Goal: Task Accomplishment & Management: Manage account settings

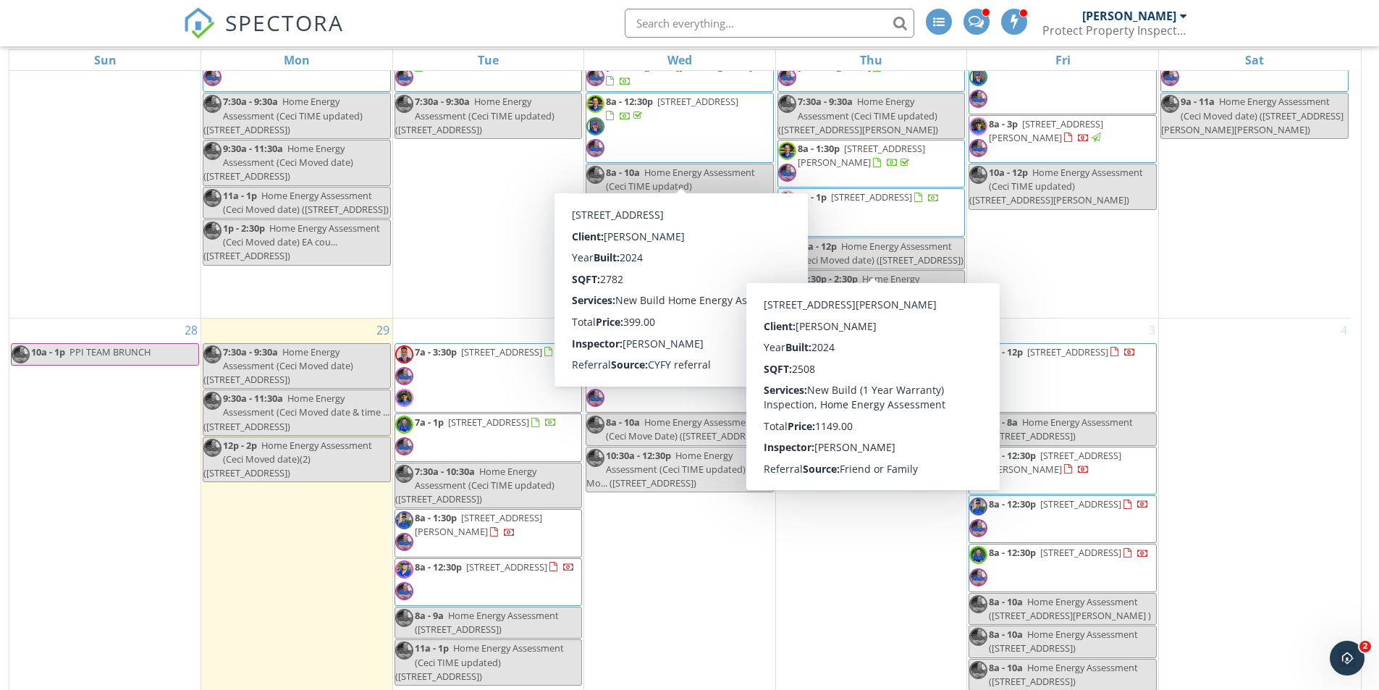
scroll to position [193, 0]
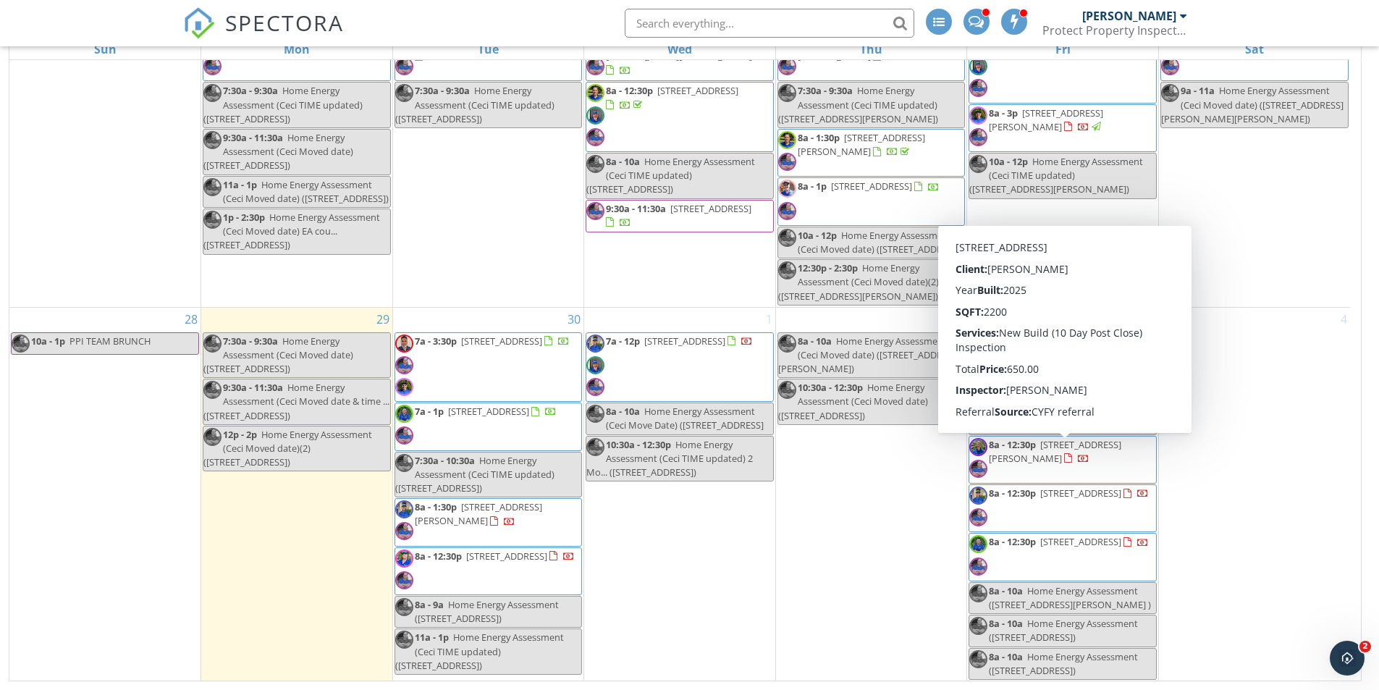
click at [1066, 486] on span "2264 West Sheridan Avenue, Apache Junction 85212" at bounding box center [1080, 492] width 81 height 13
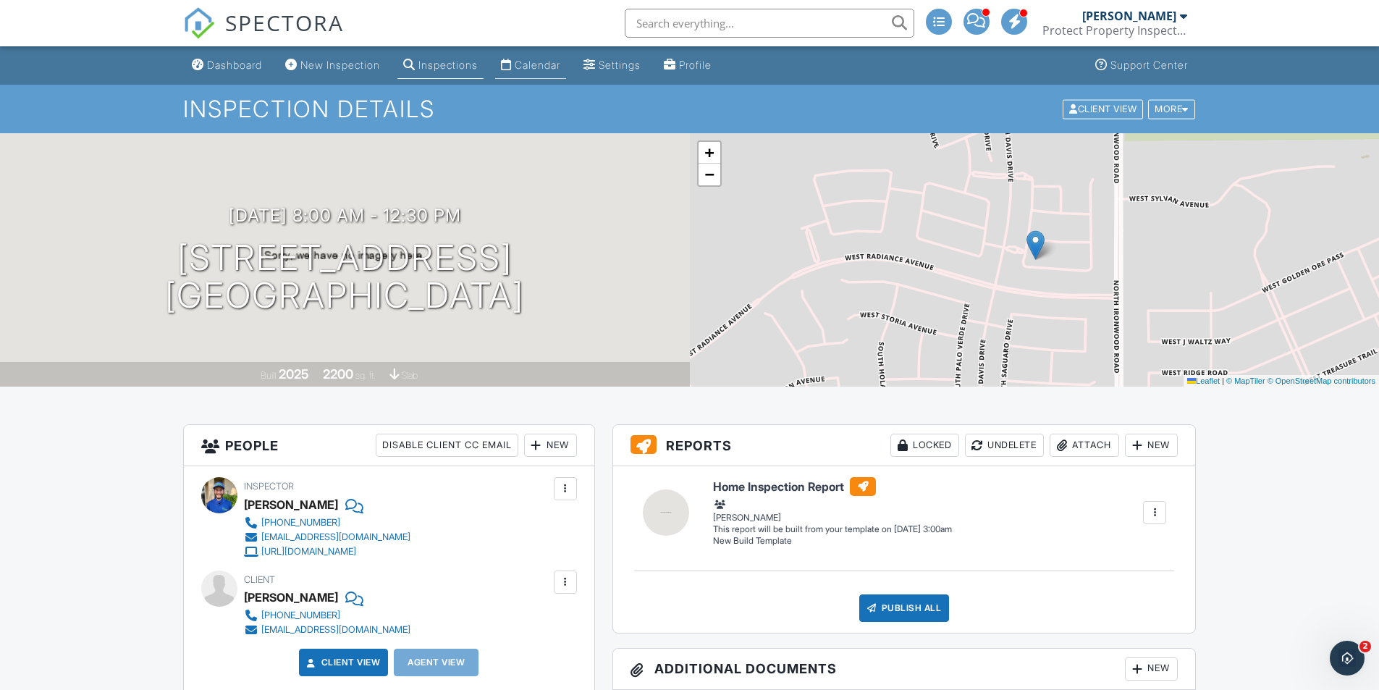
click at [547, 78] on link "Calendar" at bounding box center [530, 65] width 71 height 27
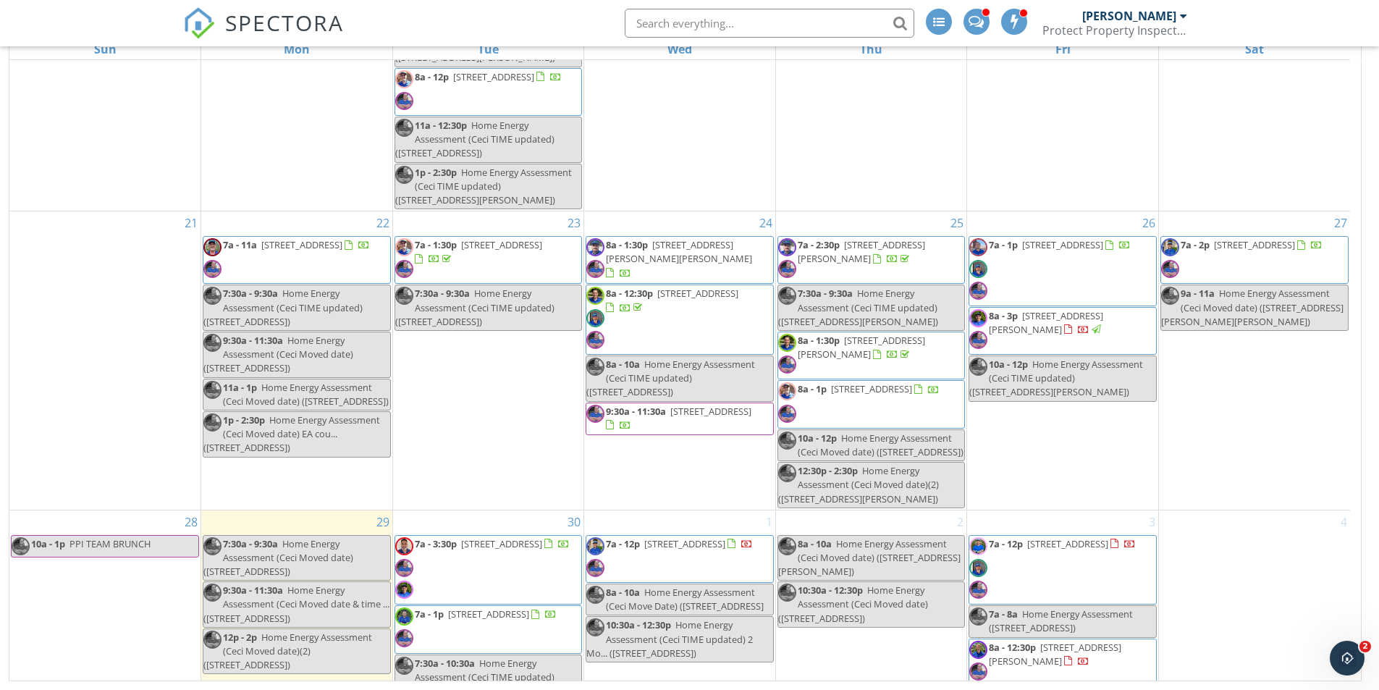
scroll to position [1370, 0]
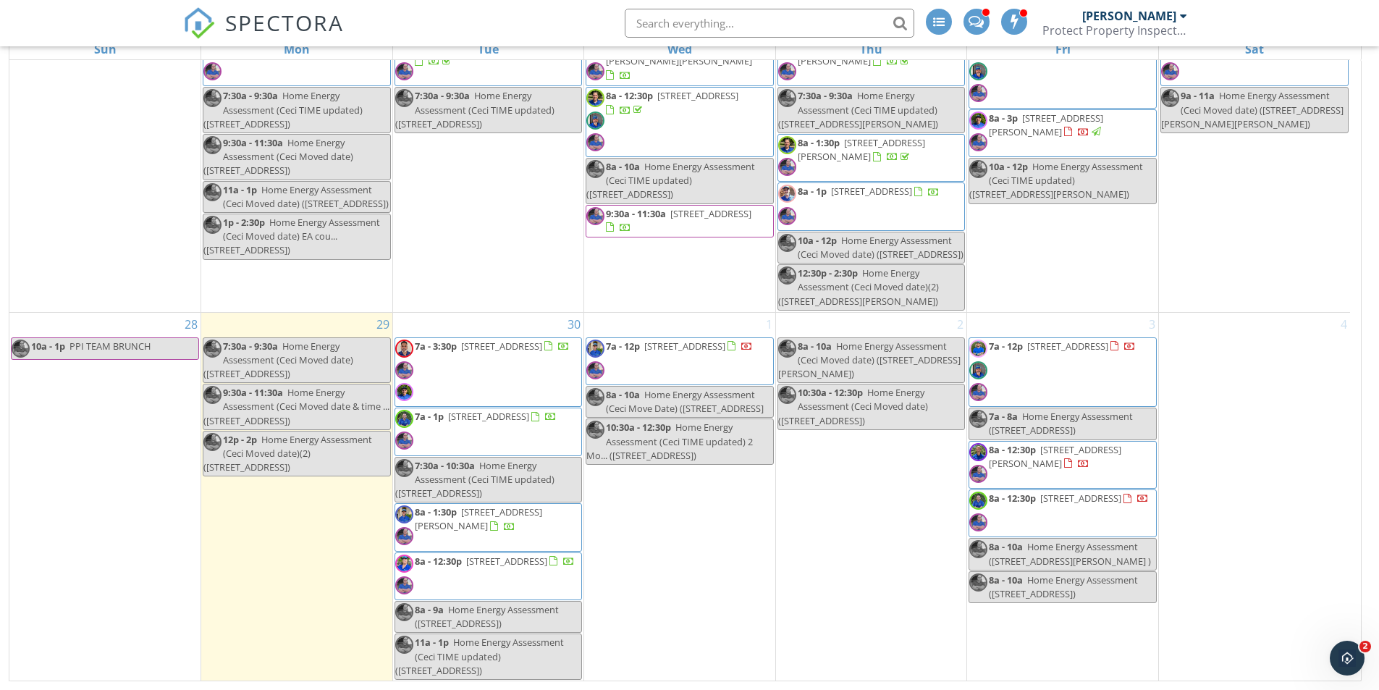
click at [1253, 336] on div "4" at bounding box center [1254, 497] width 191 height 368
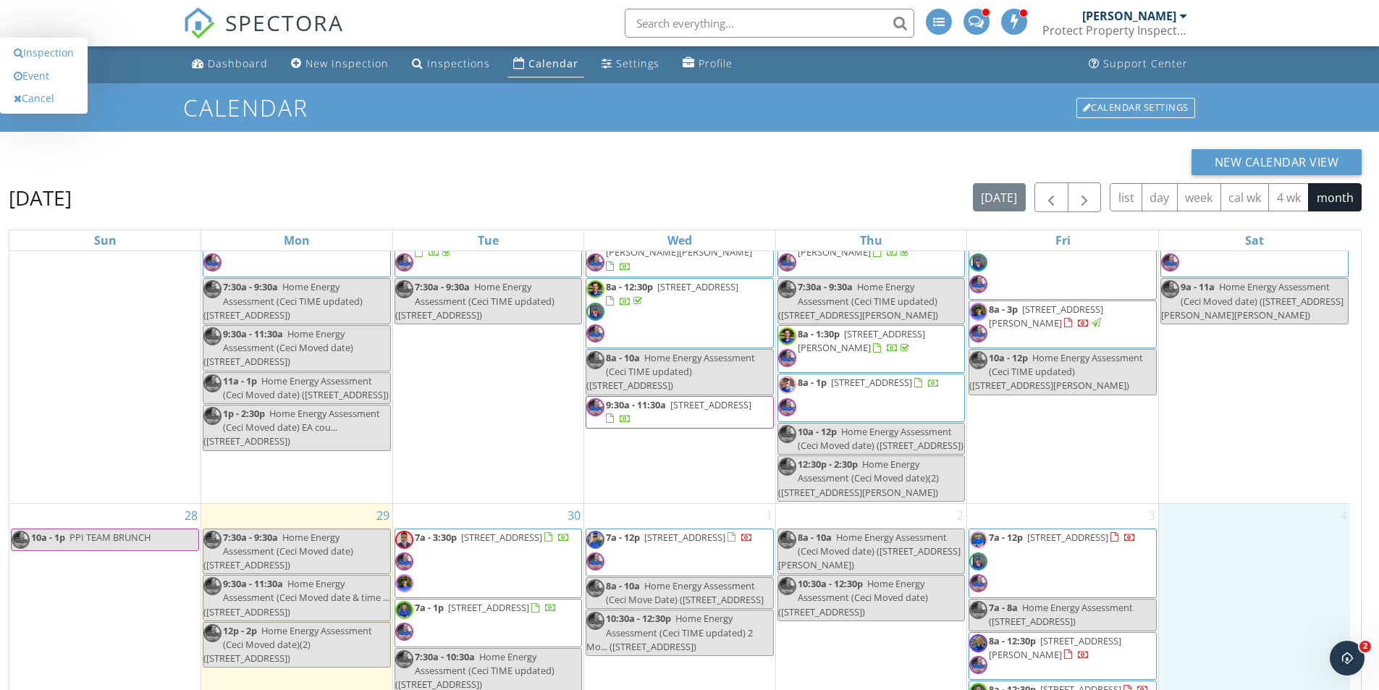
scroll to position [0, 0]
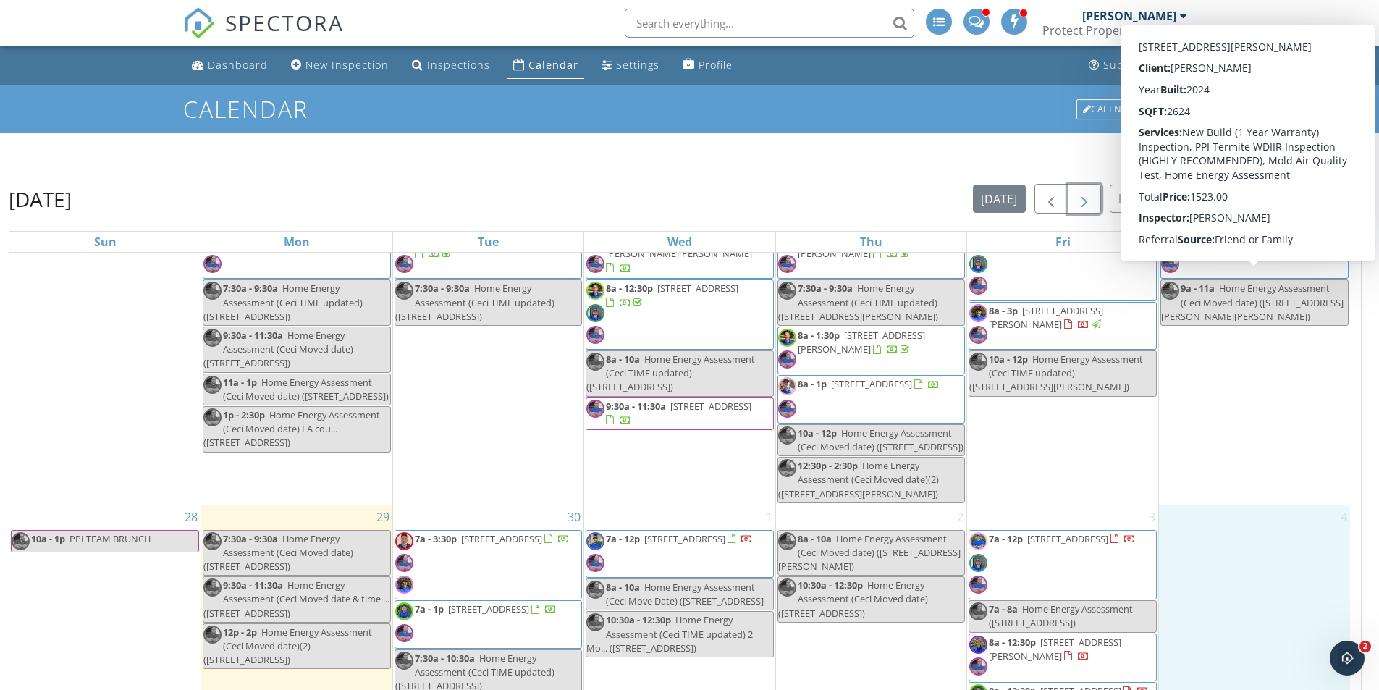
click at [1084, 195] on span "button" at bounding box center [1084, 198] width 17 height 17
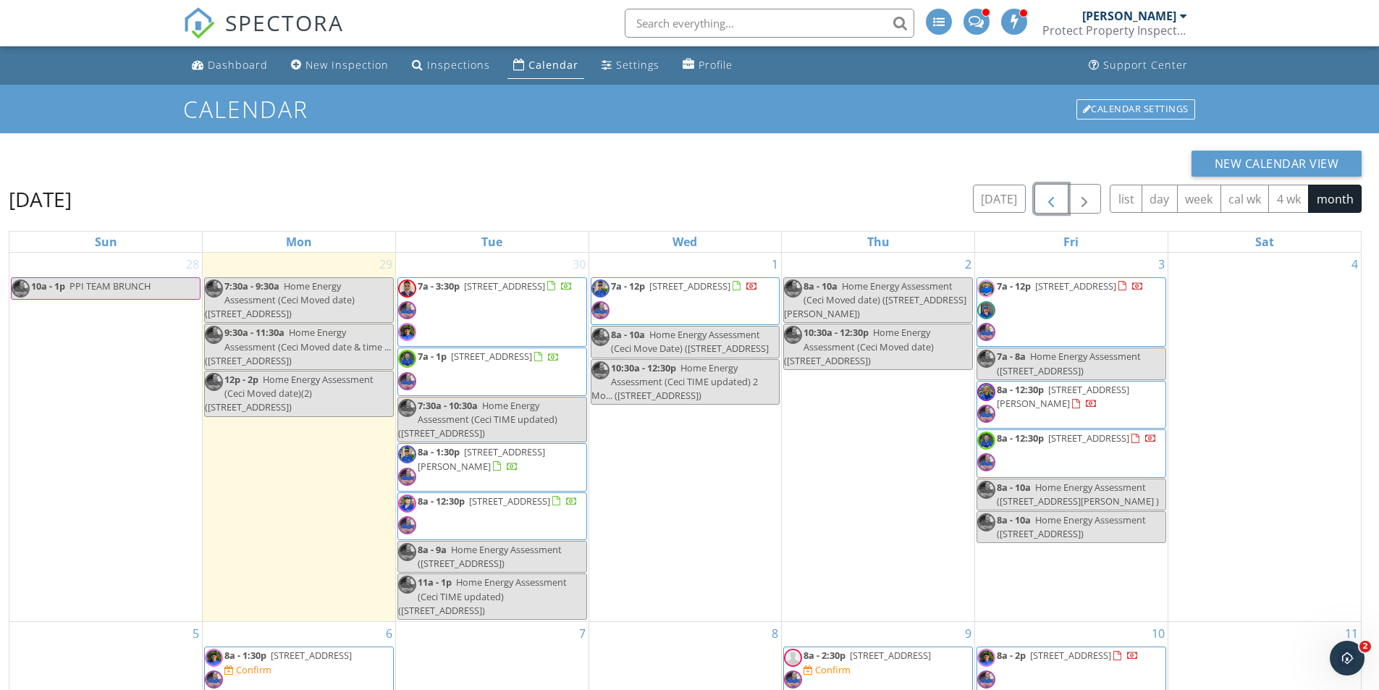
click at [1050, 203] on span "button" at bounding box center [1050, 198] width 17 height 17
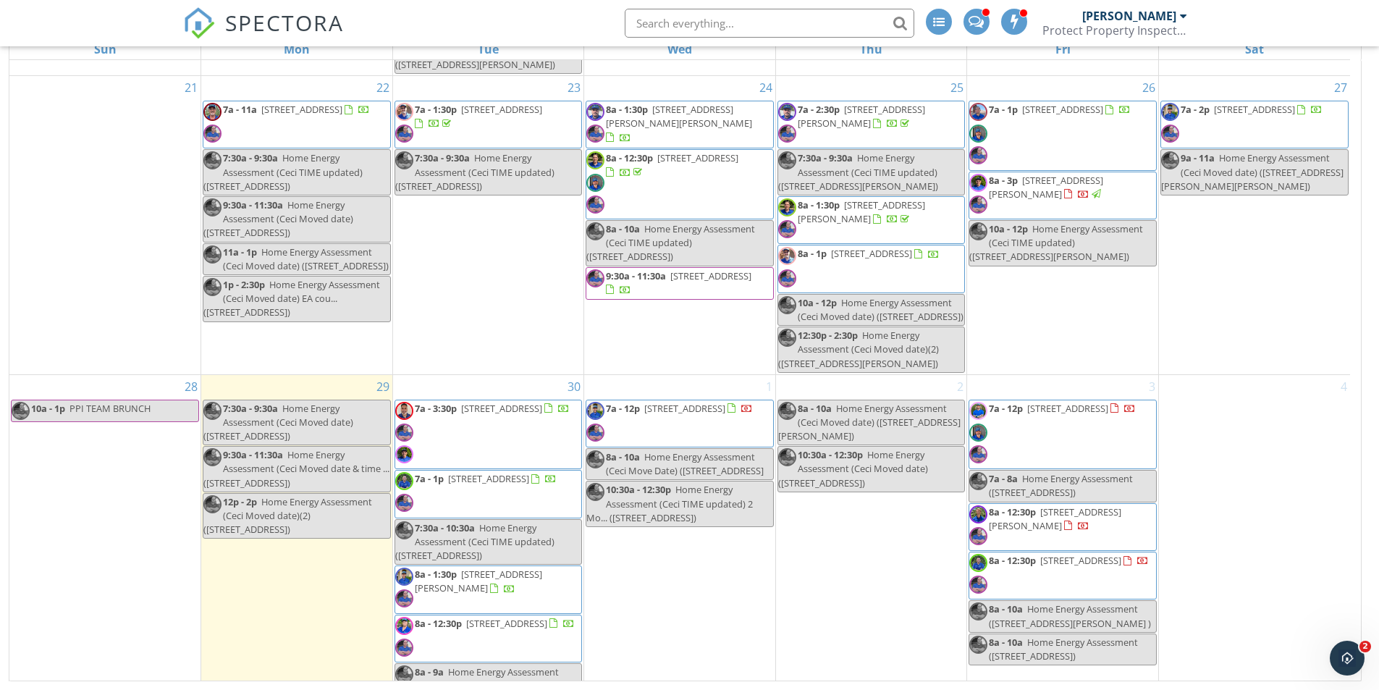
scroll to position [1370, 0]
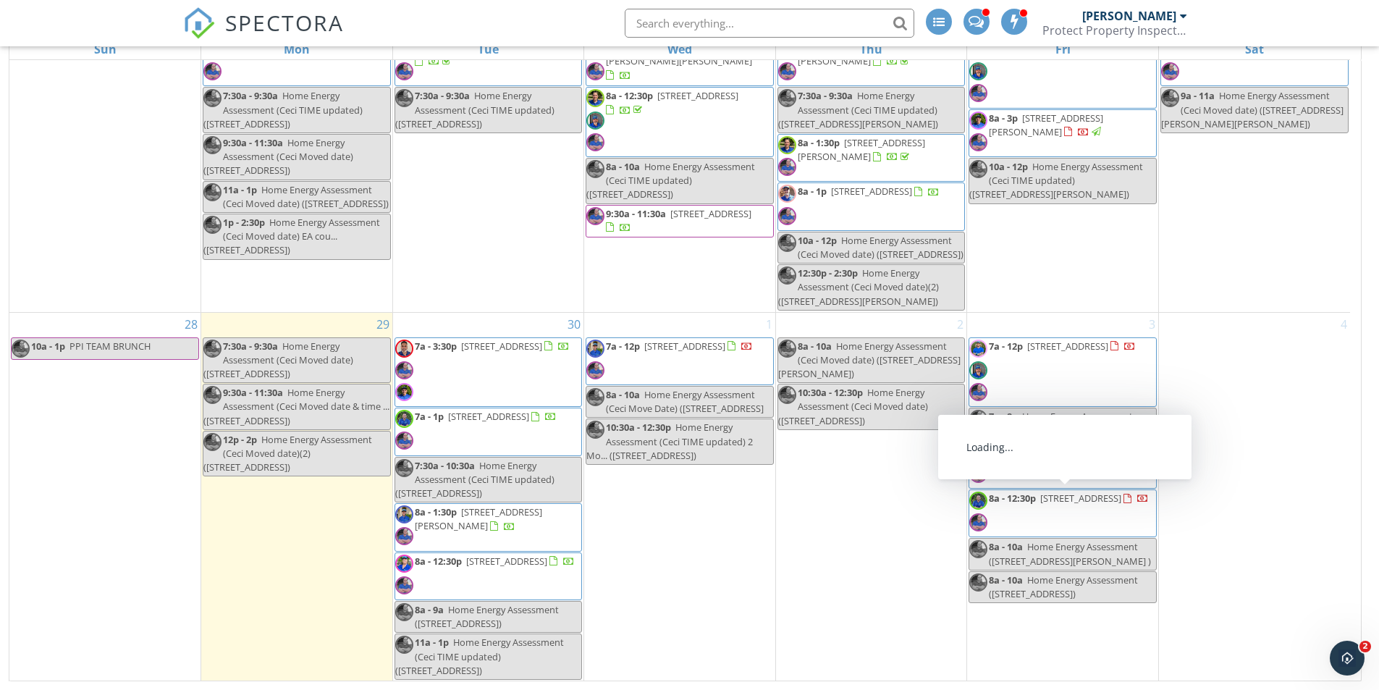
drag, startPoint x: 1076, startPoint y: 489, endPoint x: 1046, endPoint y: 557, distance: 74.2
click at [1046, 557] on span "Home Energy Assessment ([STREET_ADDRESS][PERSON_NAME] )" at bounding box center [1070, 553] width 162 height 27
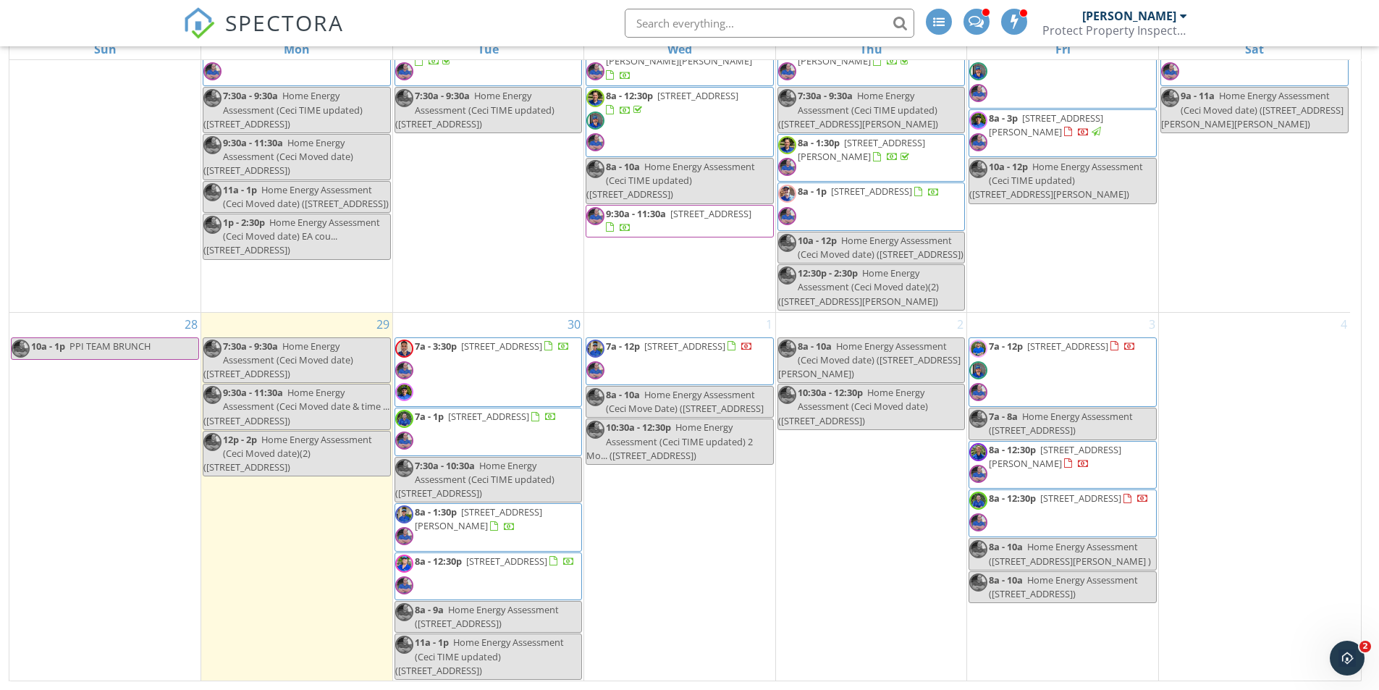
drag, startPoint x: 753, startPoint y: 555, endPoint x: 905, endPoint y: 305, distance: 292.4
click at [754, 554] on div at bounding box center [689, 345] width 1379 height 690
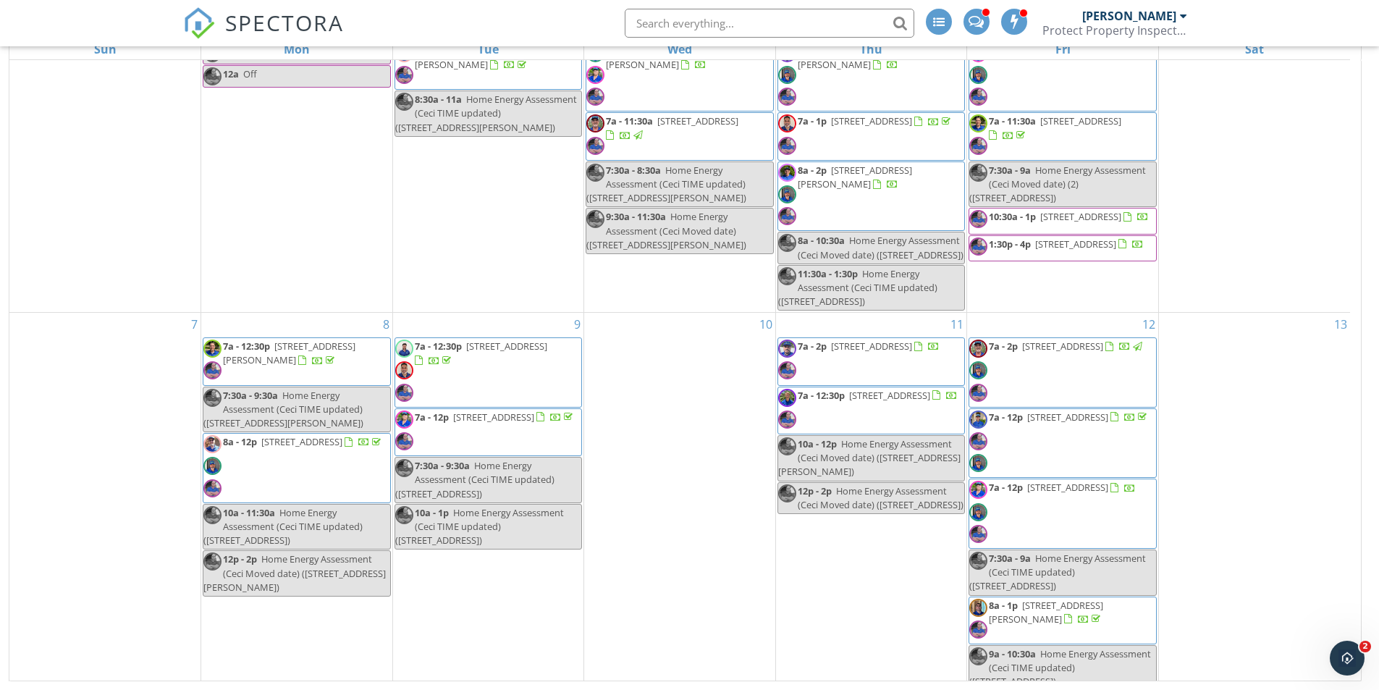
scroll to position [0, 0]
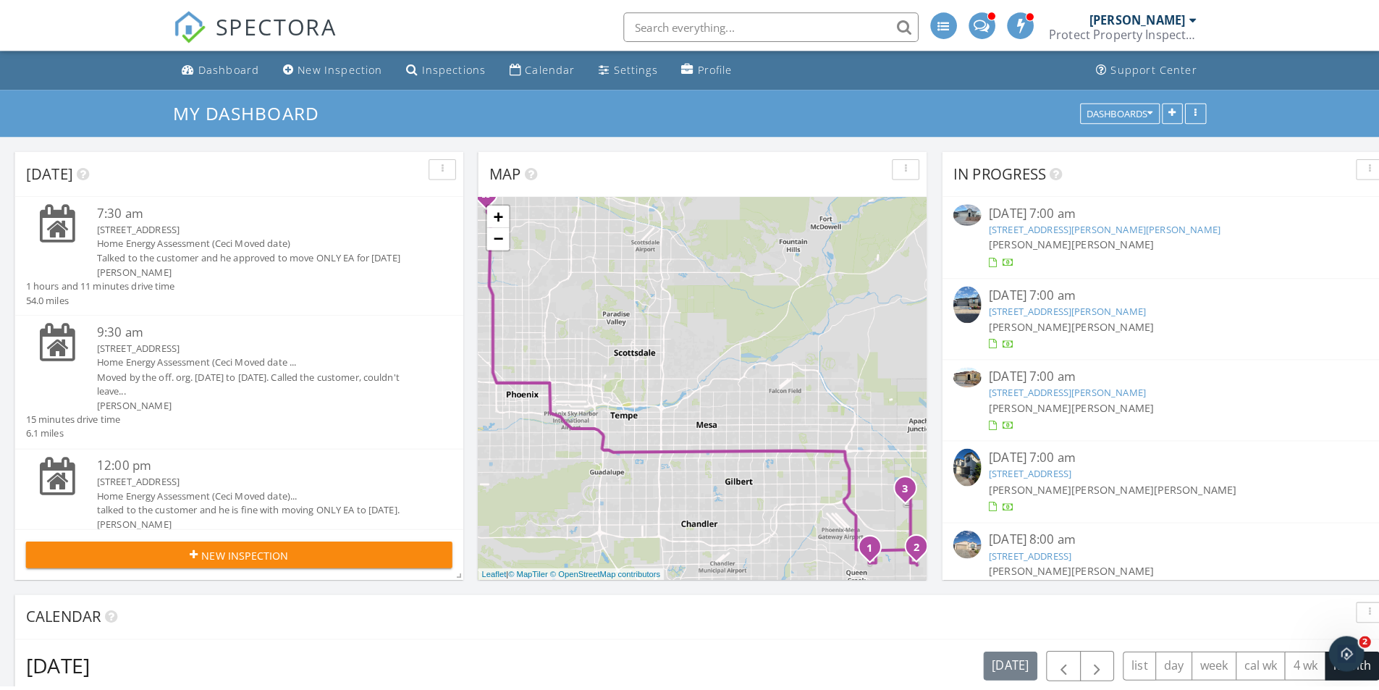
scroll to position [1340, 1402]
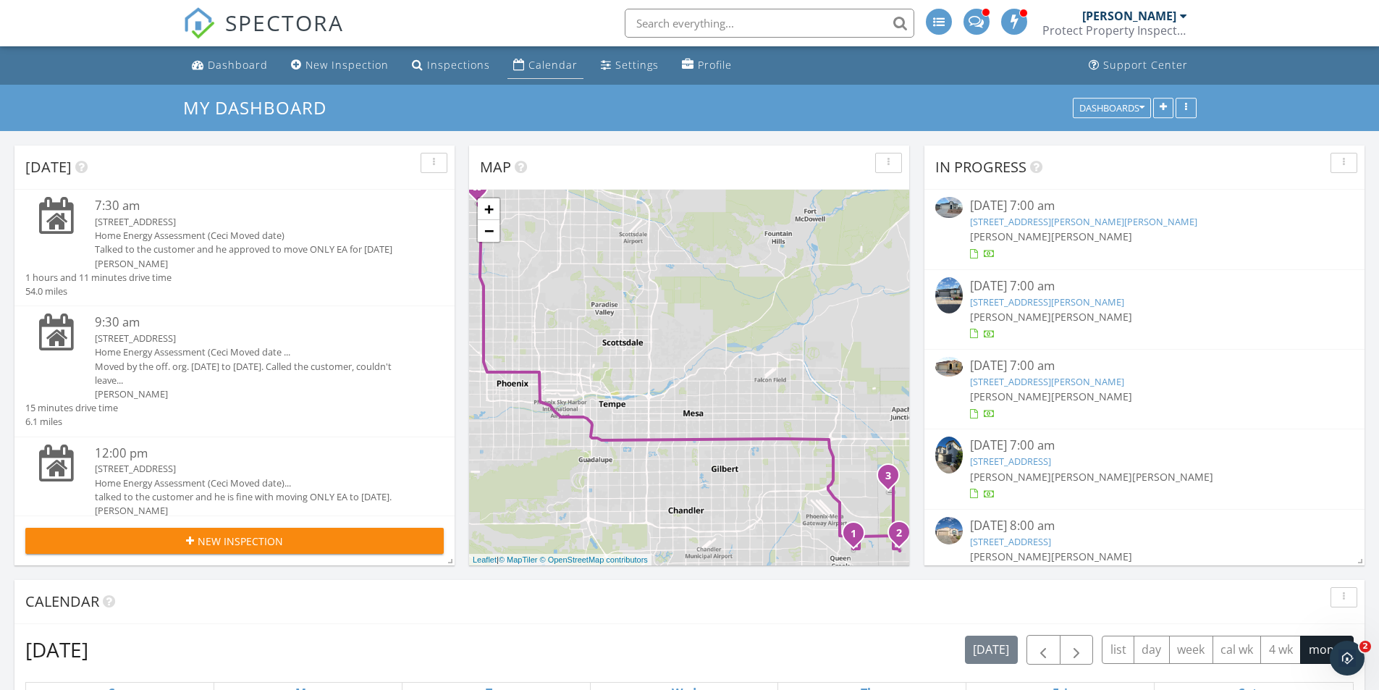
click at [530, 64] on div "Calendar" at bounding box center [552, 65] width 49 height 14
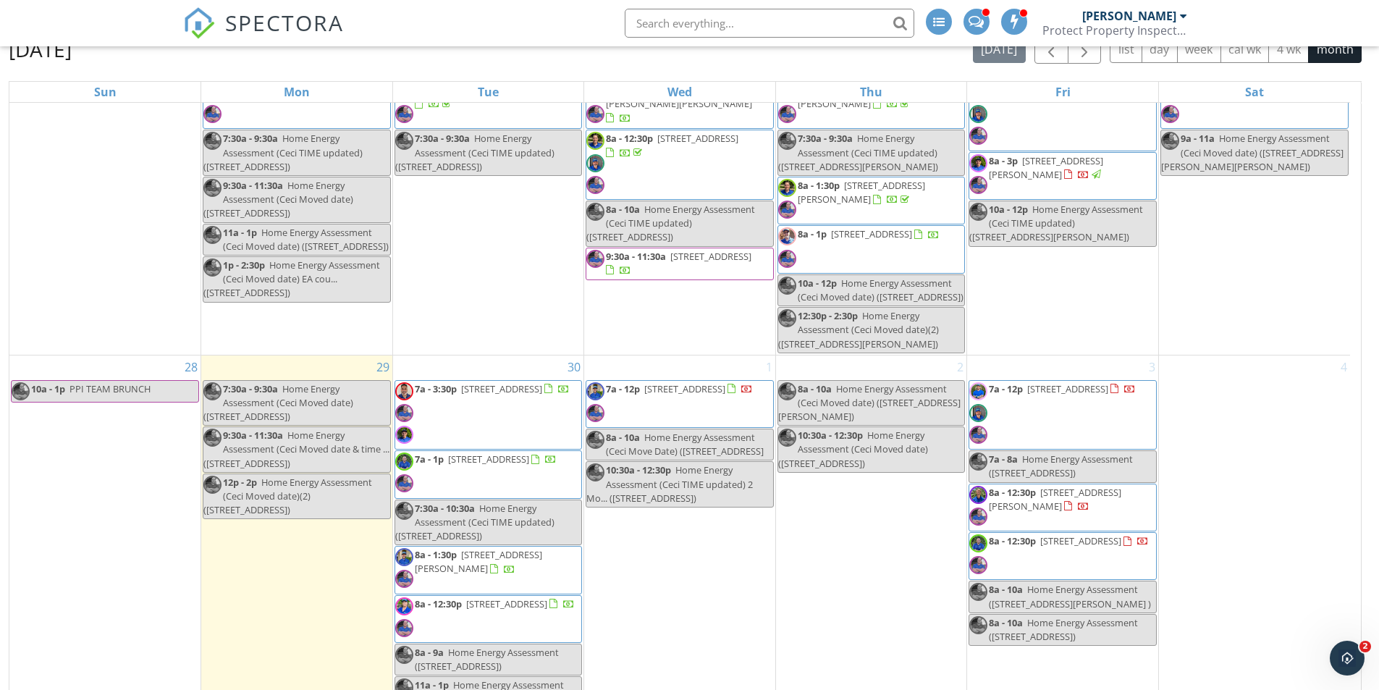
scroll to position [193, 0]
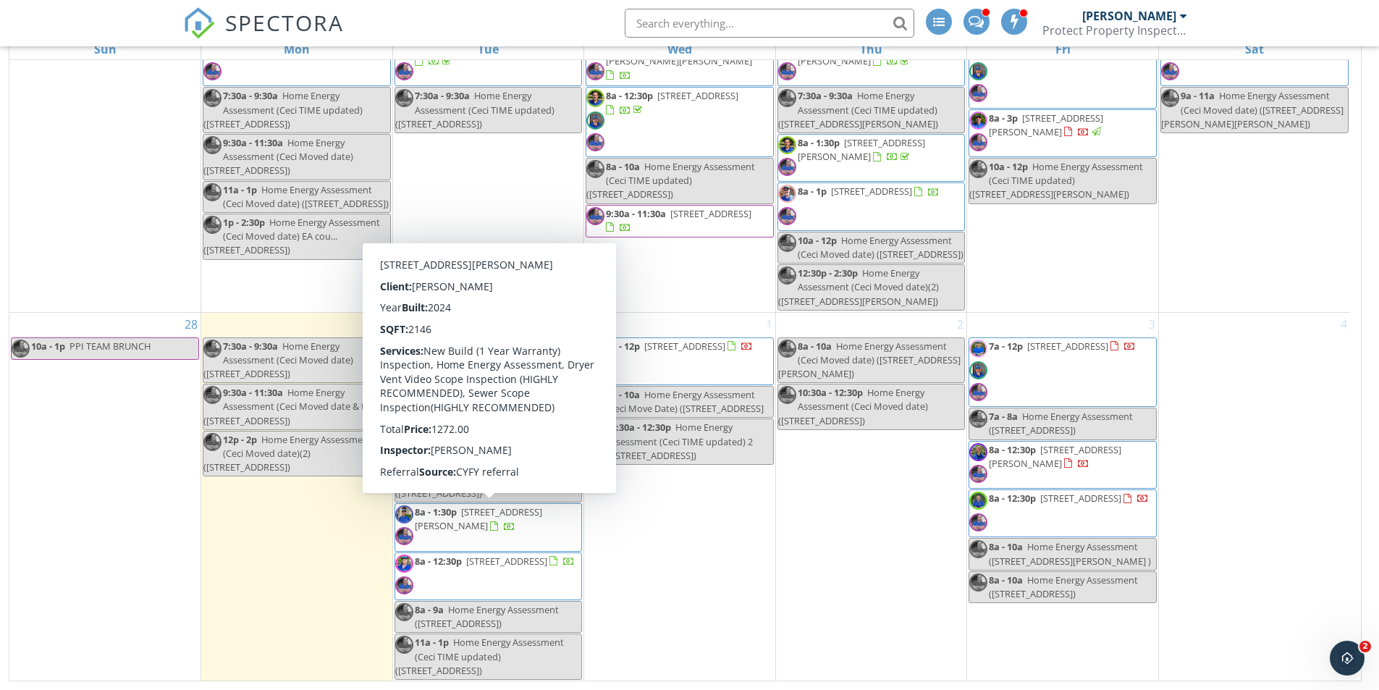
click at [71, 489] on div "28 10a - 1p PPI TEAM BRUNCH" at bounding box center [104, 497] width 191 height 368
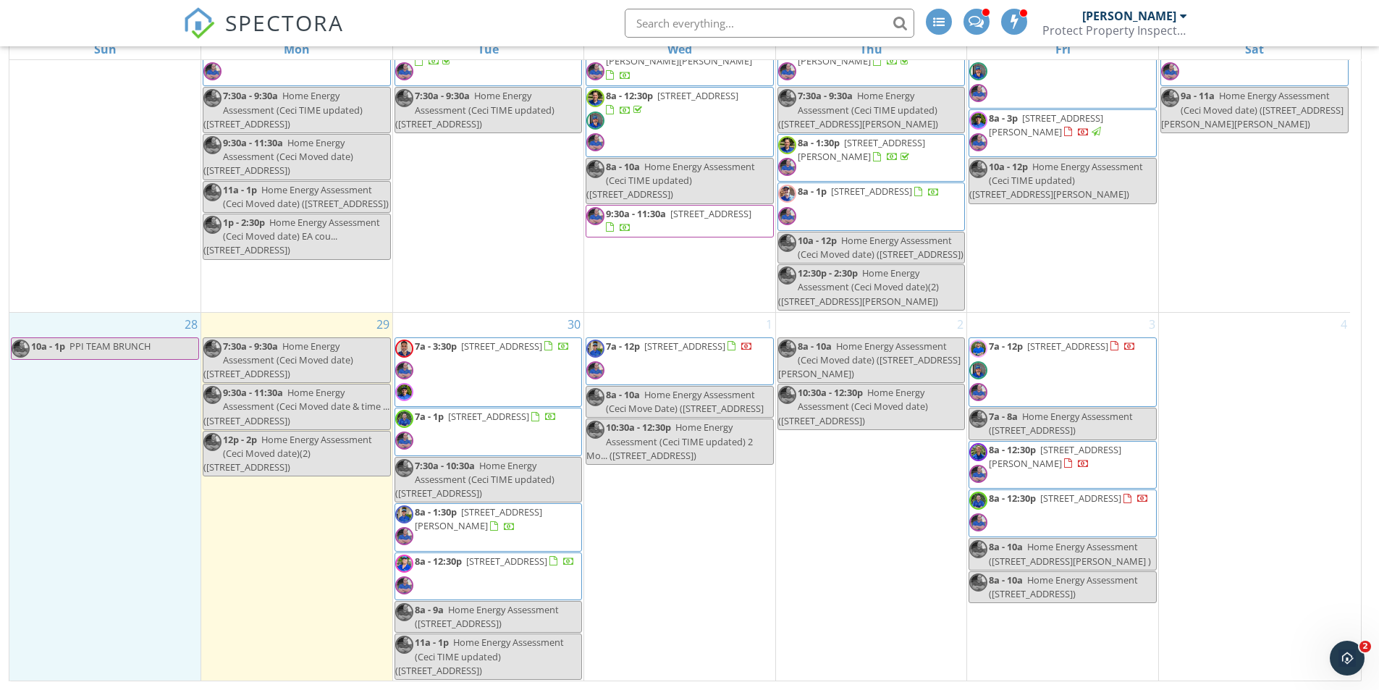
click at [543, 573] on span "8a - 12:30p [STREET_ADDRESS]" at bounding box center [485, 576] width 180 height 43
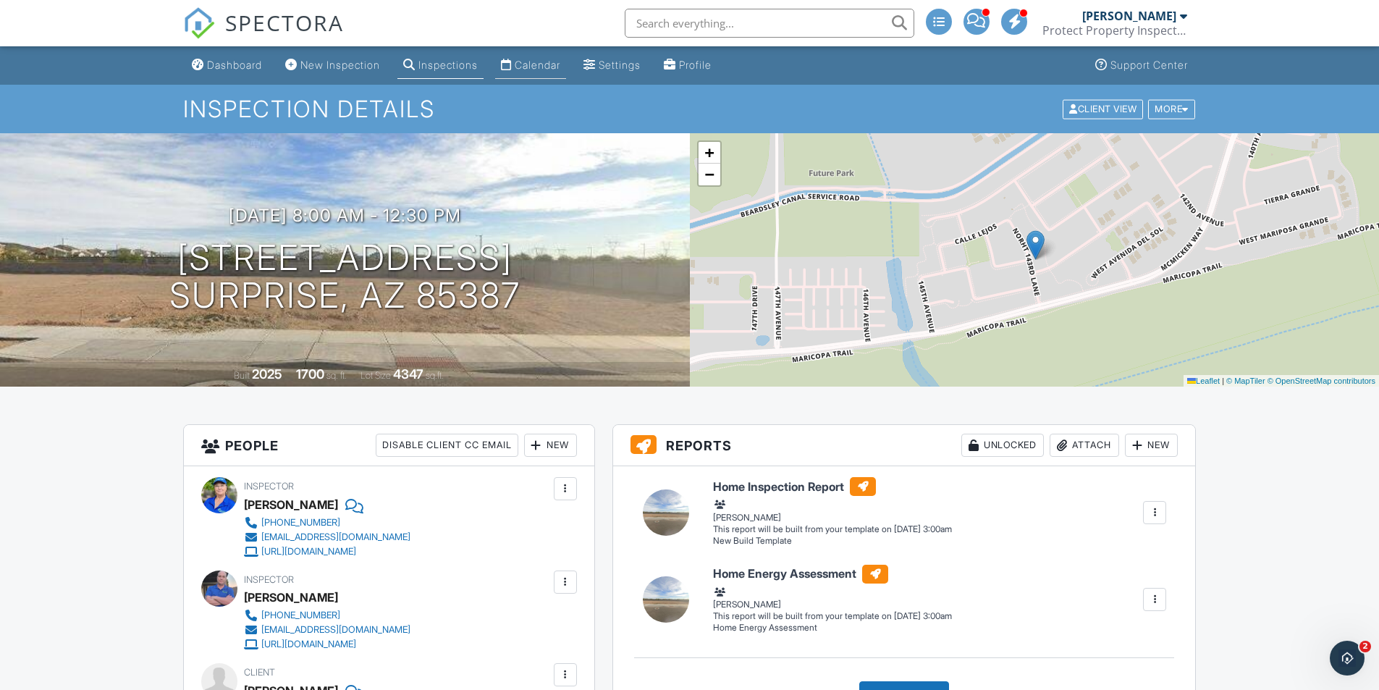
click at [543, 63] on div "Calendar" at bounding box center [538, 65] width 46 height 12
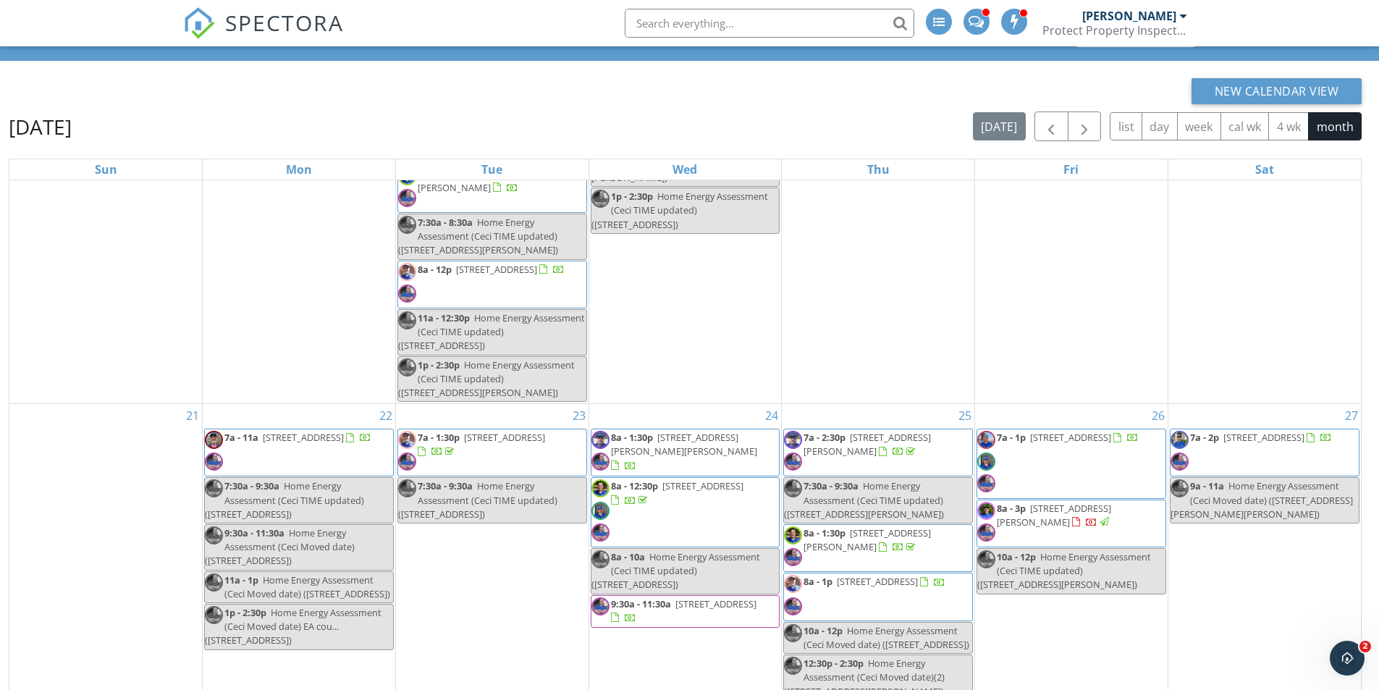
scroll to position [1158, 0]
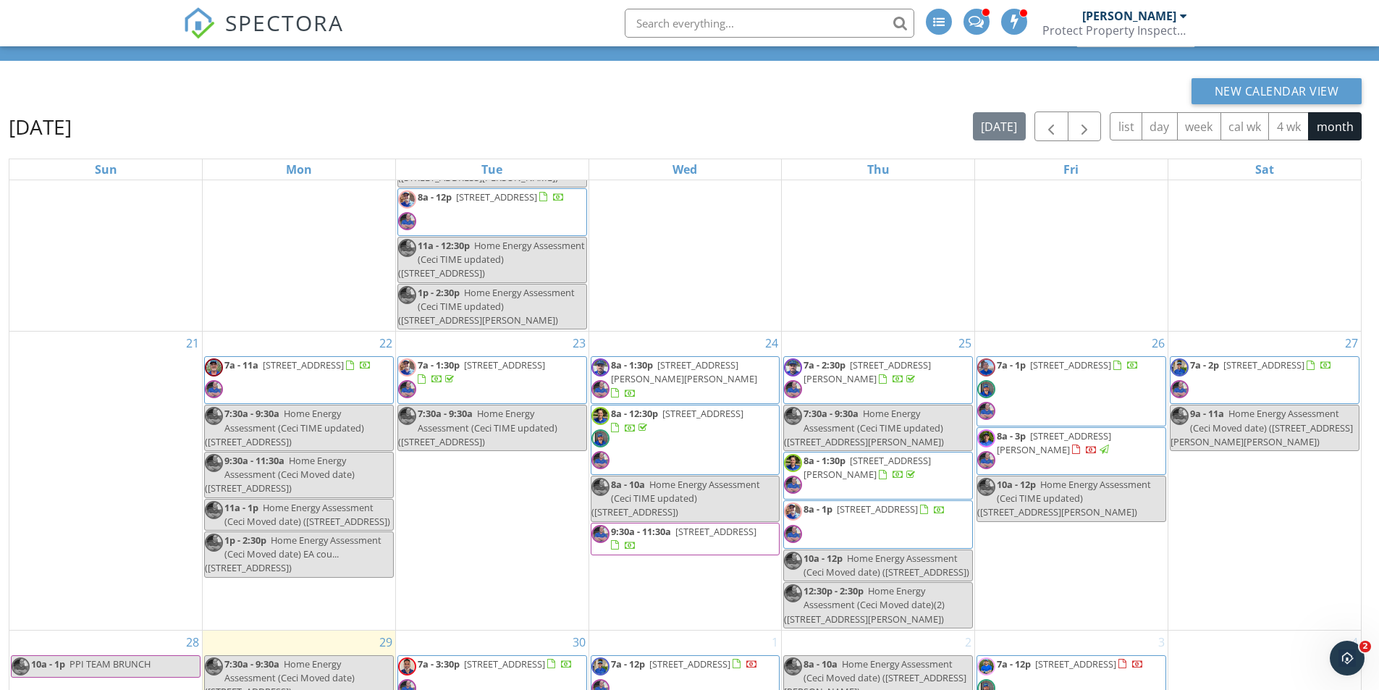
click at [749, 25] on input "text" at bounding box center [770, 23] width 290 height 29
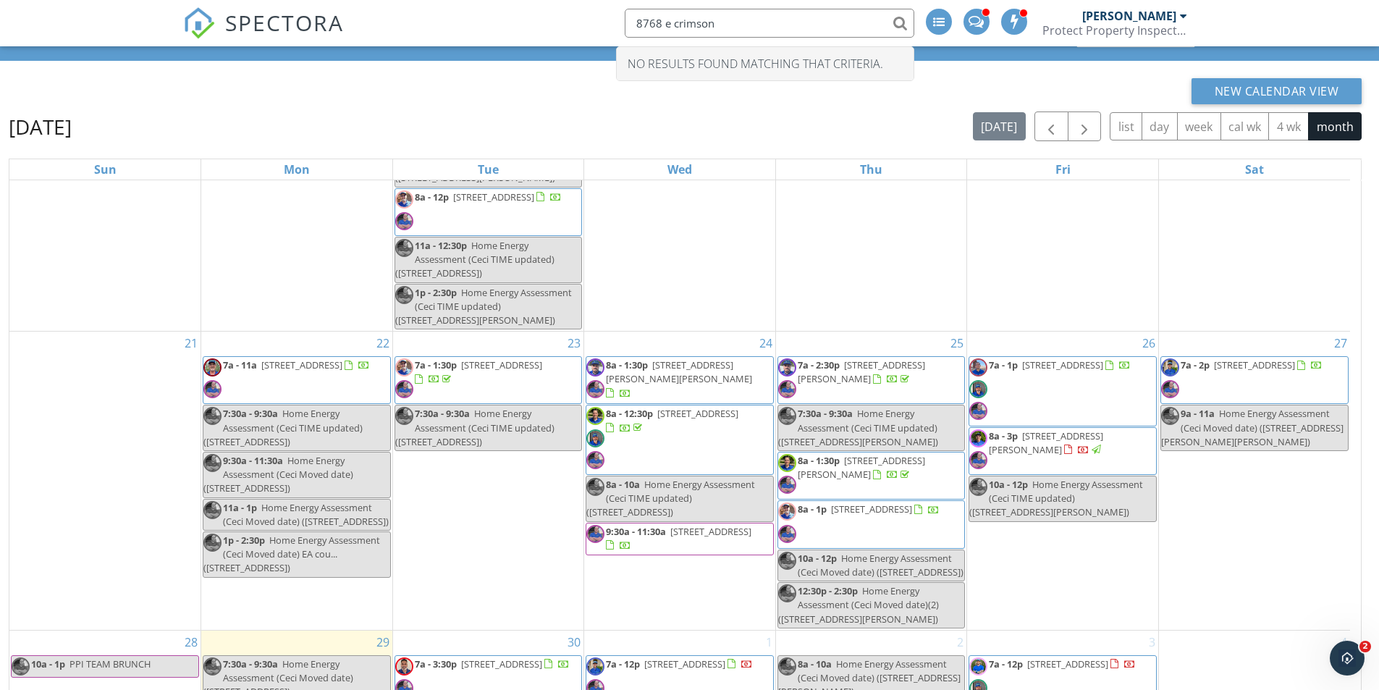
click at [672, 17] on input "8768 e crimson" at bounding box center [770, 23] width 290 height 29
click at [719, 24] on input "8768 e crimson" at bounding box center [770, 23] width 290 height 29
type input "8768 e crimson"
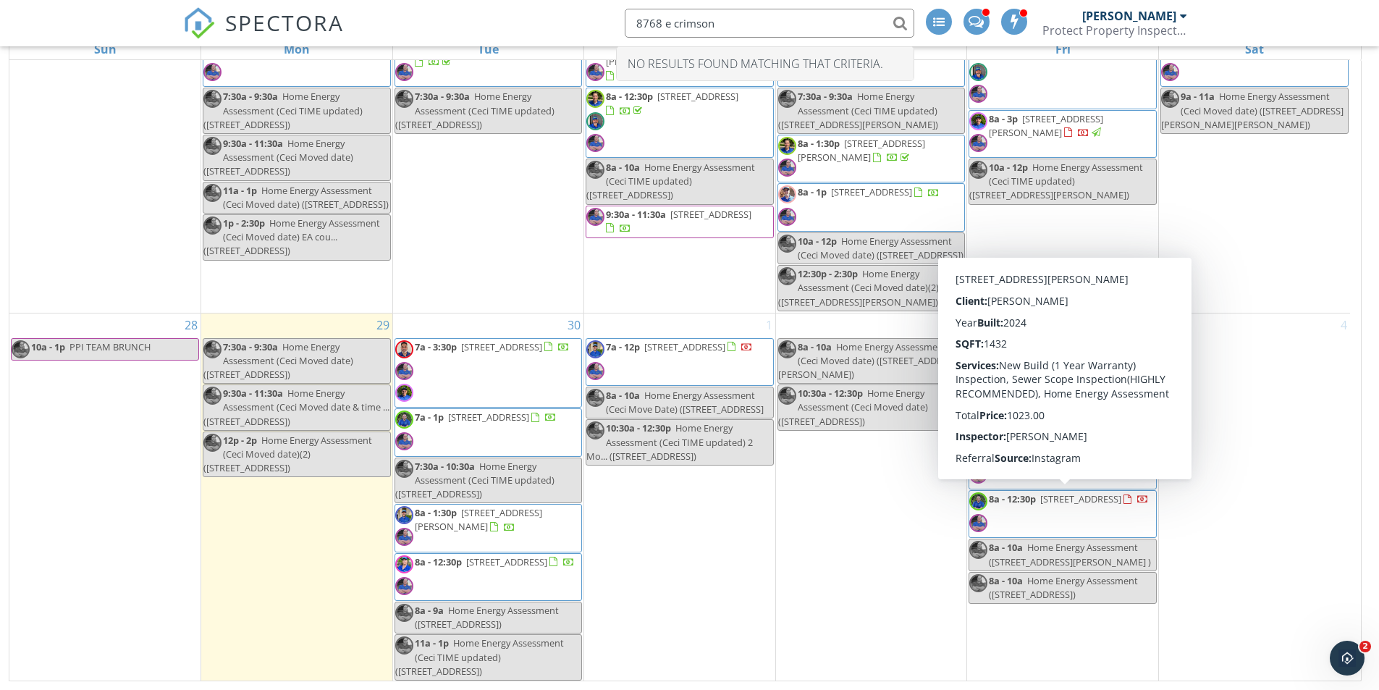
scroll to position [1370, 0]
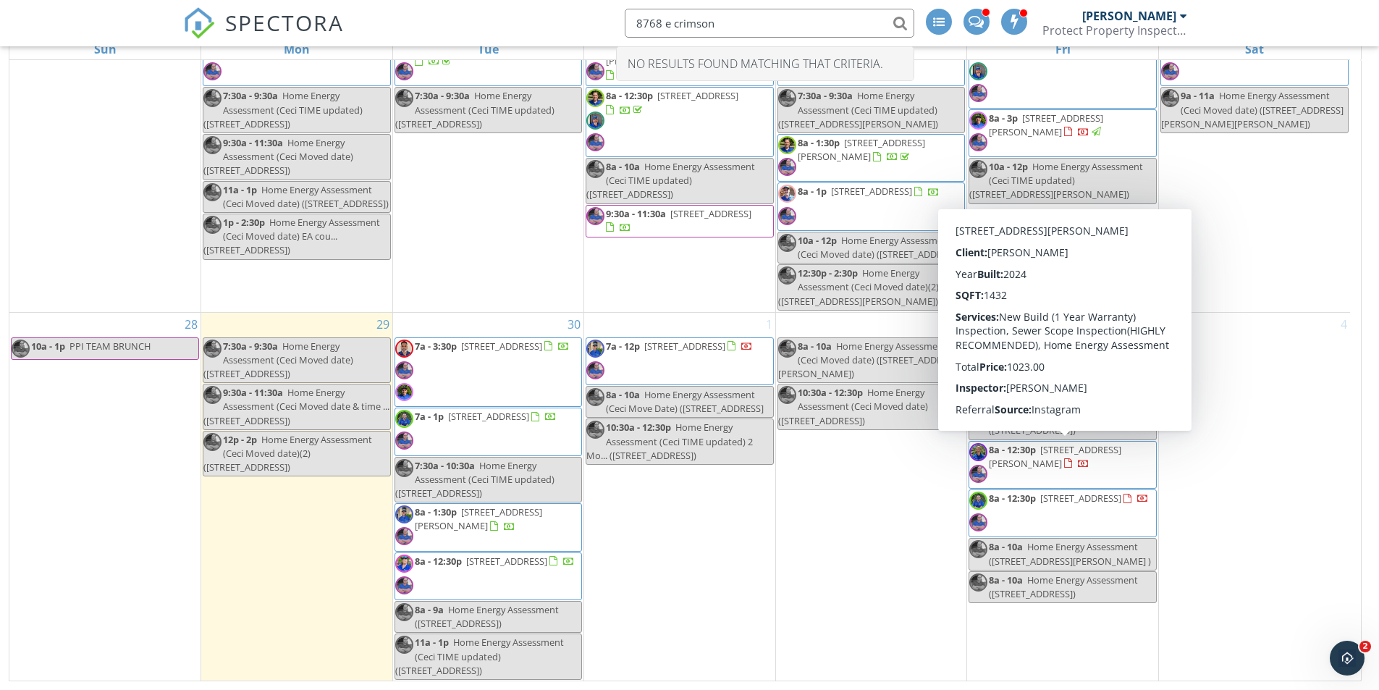
click at [1243, 428] on div "4" at bounding box center [1254, 497] width 191 height 368
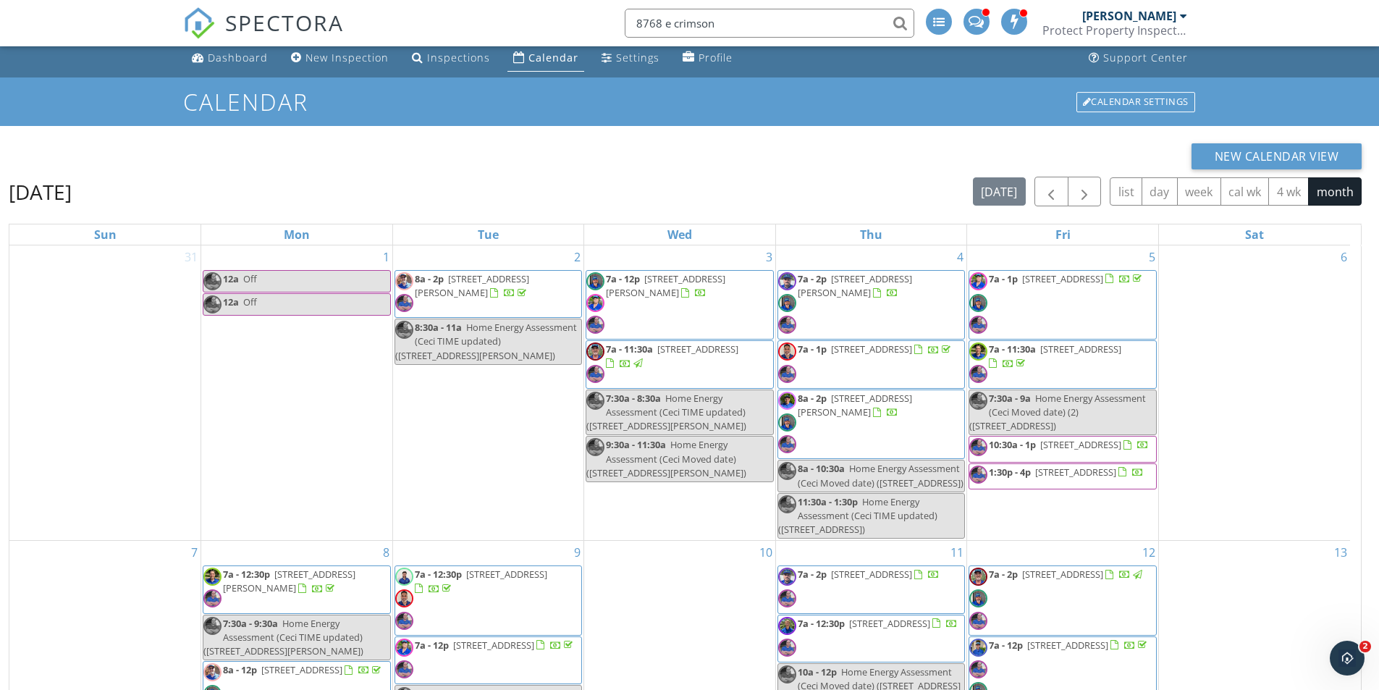
scroll to position [0, 0]
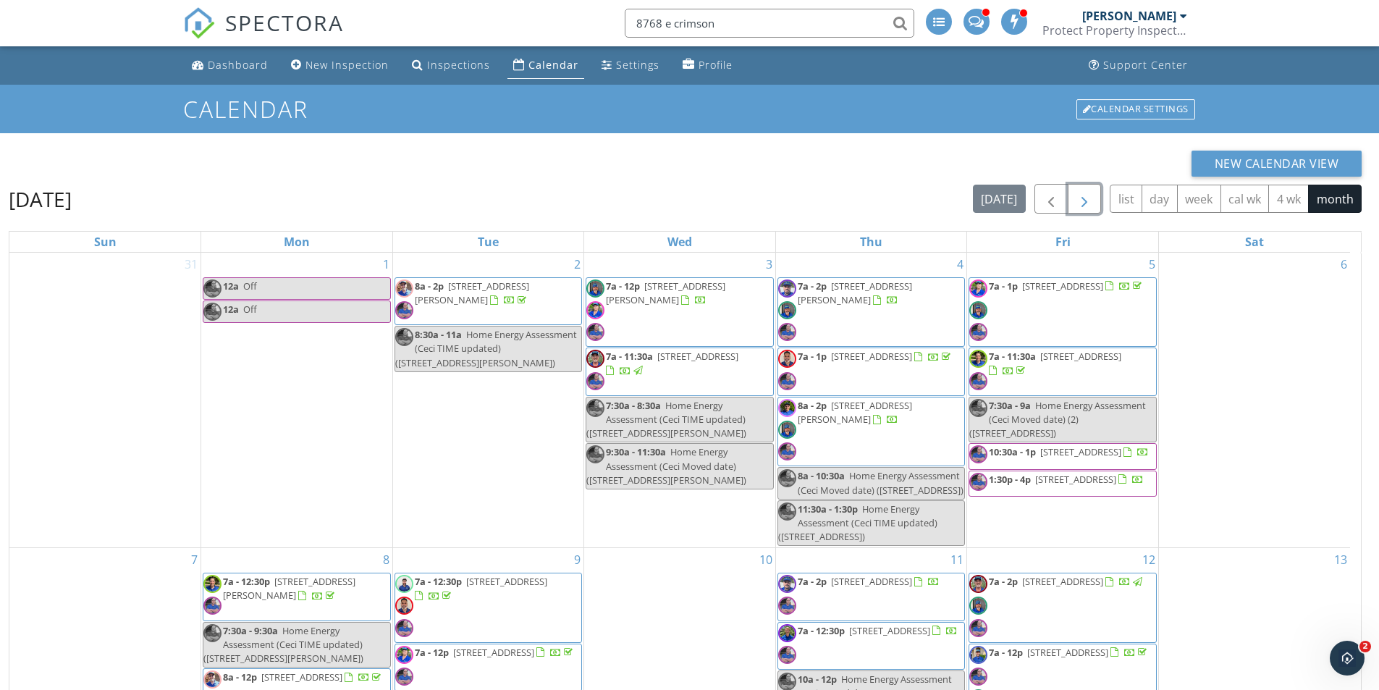
click at [1084, 202] on span "button" at bounding box center [1084, 198] width 17 height 17
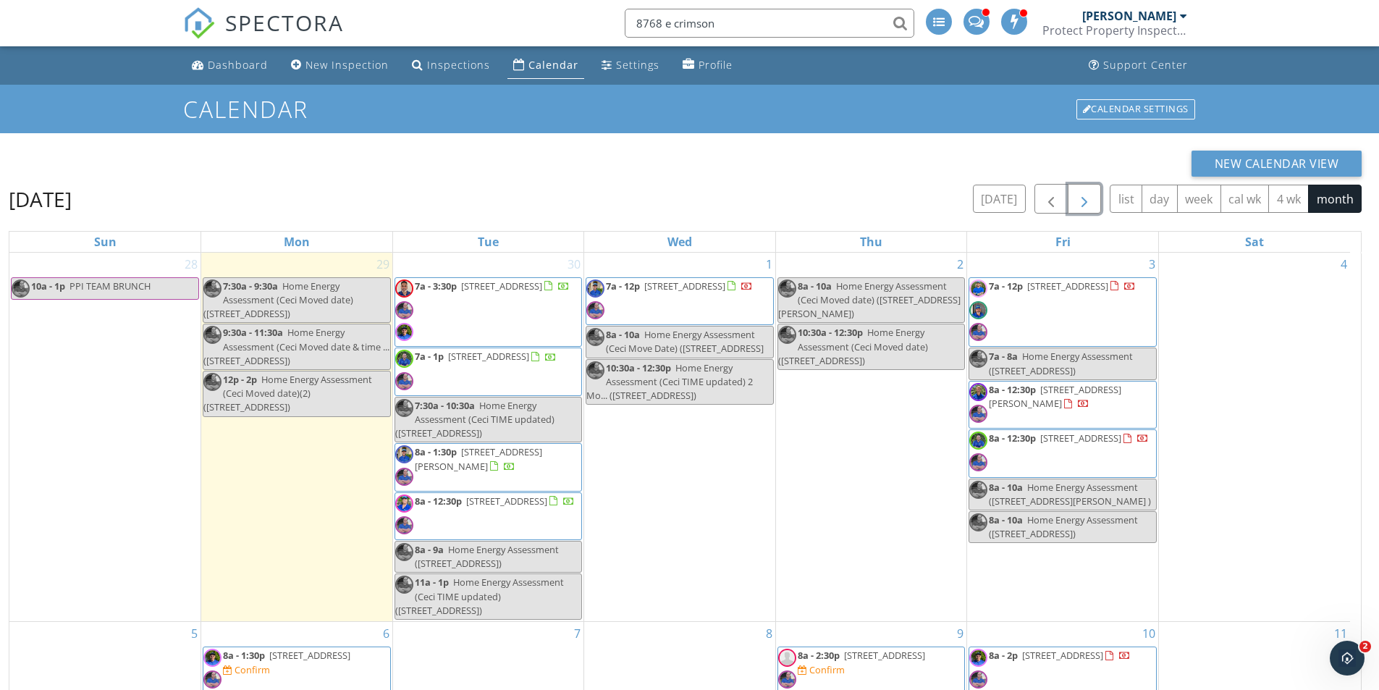
click at [1079, 316] on span "7a - 12p 16795 W Ardmore Rd , Goodyear 85338" at bounding box center [1052, 312] width 167 height 66
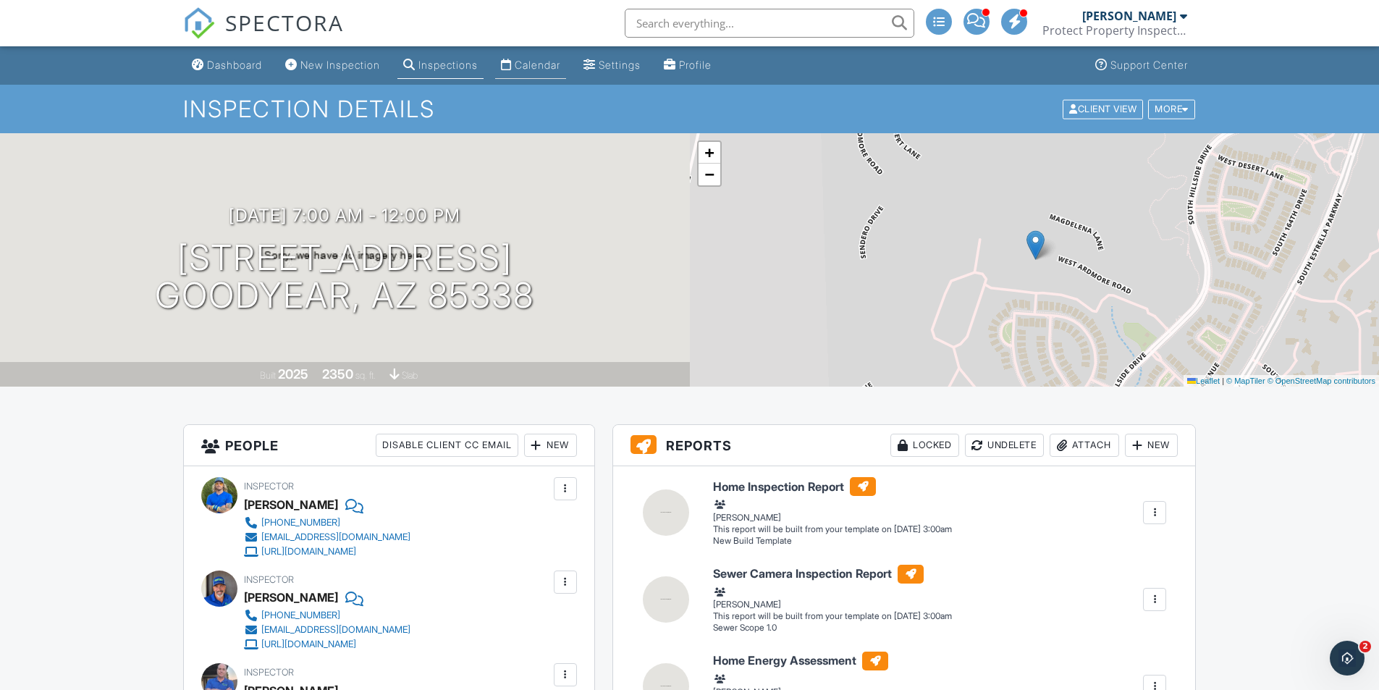
click at [560, 69] on div "Calendar" at bounding box center [538, 65] width 46 height 12
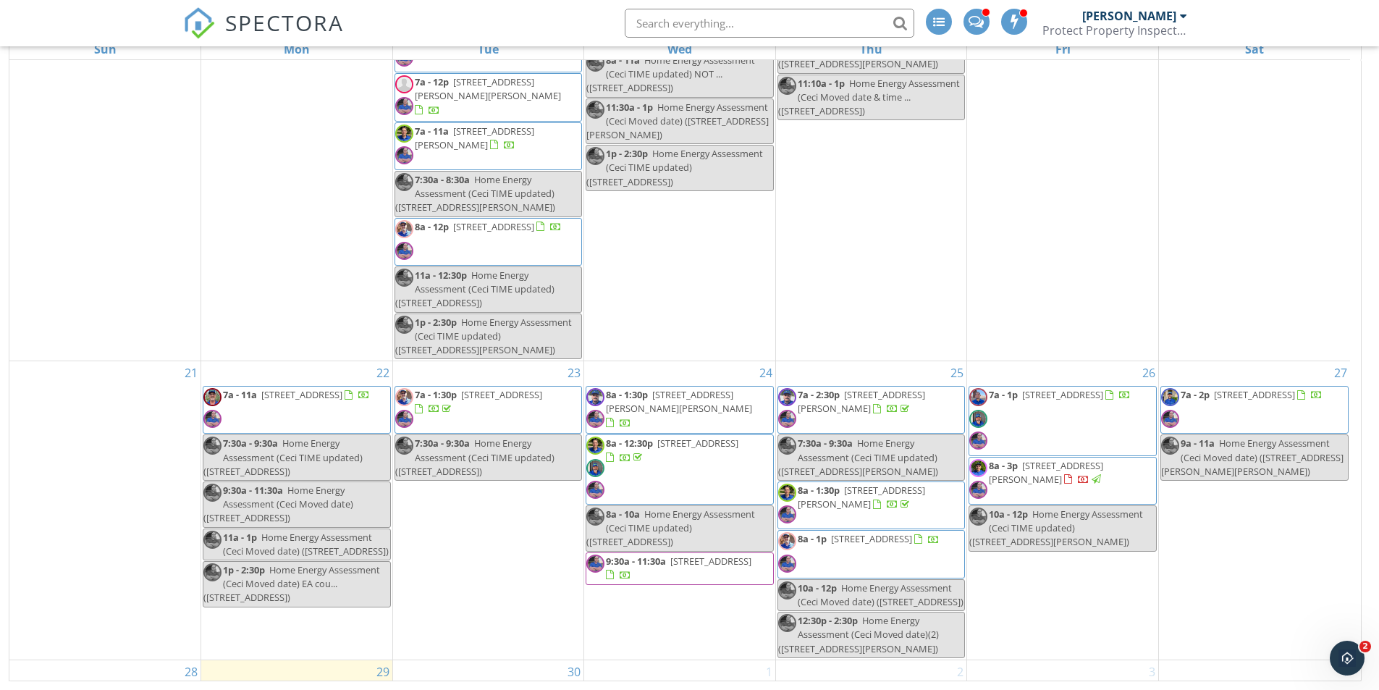
scroll to position [1370, 0]
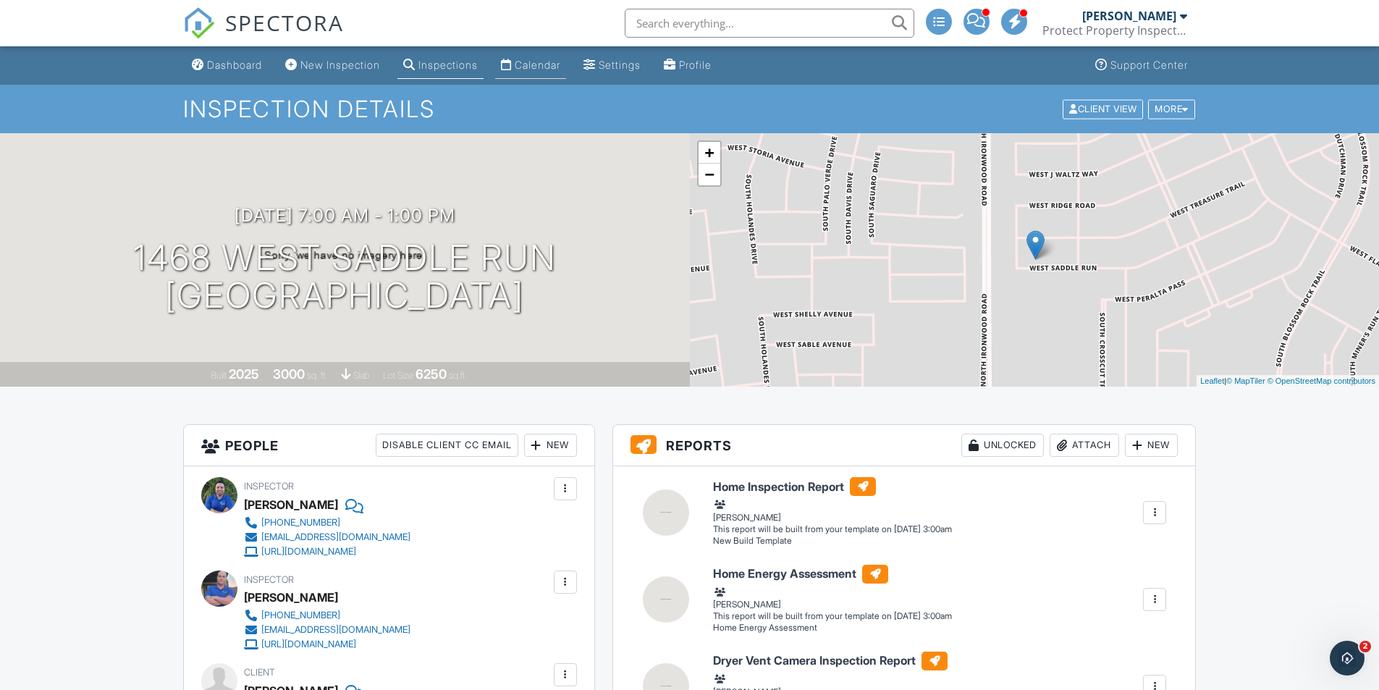
click at [548, 69] on div "Calendar" at bounding box center [538, 65] width 46 height 12
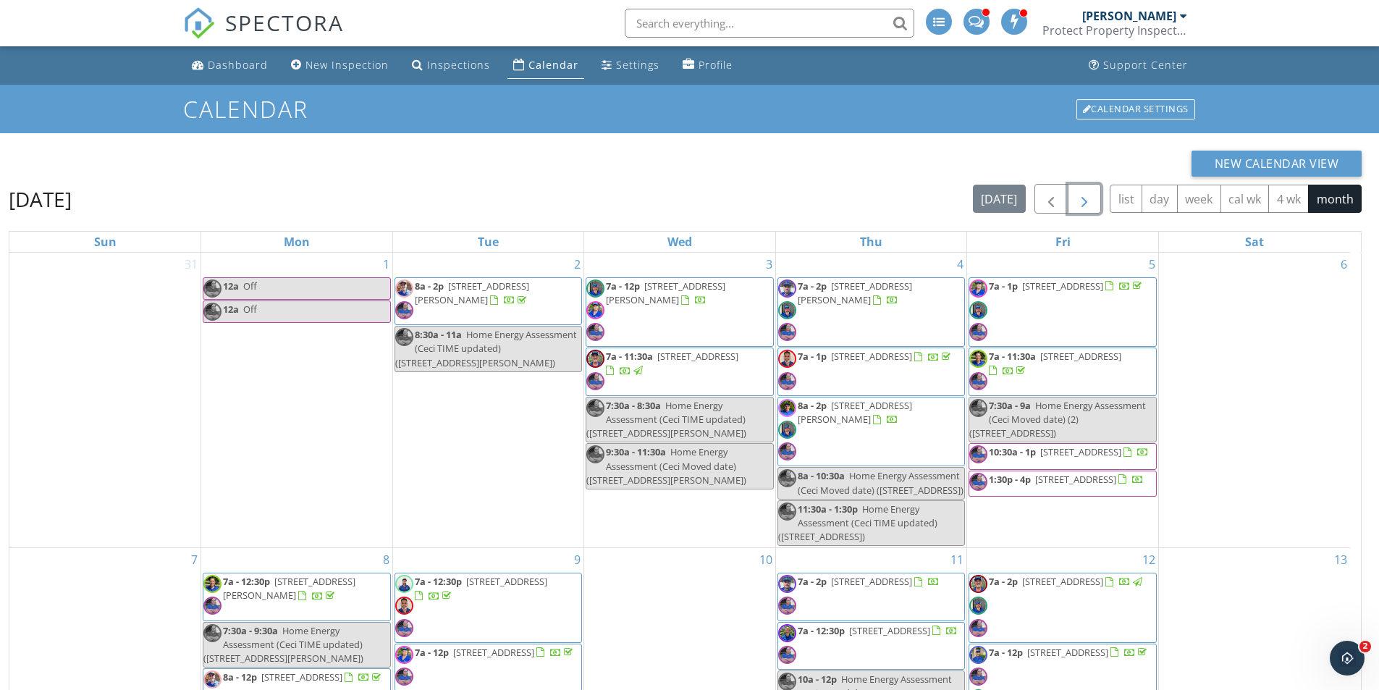
click at [1086, 200] on span "button" at bounding box center [1084, 198] width 17 height 17
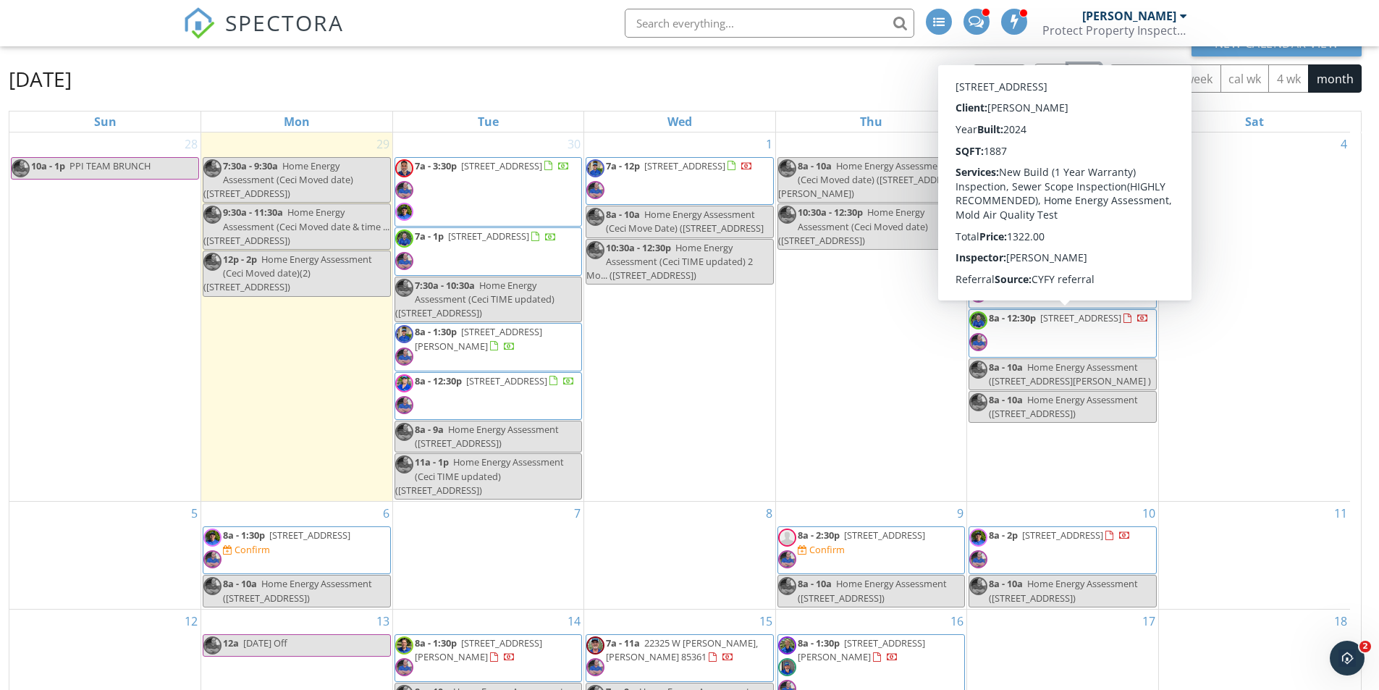
scroll to position [48, 0]
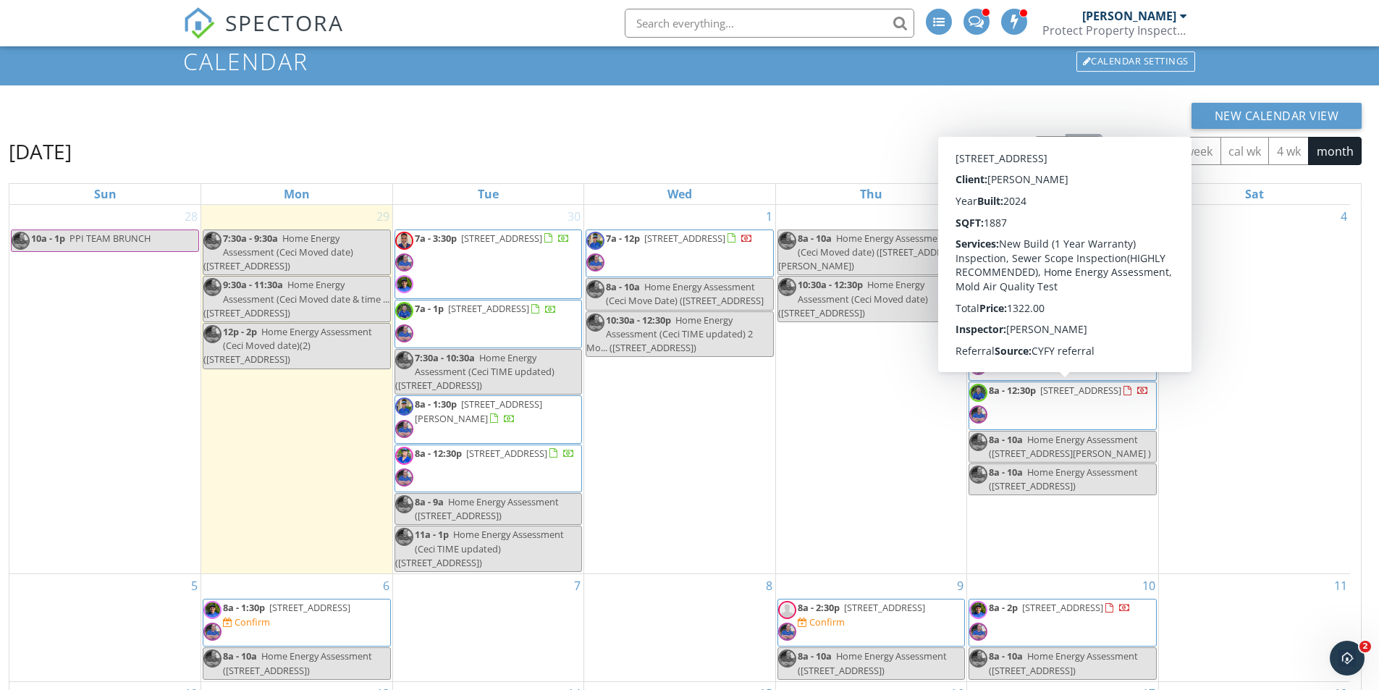
click at [1299, 371] on div "4" at bounding box center [1254, 389] width 191 height 368
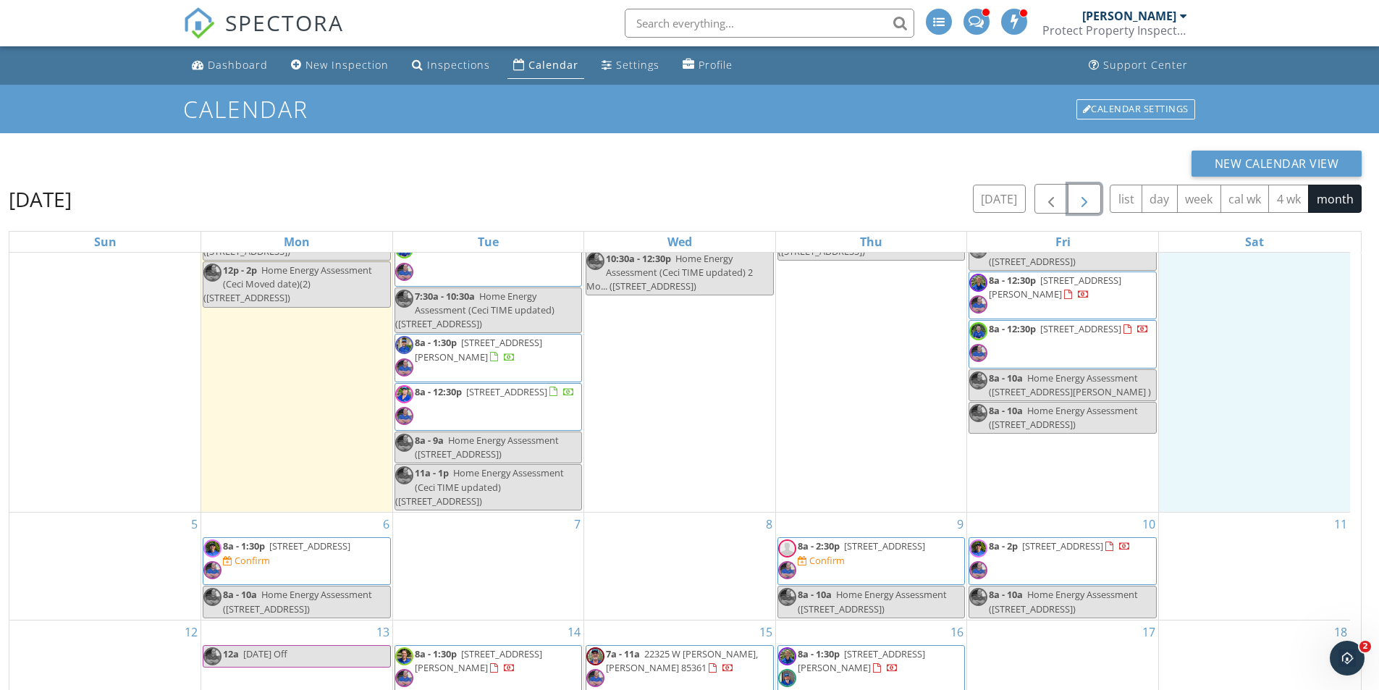
scroll to position [0, 0]
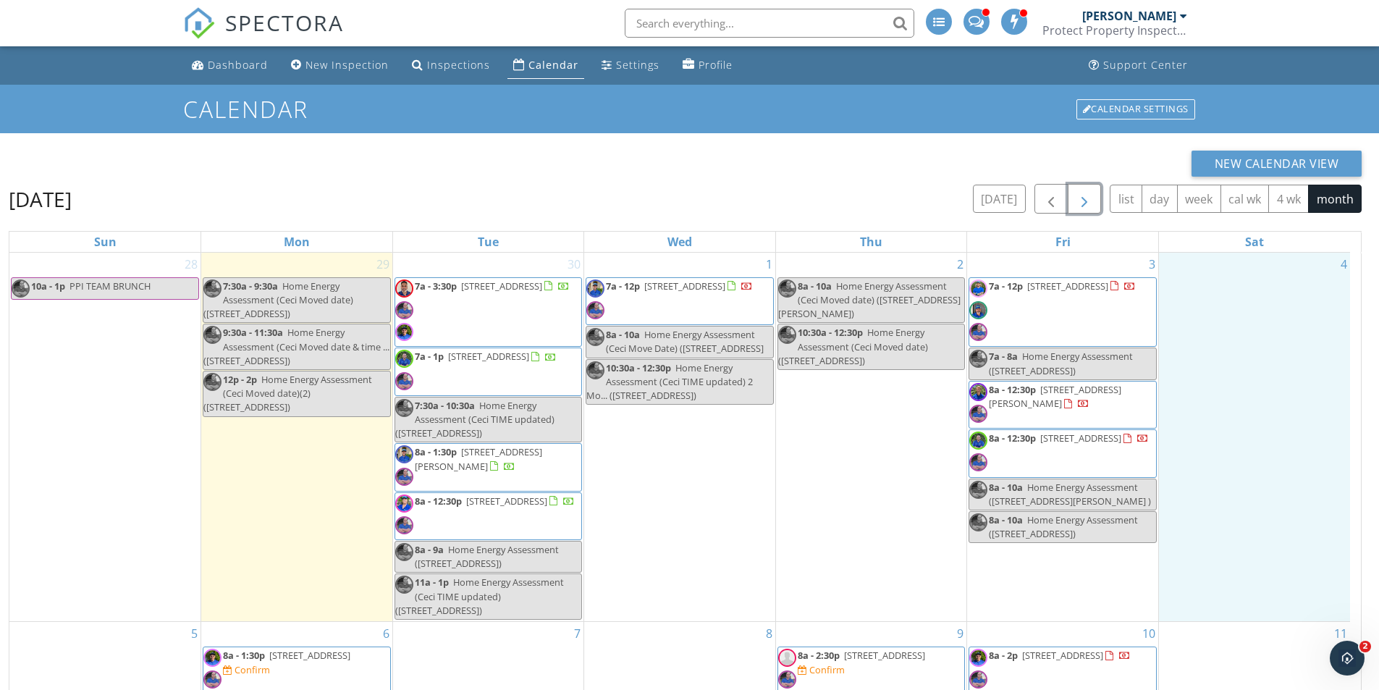
click at [530, 594] on span "Home Energy Assessment (Ceci TIME updated) (1468 West Saddle Run , Apache Junct…" at bounding box center [479, 596] width 169 height 41
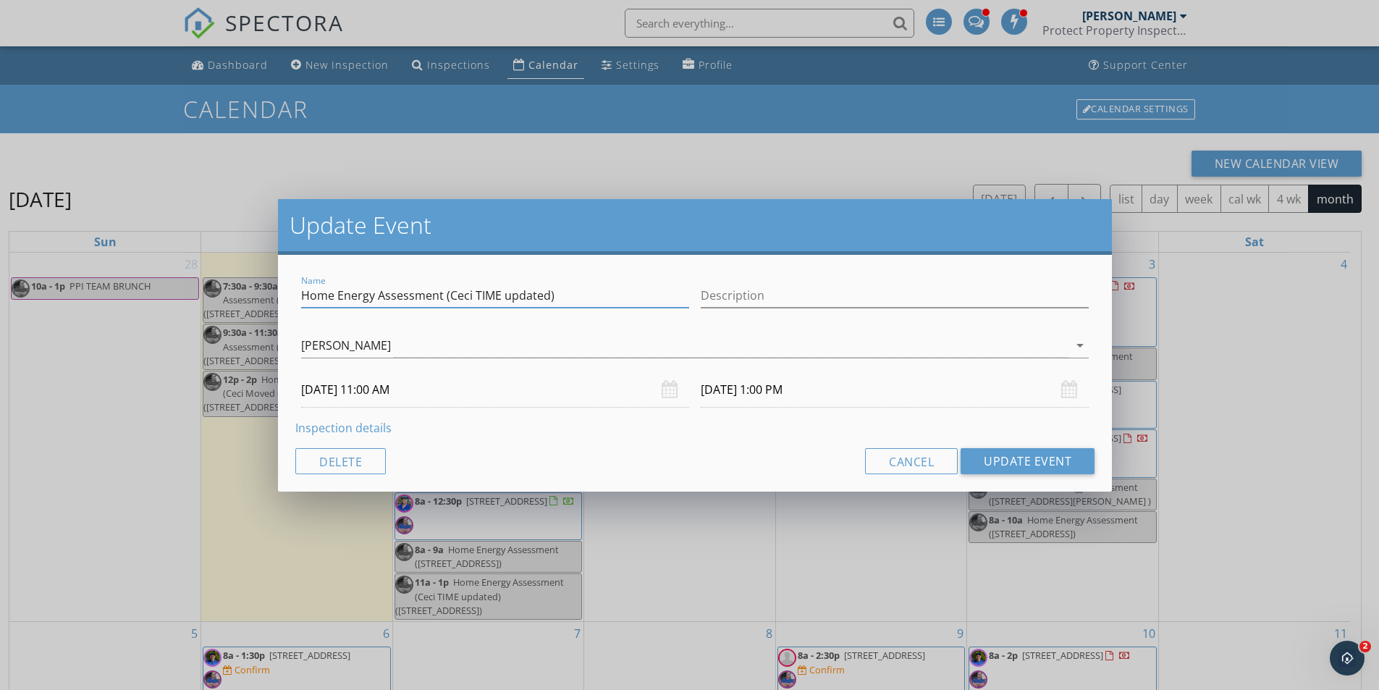
click at [570, 301] on input "Home Energy Assessment (Ceci TIME updated)" at bounding box center [495, 296] width 388 height 24
click at [570, 328] on div "Rodney Harrison Emery Scott Michael Burke Travis Parker Ben Duta Christopher Ze…" at bounding box center [695, 348] width 788 height 47
click at [456, 291] on input "Home Energy Assessment" at bounding box center [495, 296] width 388 height 24
type input "Home Energy Assessment (Ceci Moved date)"
click at [744, 296] on input "Description" at bounding box center [895, 296] width 388 height 24
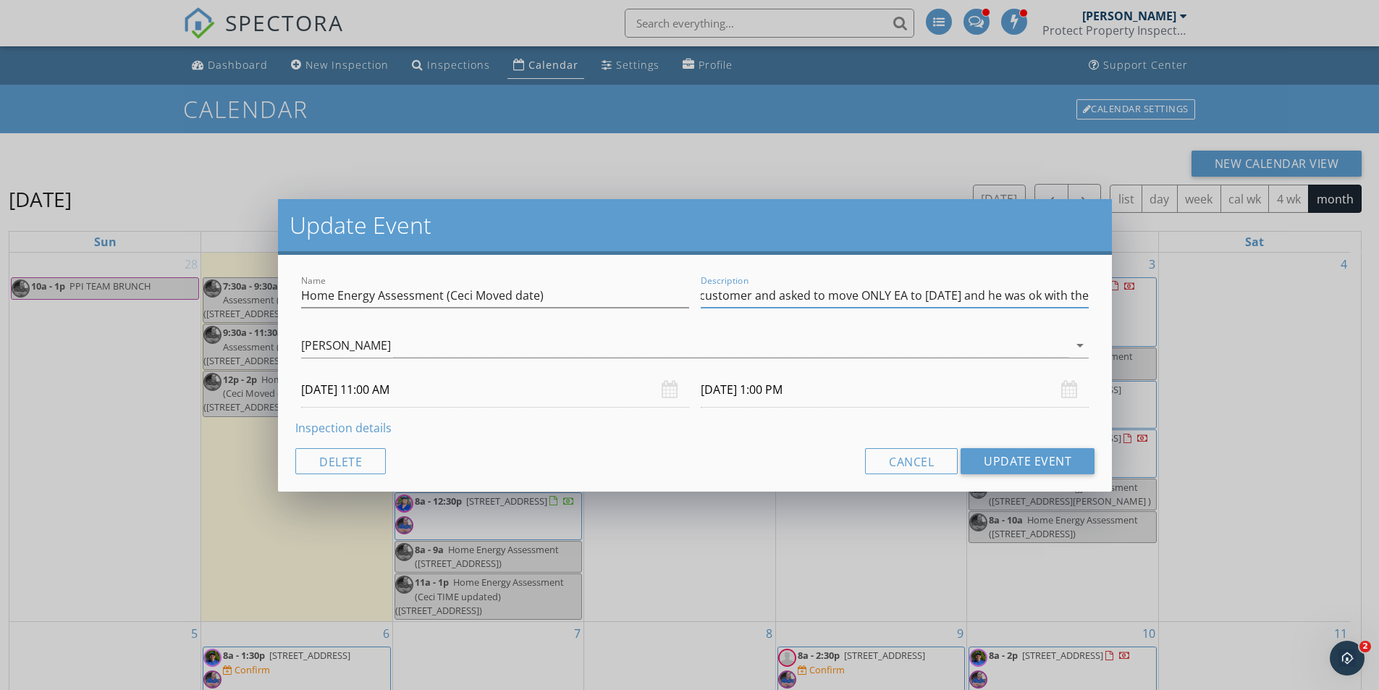
scroll to position [0, 123]
click at [961, 287] on input "Talked to the customer and asked to move ONLY EA to Friday 10/03/25 and he was …" at bounding box center [895, 296] width 388 height 24
type input "Talked to the customer and asked to move ONLY EA to Friday 10/03/25 between 10a…"
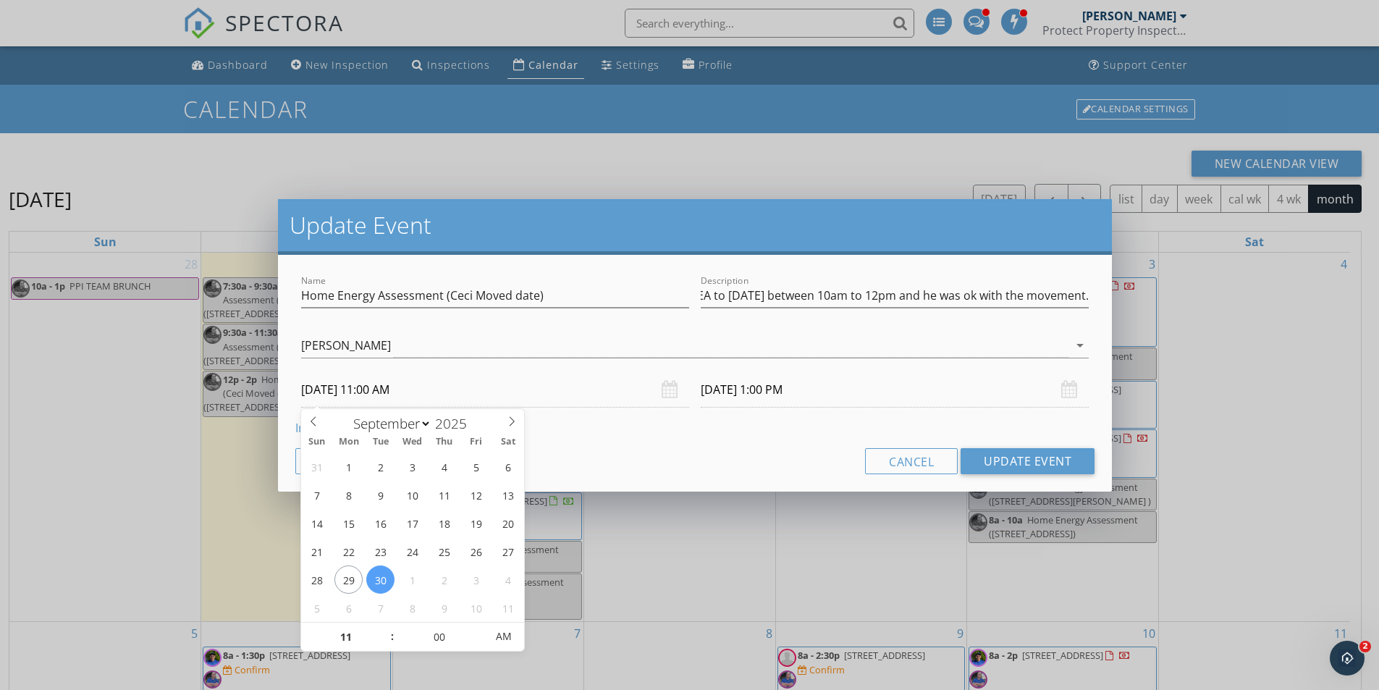
click at [340, 390] on input "09/30/2025 11:00 AM" at bounding box center [495, 389] width 388 height 35
select select "9"
type input "10/03/2025 11:00 AM"
type input "10/03/2025 1:00 PM"
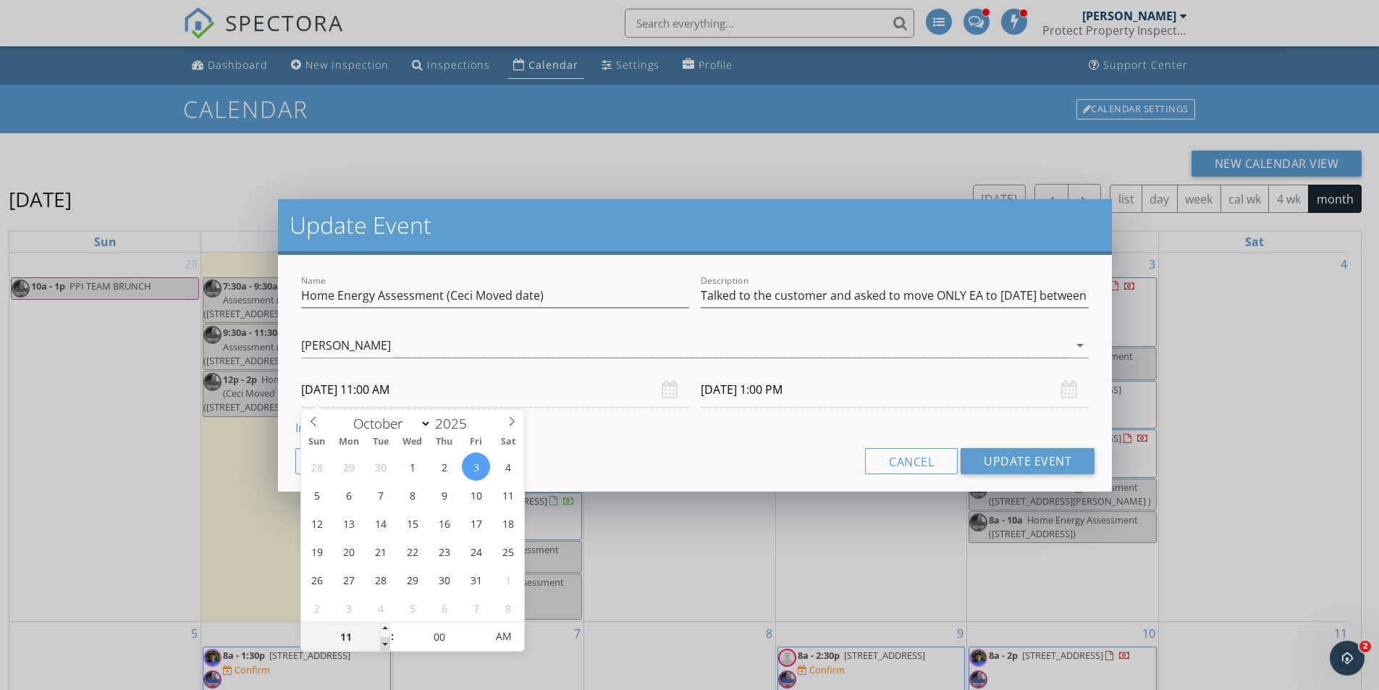
type input "10"
type input "10/03/2025 10:00 AM"
click at [380, 646] on span at bounding box center [385, 644] width 10 height 14
type input "10/03/2025 12:00 PM"
click at [725, 440] on div "Name Home Energy Assessment (Ceci Moved date) Description Talked to the custome…" at bounding box center [695, 373] width 834 height 237
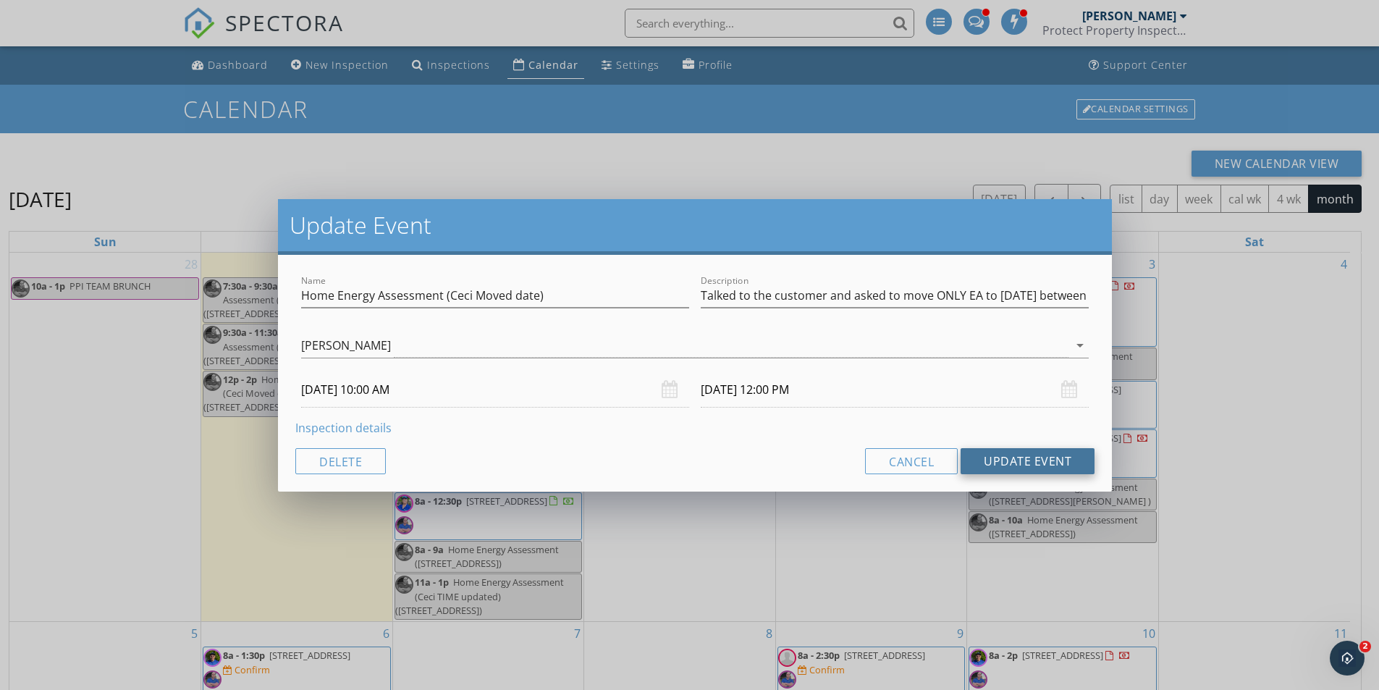
click at [1038, 463] on button "Update Event" at bounding box center [1028, 461] width 134 height 26
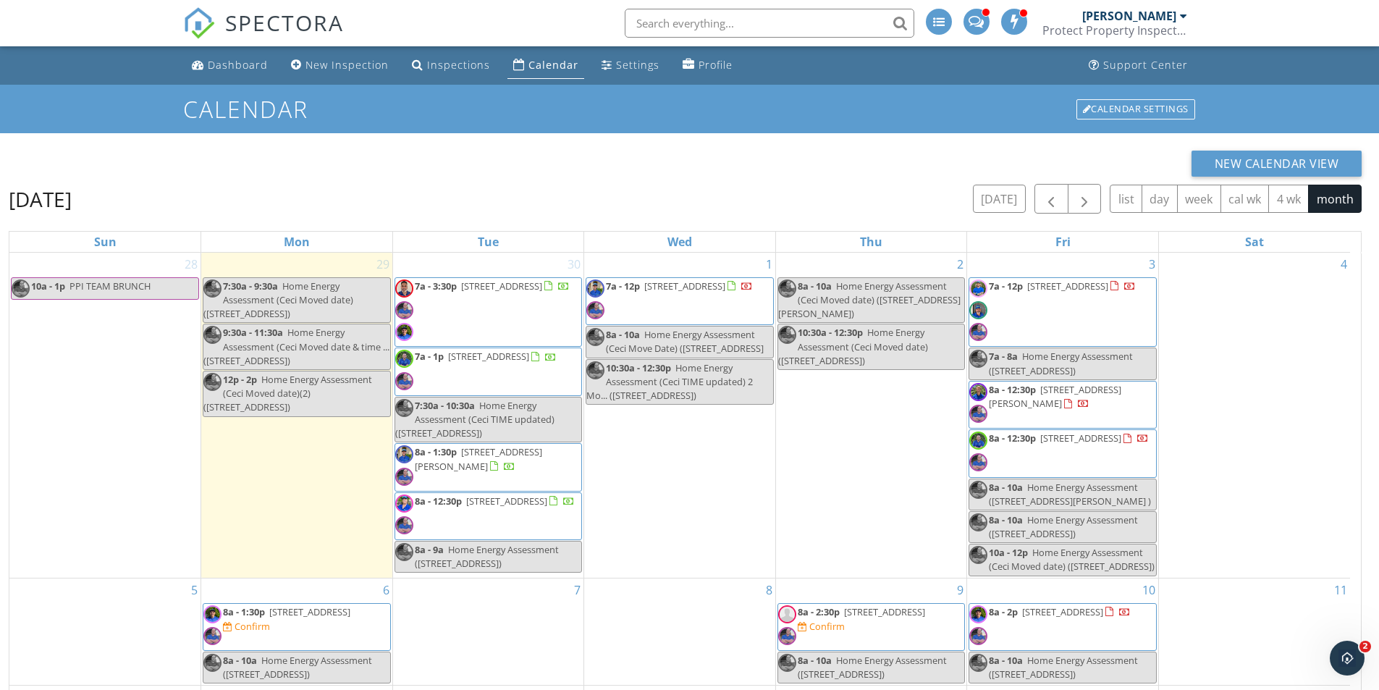
click at [523, 555] on span "Home Energy Assessment (24173 N 143rd Ln , Surprise)" at bounding box center [487, 556] width 144 height 27
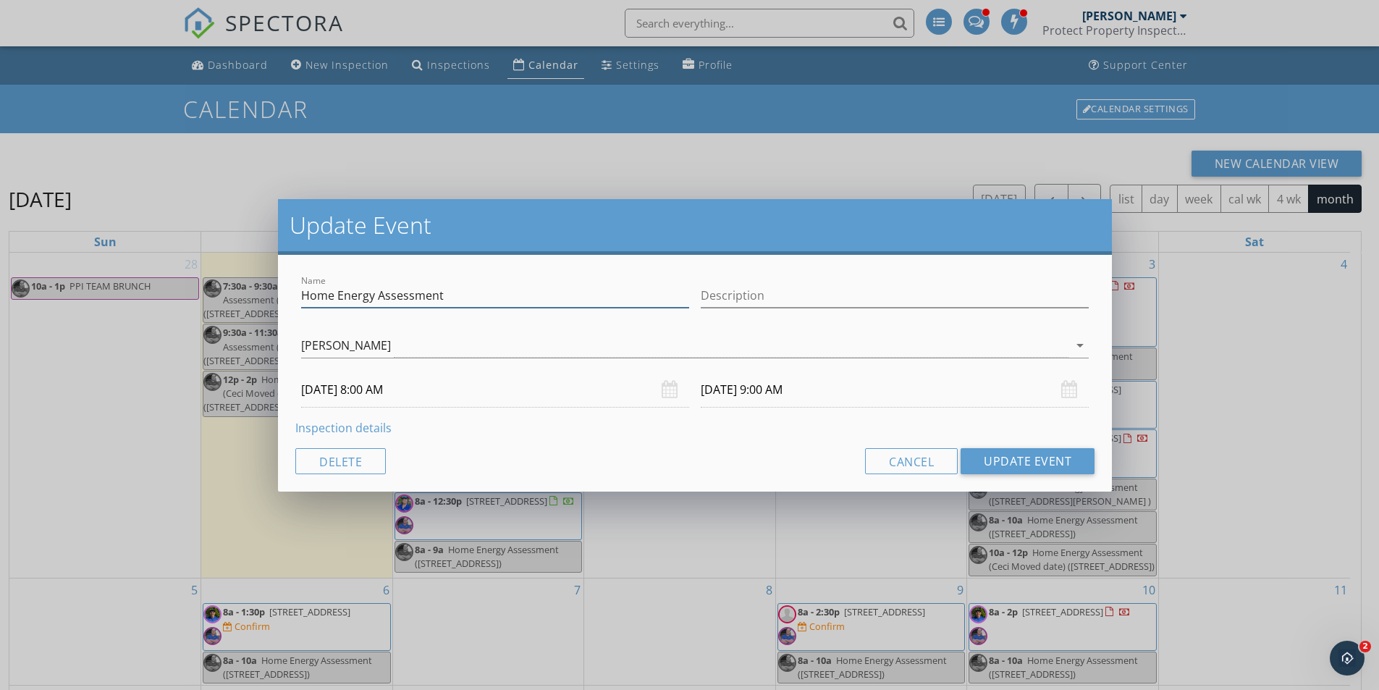
click at [452, 293] on input "Home Energy Assessment" at bounding box center [495, 296] width 388 height 24
type input "Home Energy Assessment (Ceci TIME updated)"
click at [358, 394] on input "[DATE] 8:00 AM" at bounding box center [495, 389] width 388 height 35
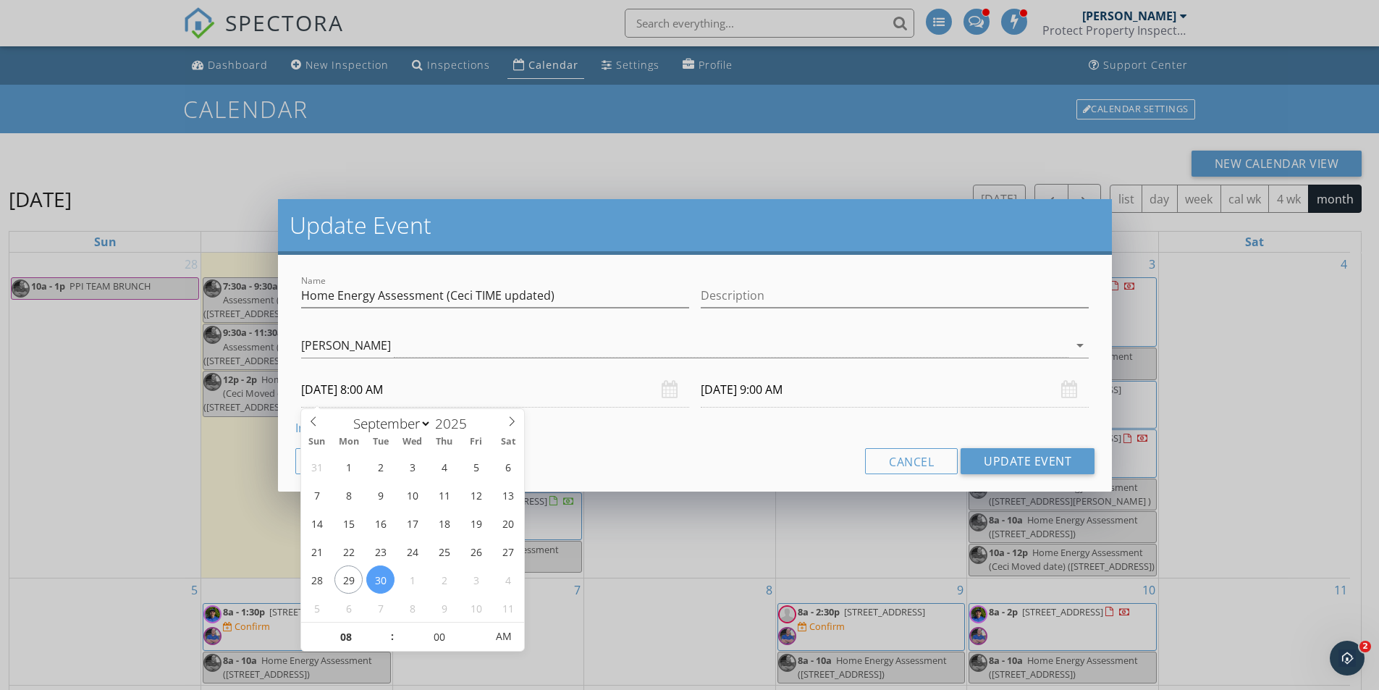
click at [1295, 471] on div "Update Event Name Home Energy Assessment (Ceci TIME updated) Description Rodney…" at bounding box center [689, 345] width 1379 height 690
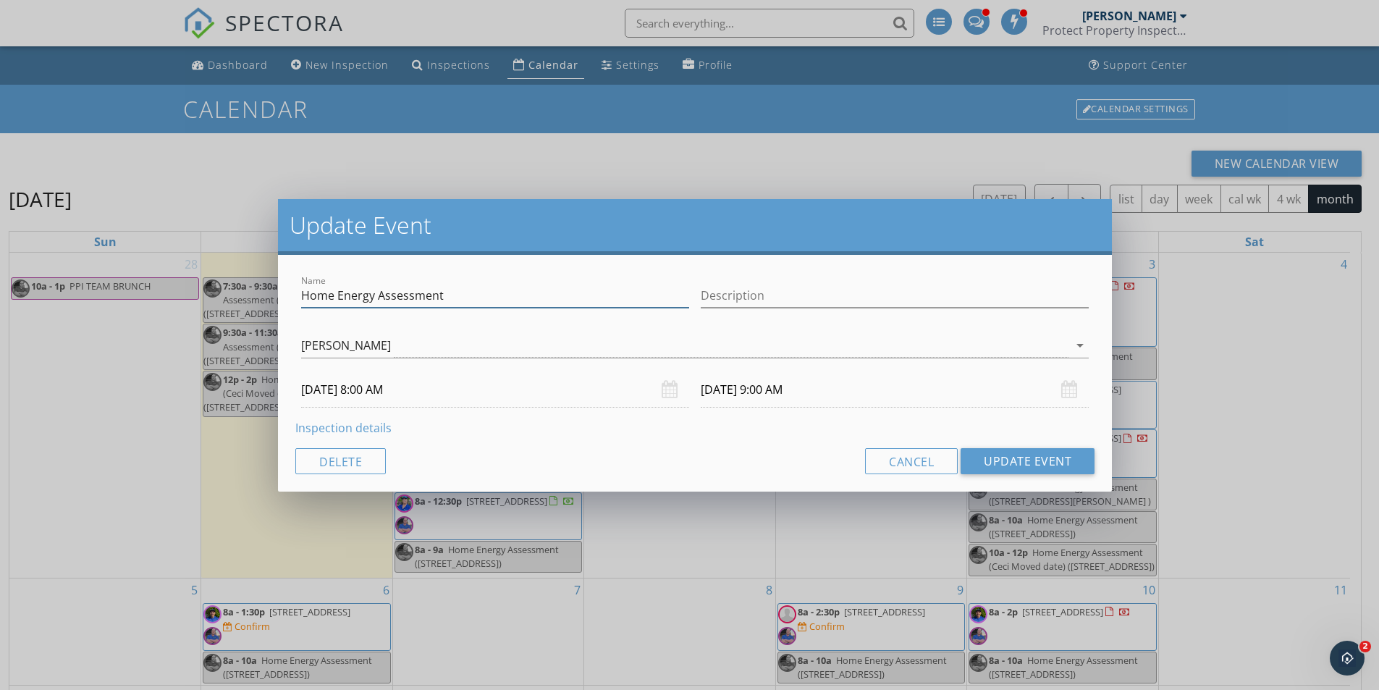
click at [458, 292] on input "Home Energy Assessment" at bounding box center [495, 296] width 388 height 24
type input "Home Energy Assessment (Ceci TIME updated)"
click at [392, 383] on input "[DATE] 8:00 AM" at bounding box center [495, 389] width 388 height 35
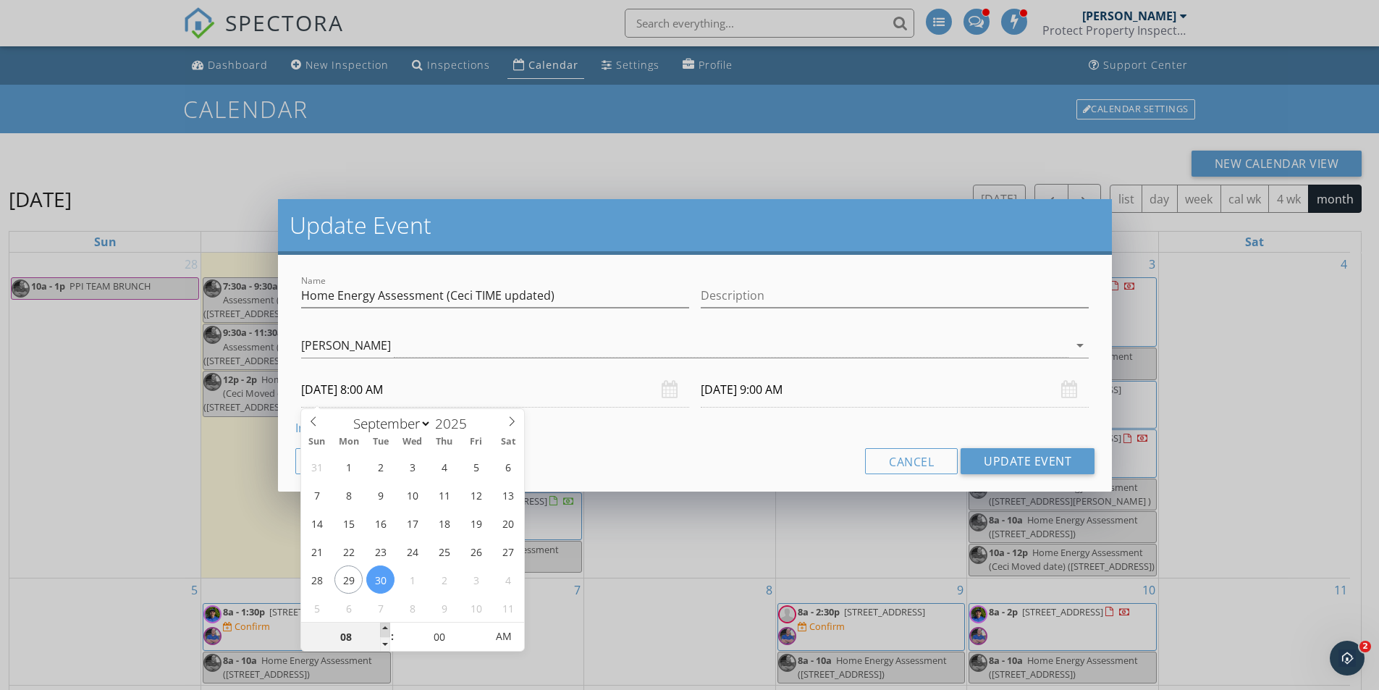
type input "09"
type input "09/30/2025 9:00 AM"
click at [383, 629] on span at bounding box center [385, 630] width 10 height 14
type input "09/30/2025 10:00 AM"
type input "10"
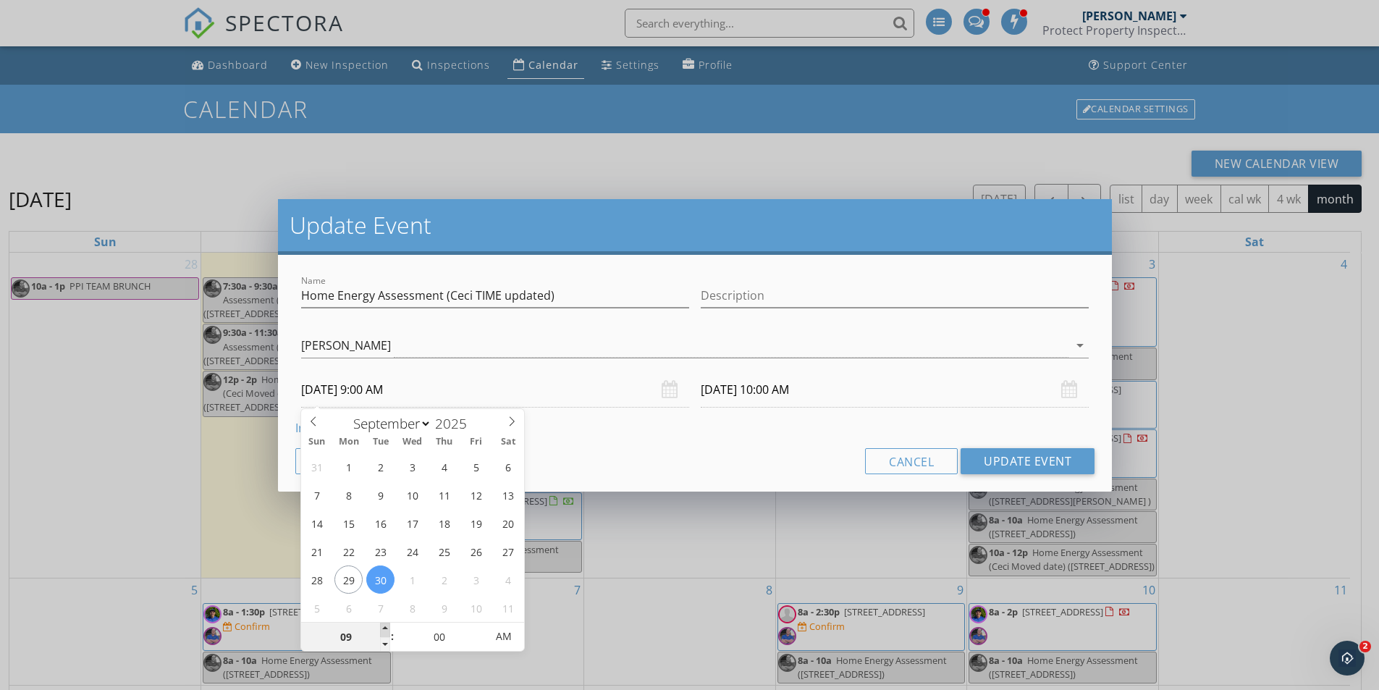
type input "09/30/2025 10:00 AM"
click at [383, 629] on span at bounding box center [385, 630] width 10 height 14
type input "09/30/2025 11:00 AM"
type input "05"
type input "09/30/2025 10:05 AM"
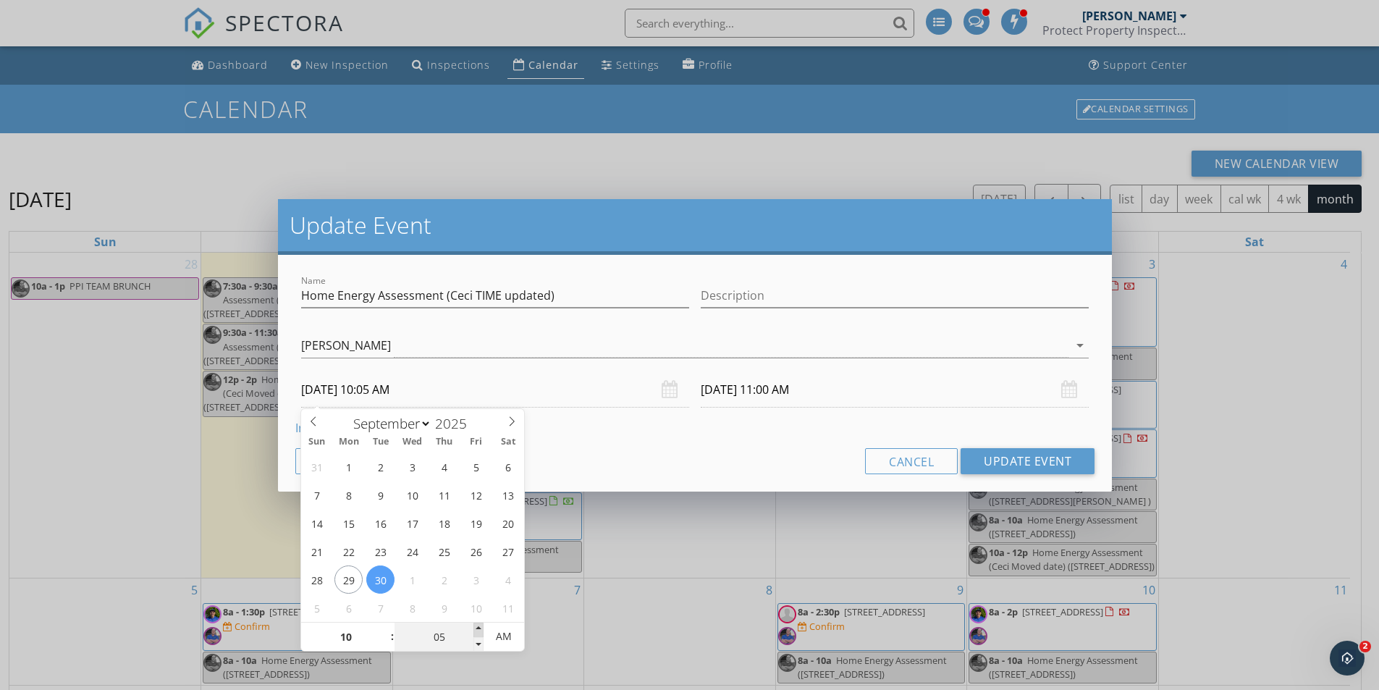
click at [481, 626] on span at bounding box center [478, 630] width 10 height 14
type input "10"
type input "09/30/2025 10:10 AM"
click at [481, 626] on span at bounding box center [478, 630] width 10 height 14
type input "15"
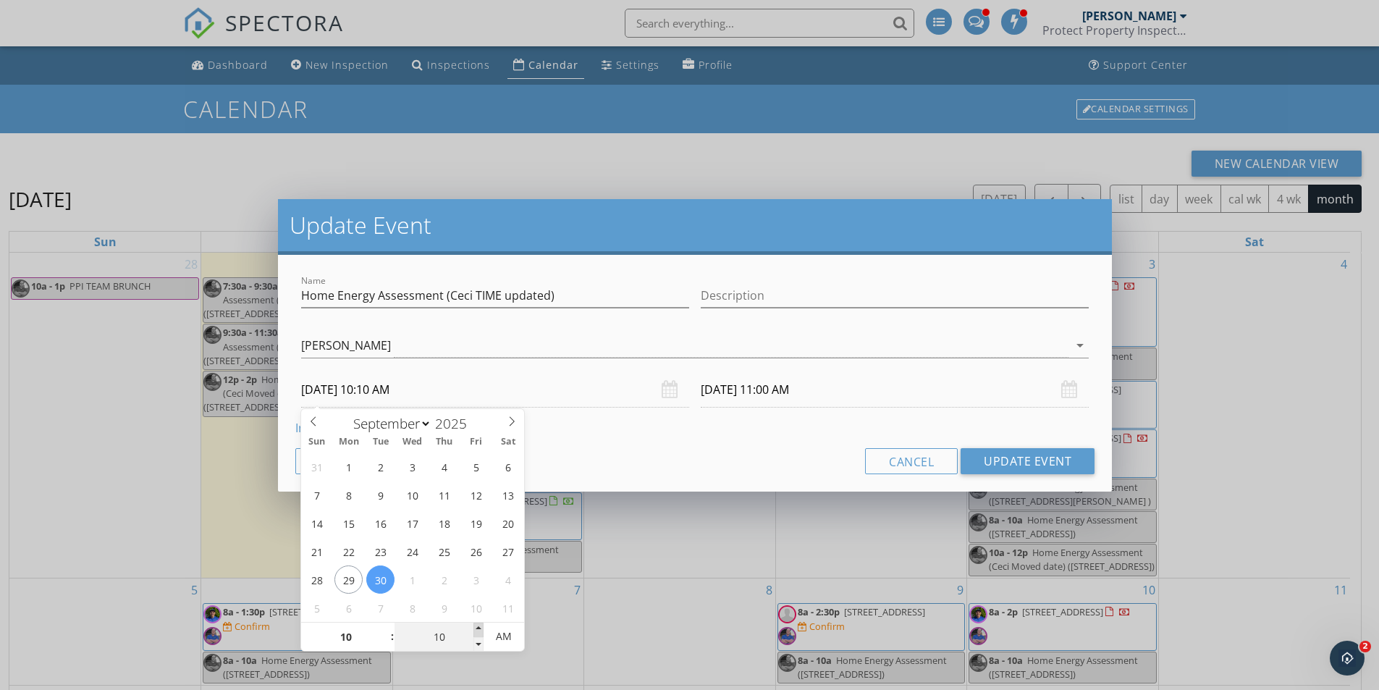
type input "09/30/2025 10:15 AM"
click at [481, 626] on span at bounding box center [478, 630] width 10 height 14
type input "20"
type input "09/30/2025 10:20 AM"
click at [481, 626] on span at bounding box center [478, 630] width 10 height 14
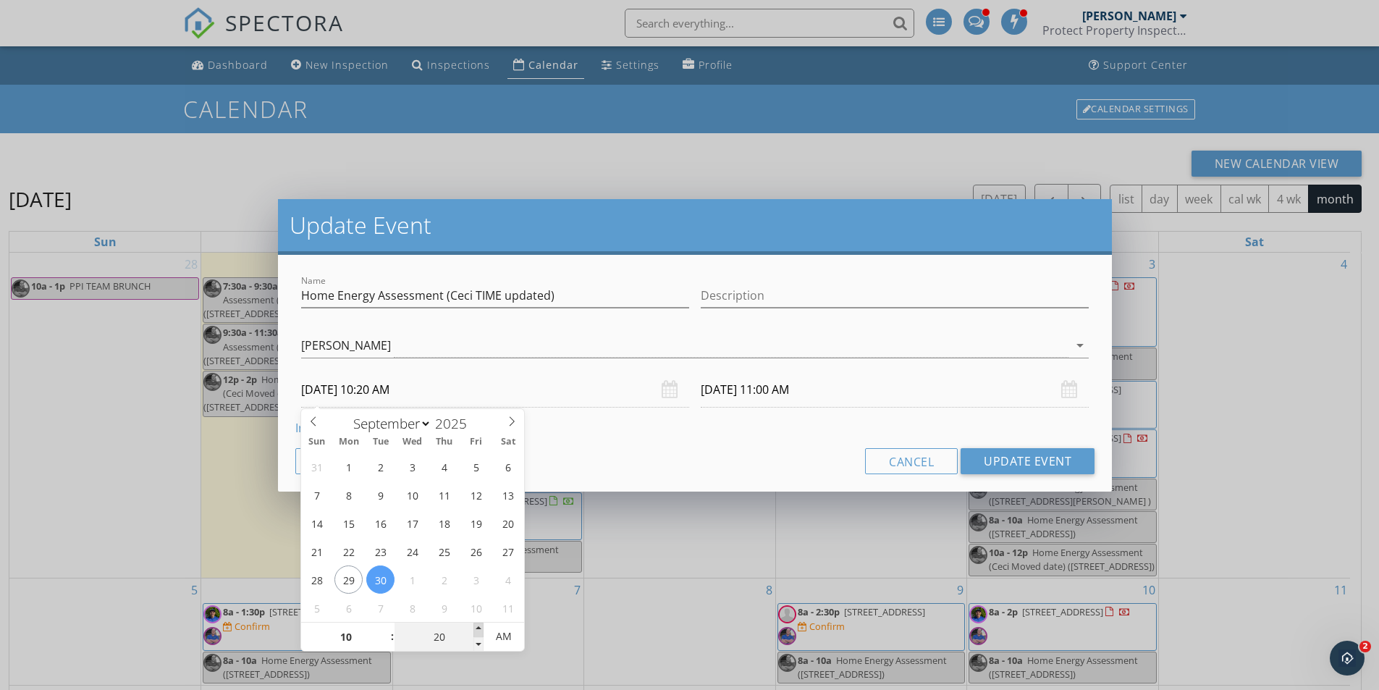
type input "20"
type input "09/30/2025 11:20 AM"
type input "25"
type input "09/30/2025 10:25 AM"
click at [481, 626] on span at bounding box center [478, 630] width 10 height 14
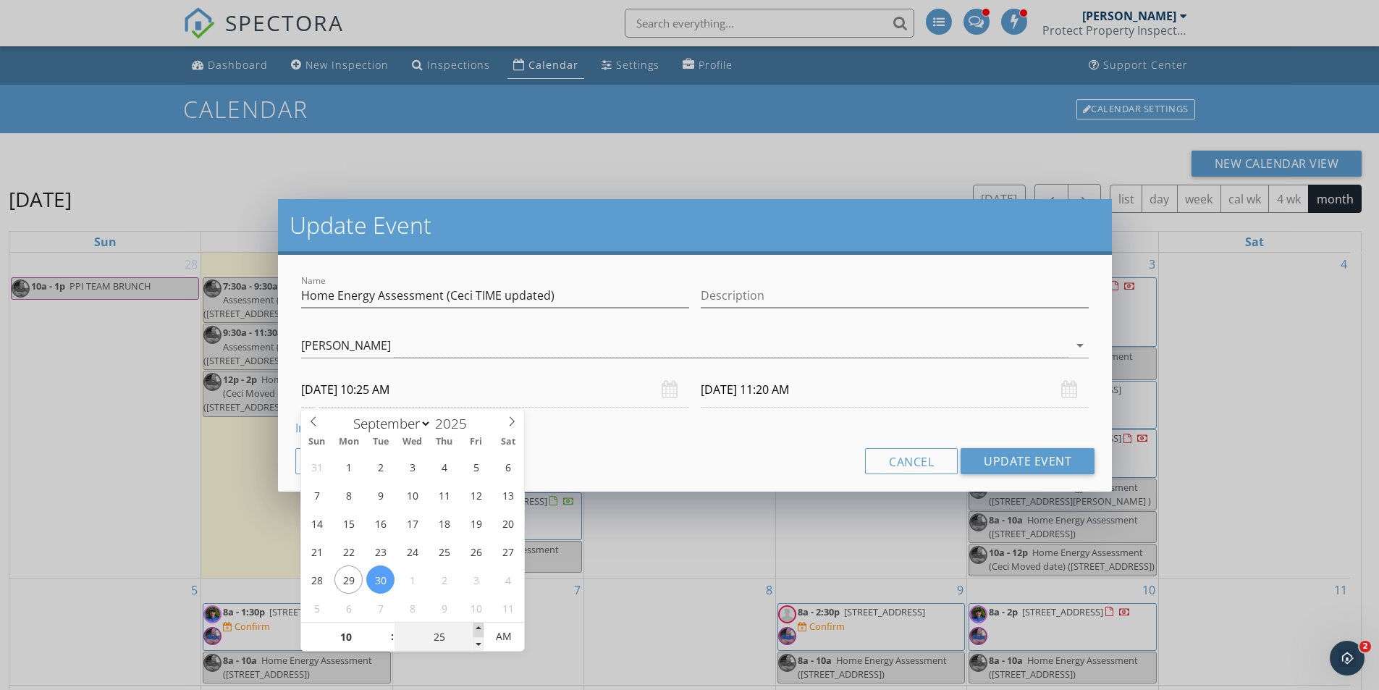
type input "25"
type input "09/30/2025 11:25 AM"
type input "30"
type input "09/30/2025 10:30 AM"
click at [481, 626] on span at bounding box center [478, 630] width 10 height 14
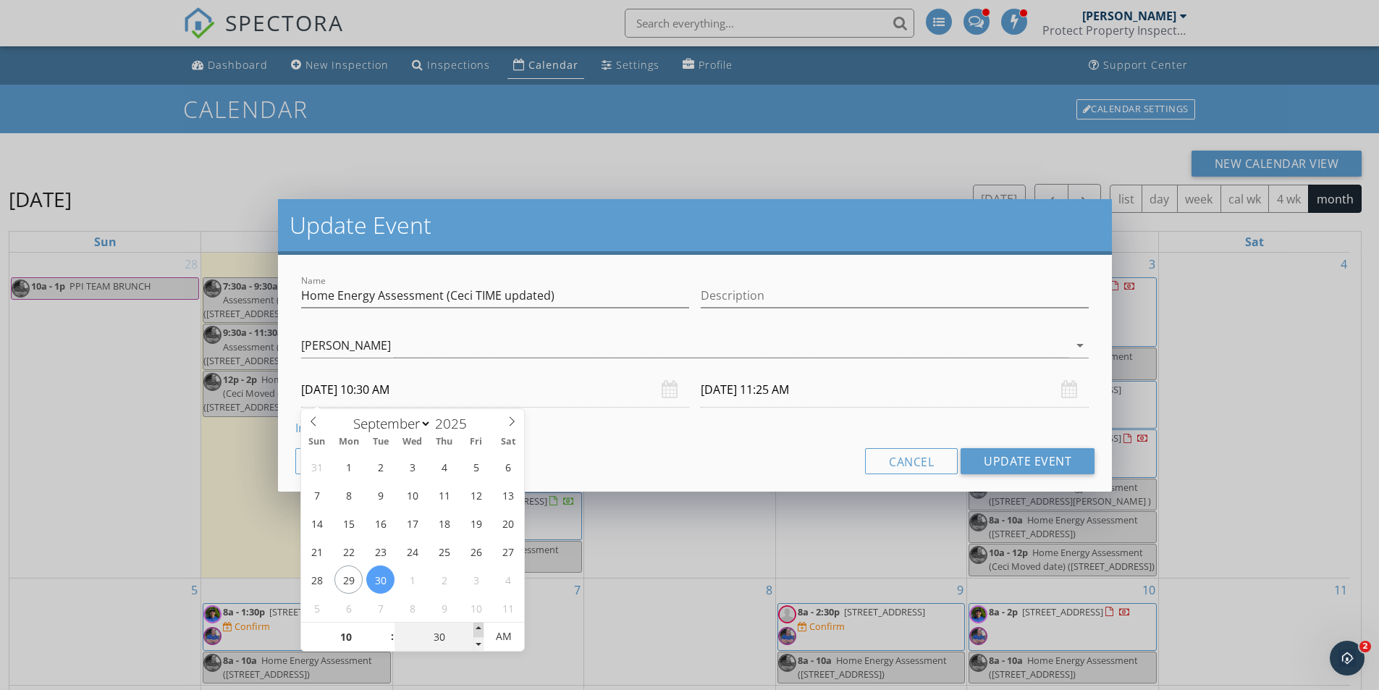
type input "30"
type input "09/30/2025 11:30 AM"
click at [678, 417] on div "Name Home Energy Assessment (Ceci TIME updated) Description Rodney Harrison Eme…" at bounding box center [695, 373] width 834 height 237
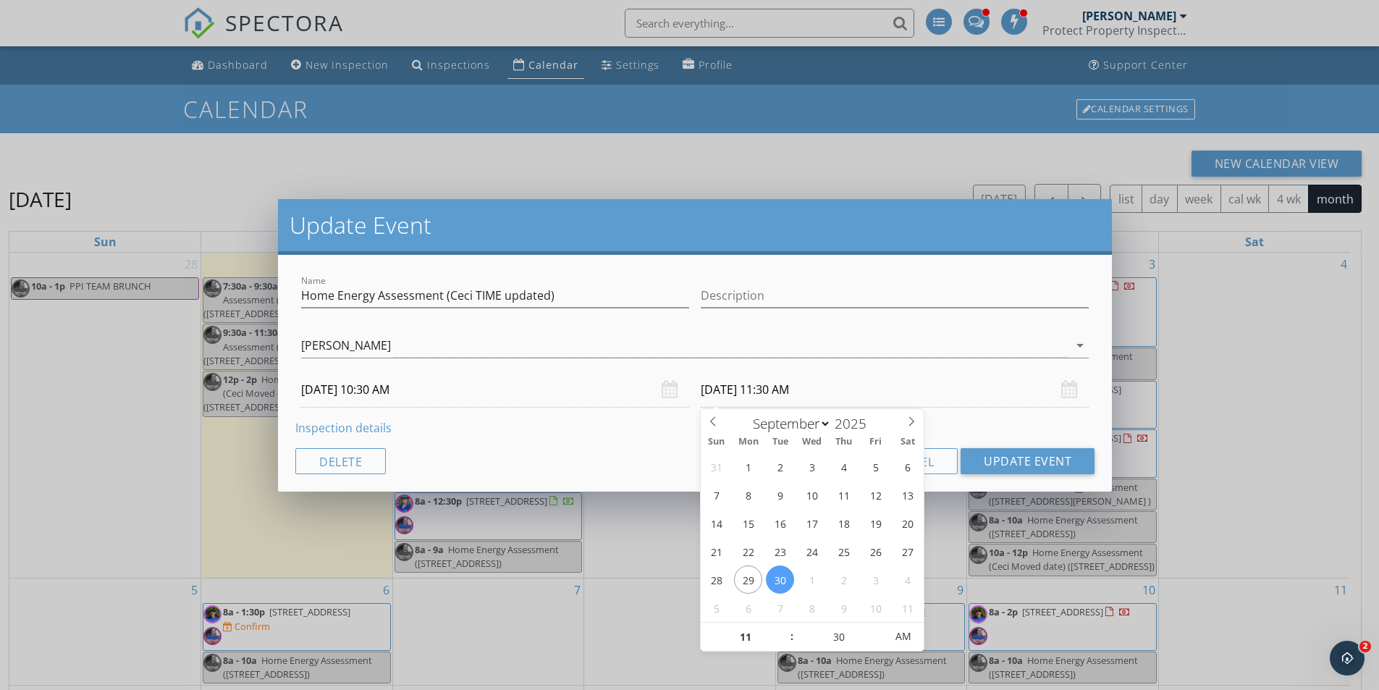
click at [754, 391] on input "09/30/2025 11:30 AM" at bounding box center [895, 389] width 388 height 35
type input "12"
type input "09/30/2025 12:30 PM"
click at [783, 623] on span at bounding box center [785, 630] width 10 height 14
click at [1012, 459] on button "Update Event" at bounding box center [1028, 461] width 134 height 26
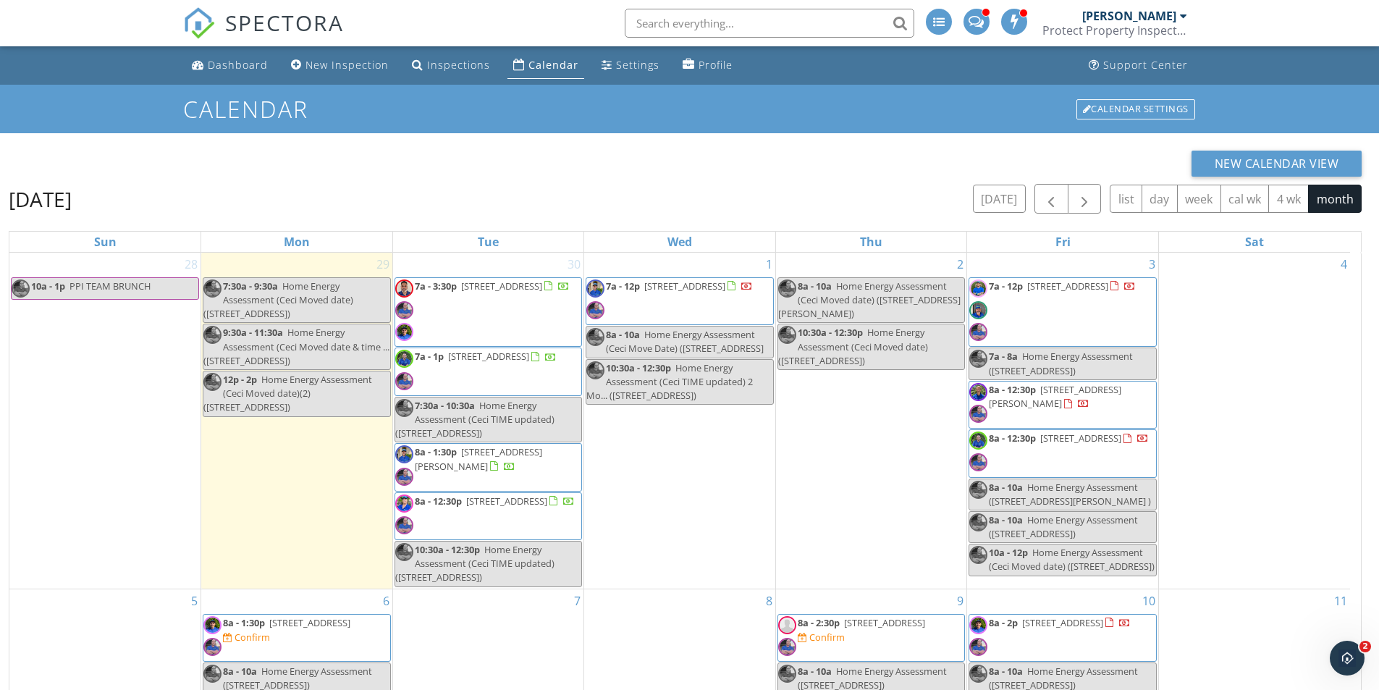
click at [530, 514] on span "8a - 12:30p 24173 N 143rd Ln , Surprise 85387" at bounding box center [485, 515] width 180 height 43
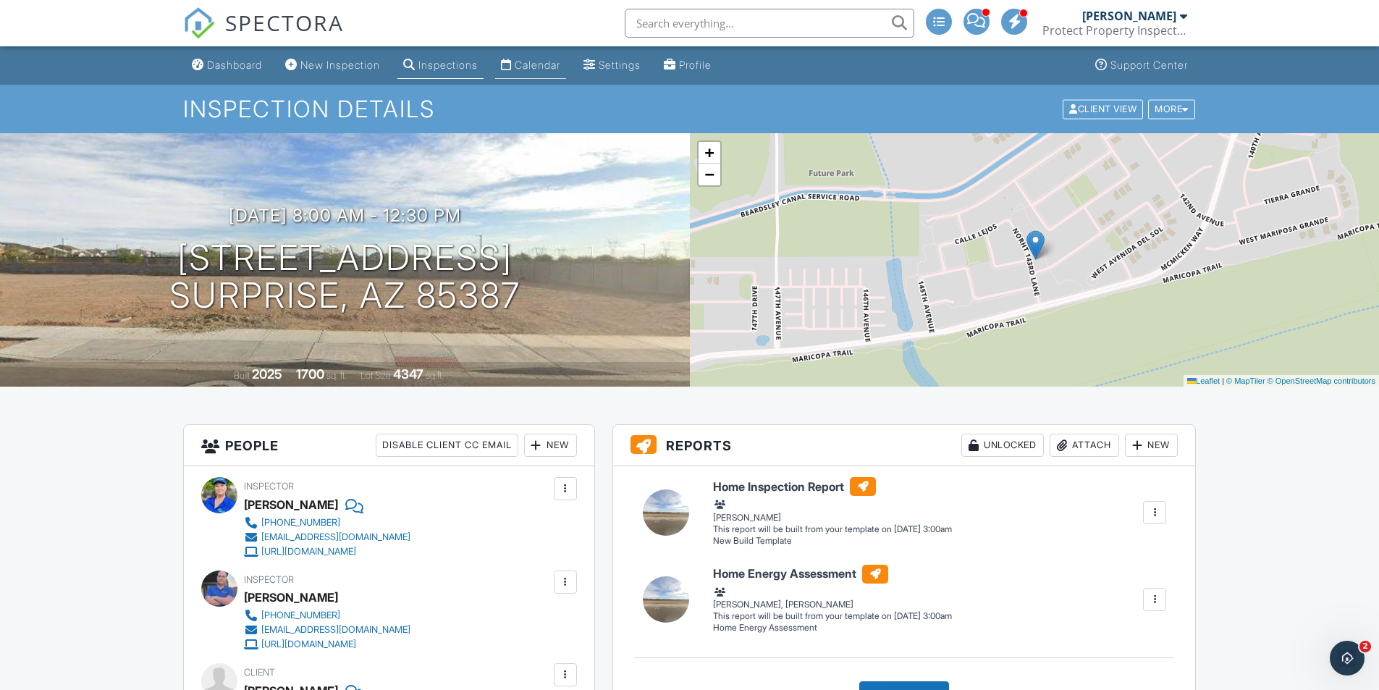
click at [549, 66] on div "Calendar" at bounding box center [538, 65] width 46 height 12
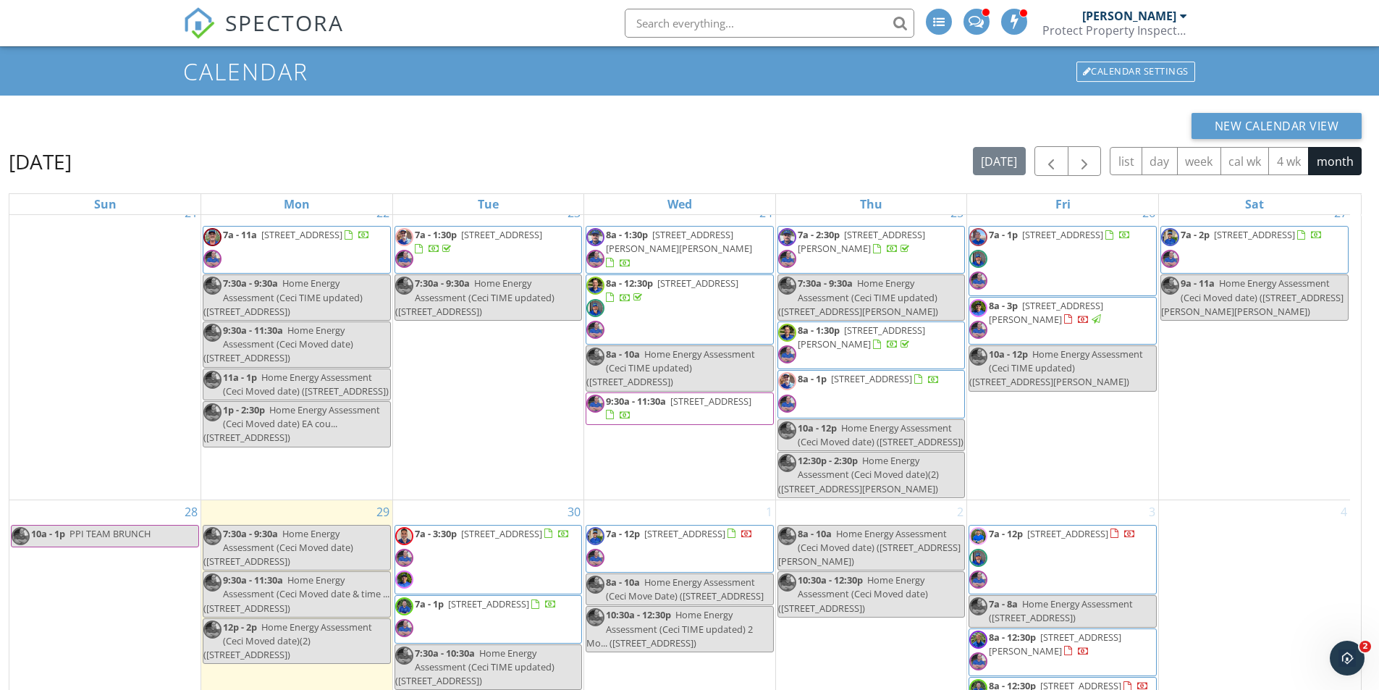
scroll to position [193, 0]
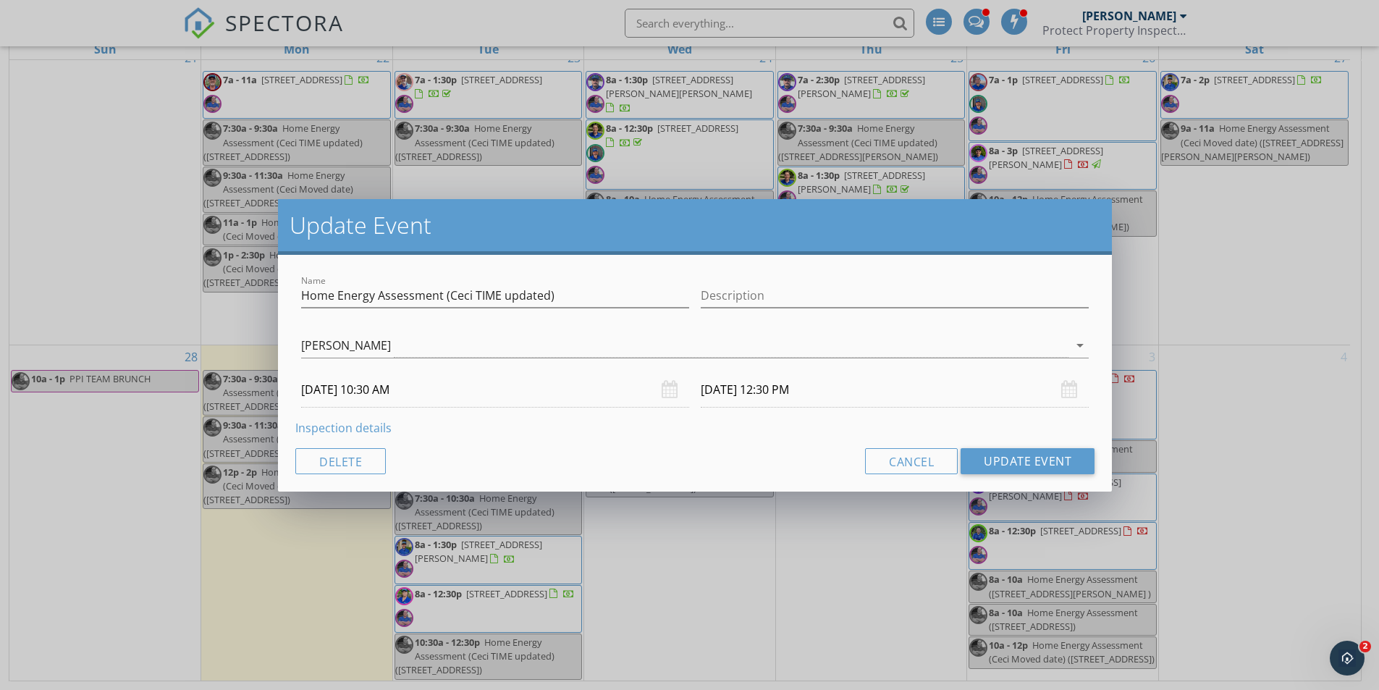
click at [386, 390] on input "[DATE] 10:30 AM" at bounding box center [495, 389] width 388 height 35
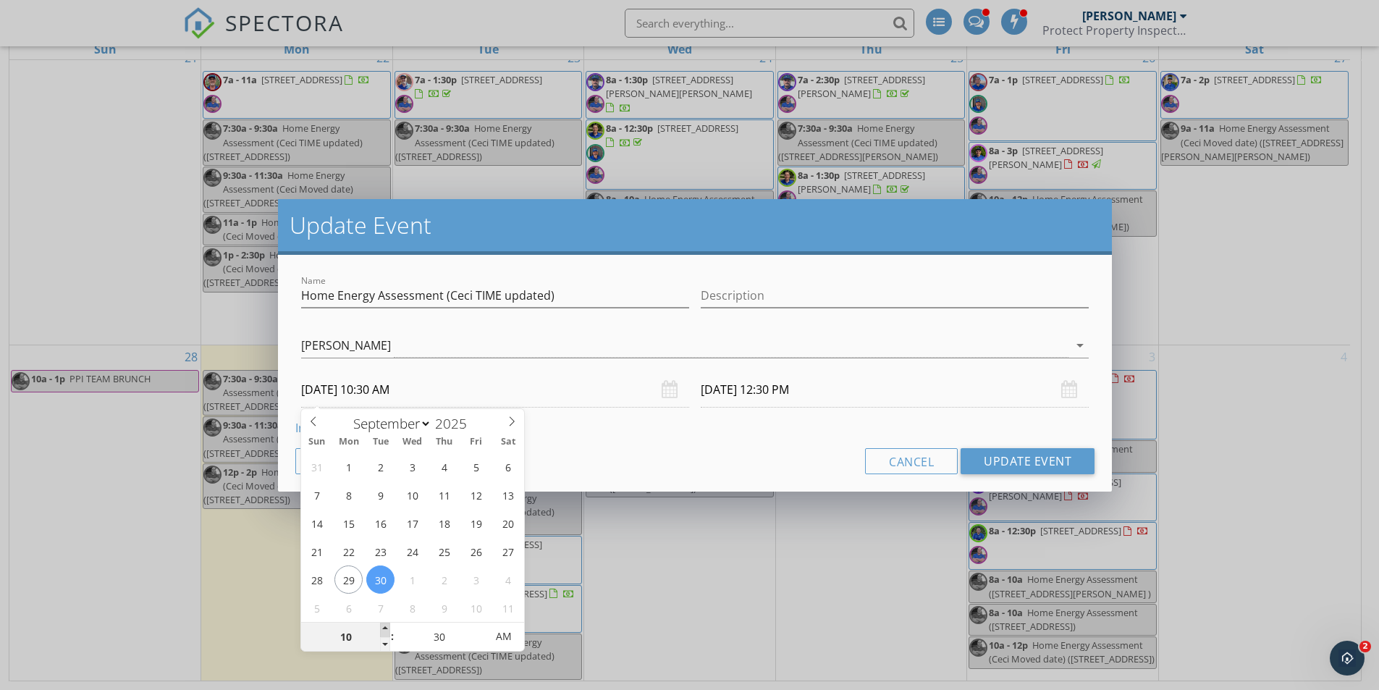
type input "11"
type input "[DATE] 11:30 AM"
click at [387, 626] on span at bounding box center [385, 630] width 10 height 14
type input "[DATE] 1:30 PM"
type input "25"
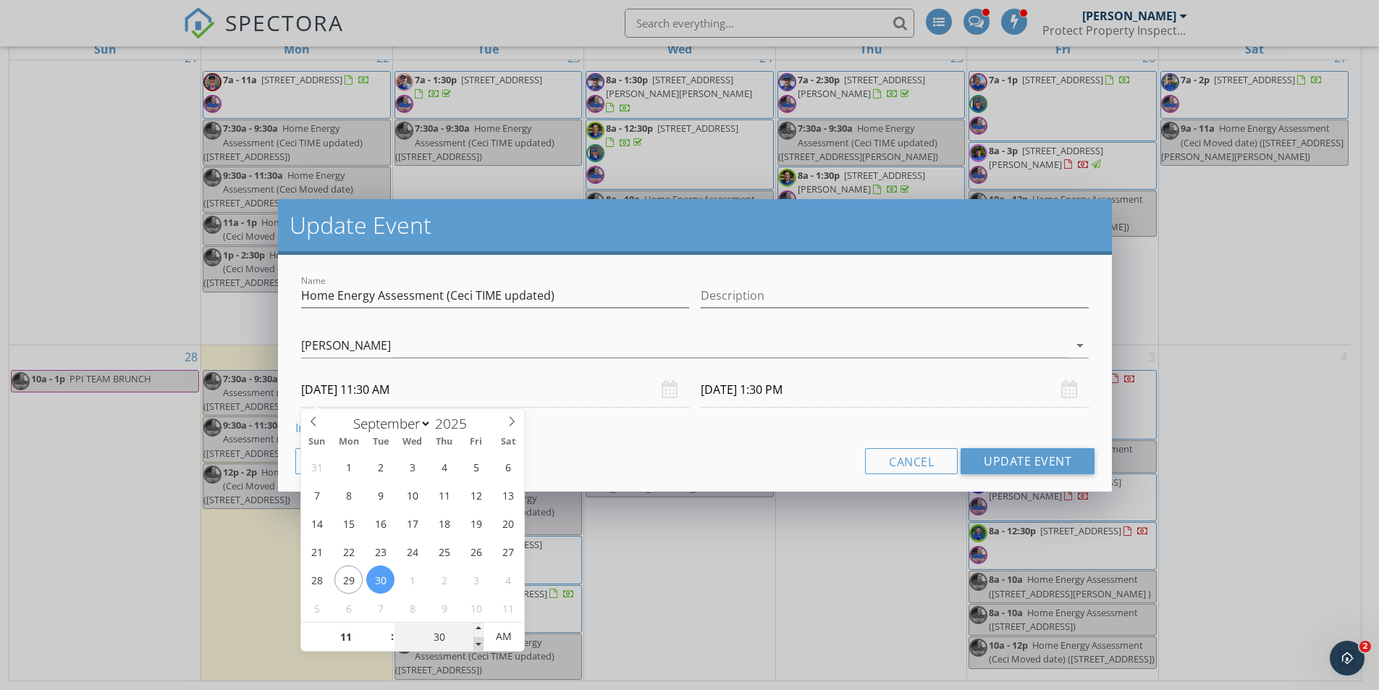
type input "[DATE] 11:25 AM"
click at [475, 643] on span at bounding box center [478, 644] width 10 height 14
type input "20"
type input "[DATE] 11:20 AM"
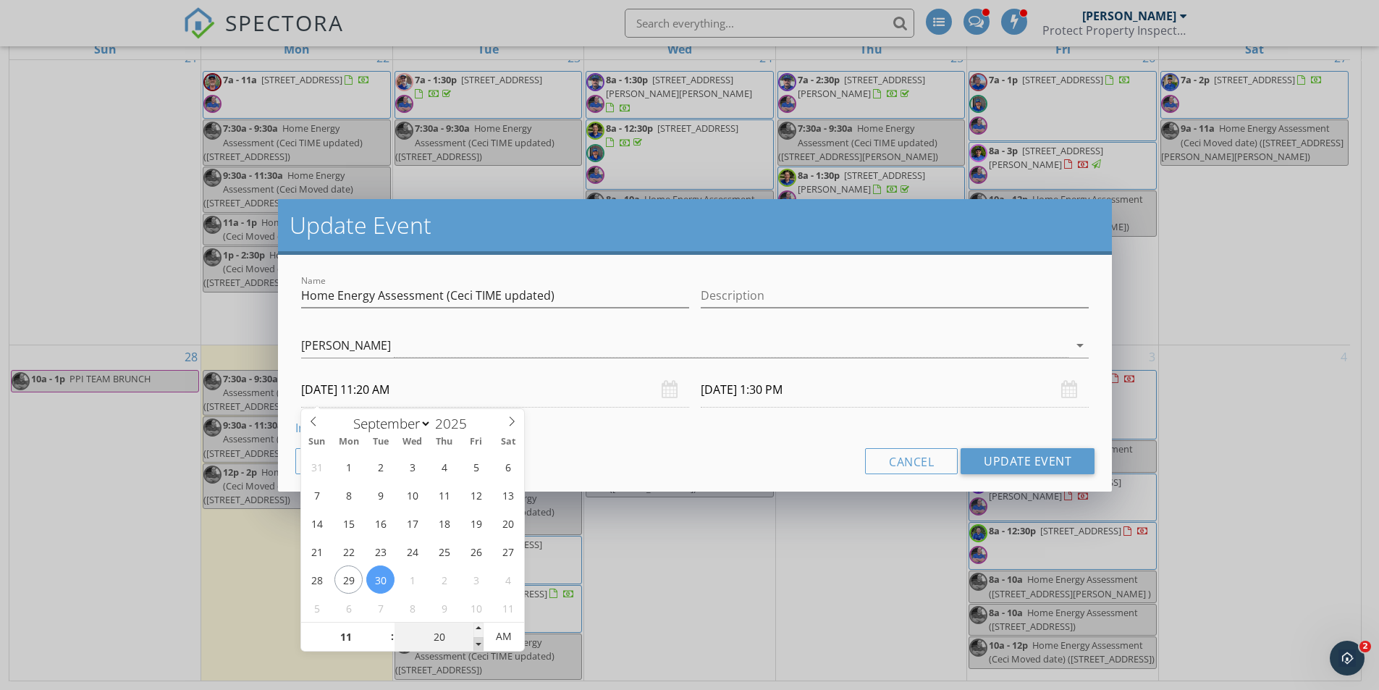
type input "15"
type input "[DATE] 11:15 AM"
click at [475, 643] on span at bounding box center [478, 644] width 10 height 14
type input "10"
type input "[DATE] 11:10 AM"
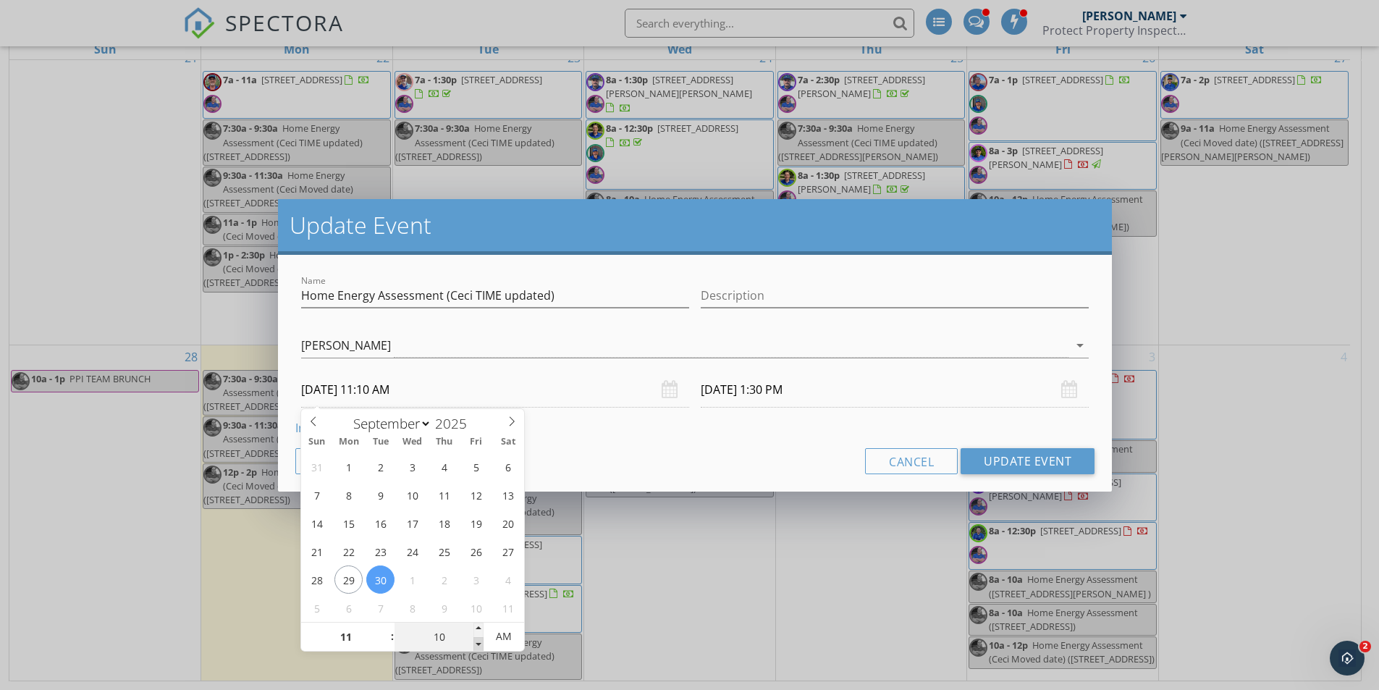
click at [475, 643] on span at bounding box center [478, 644] width 10 height 14
type input "[DATE] 1:10 PM"
type input "05"
type input "09/30/2025 11:05 AM"
click at [475, 643] on span at bounding box center [478, 644] width 10 height 14
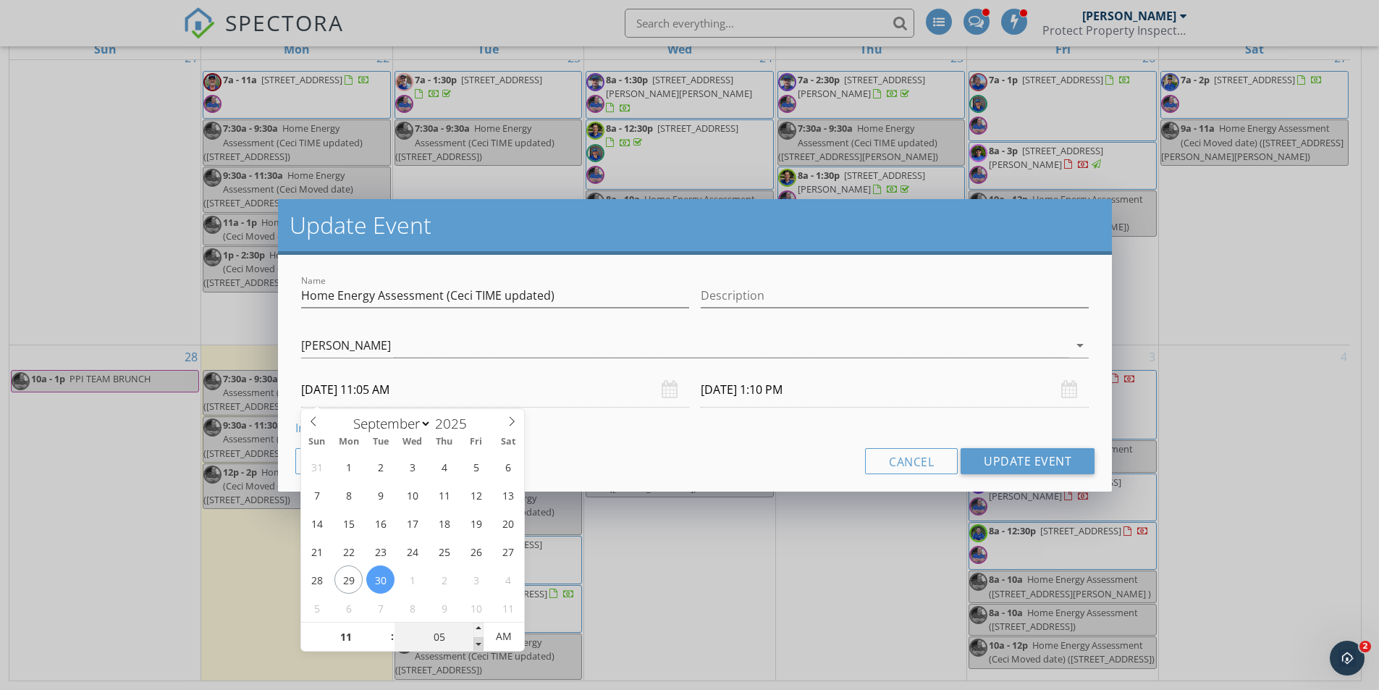
type input "09/30/2025 1:05 PM"
type input "00"
type input "09/30/2025 11:00 AM"
click at [475, 643] on span at bounding box center [478, 644] width 10 height 14
type input "09/30/2025 1:00 PM"
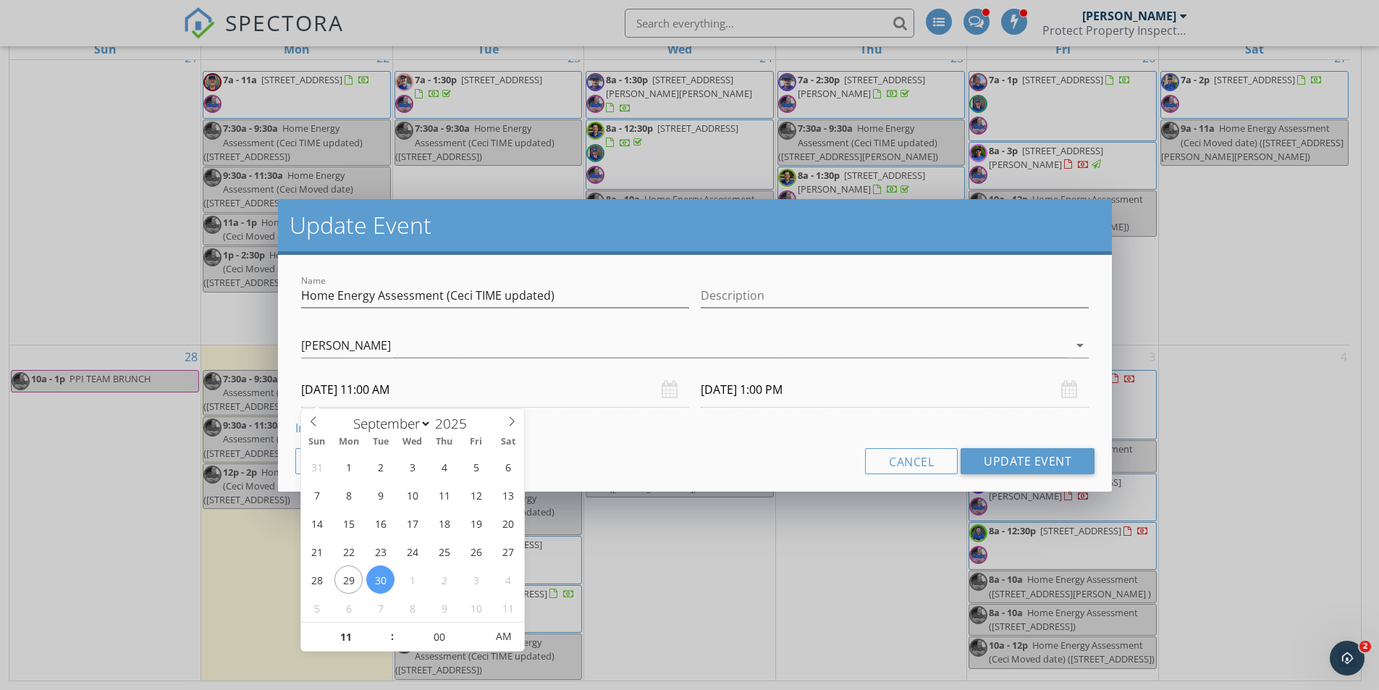
click at [686, 449] on div "Cancel Update Event" at bounding box center [694, 461] width 799 height 26
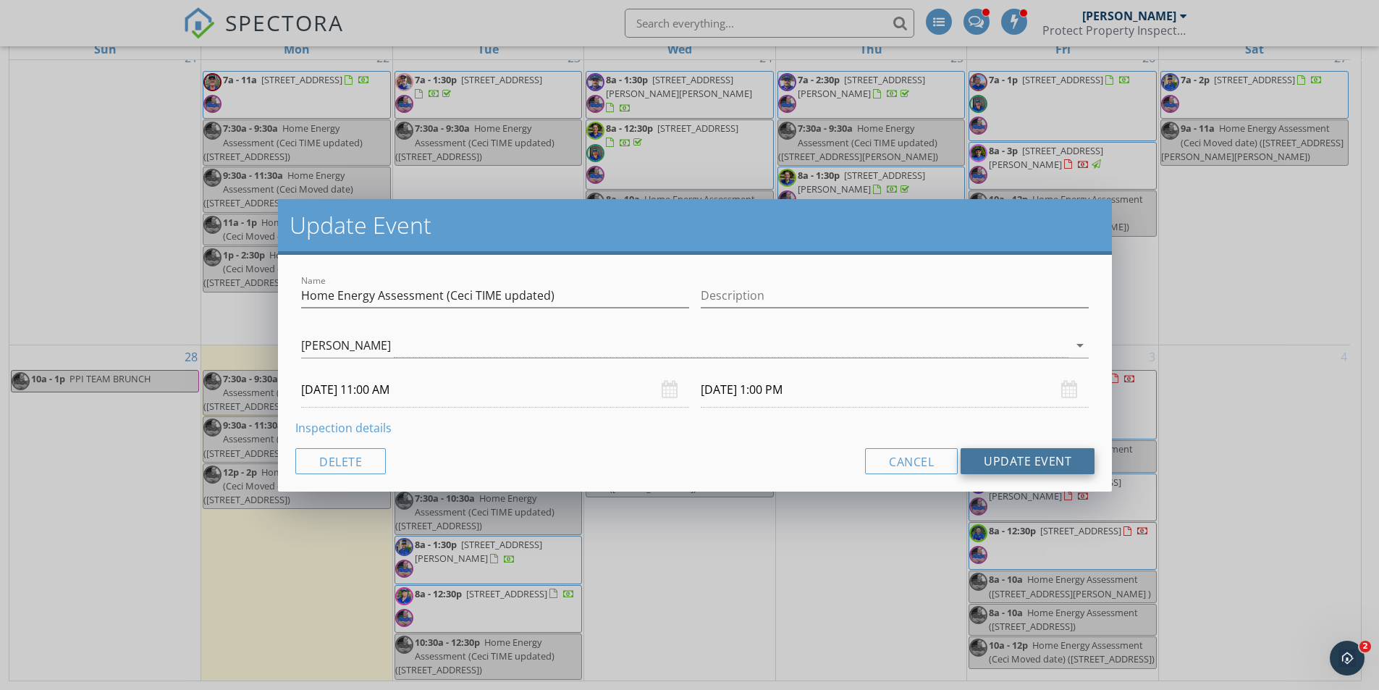
click at [1027, 463] on button "Update Event" at bounding box center [1028, 461] width 134 height 26
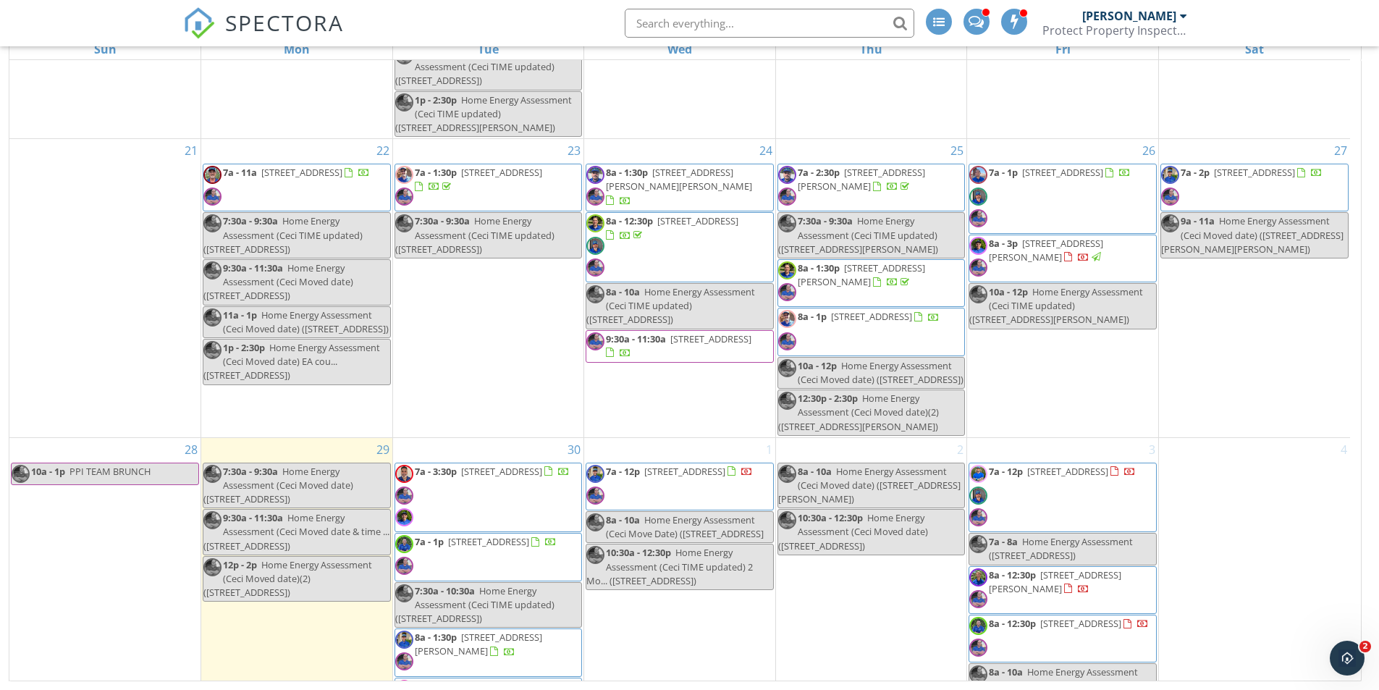
scroll to position [1368, 0]
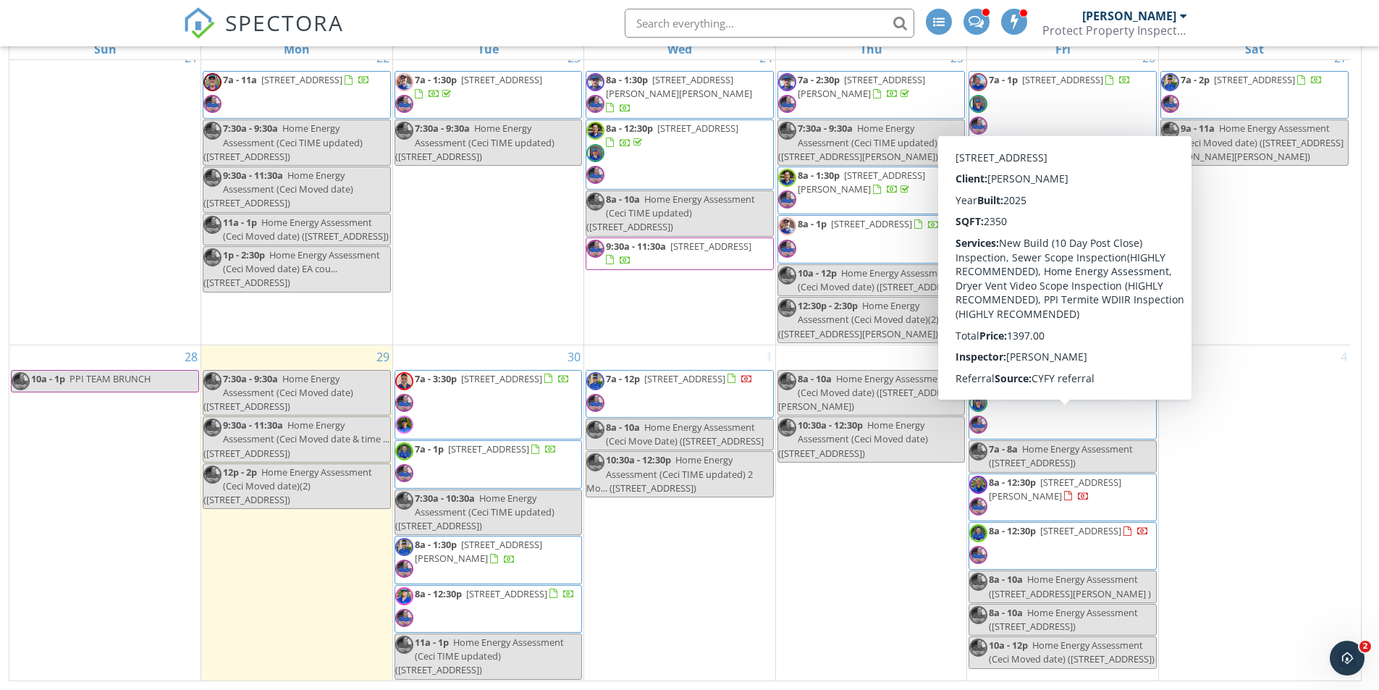
click at [1112, 442] on span "Home Energy Assessment (16795 W Ardmore Rd , Goodyear)" at bounding box center [1061, 455] width 144 height 27
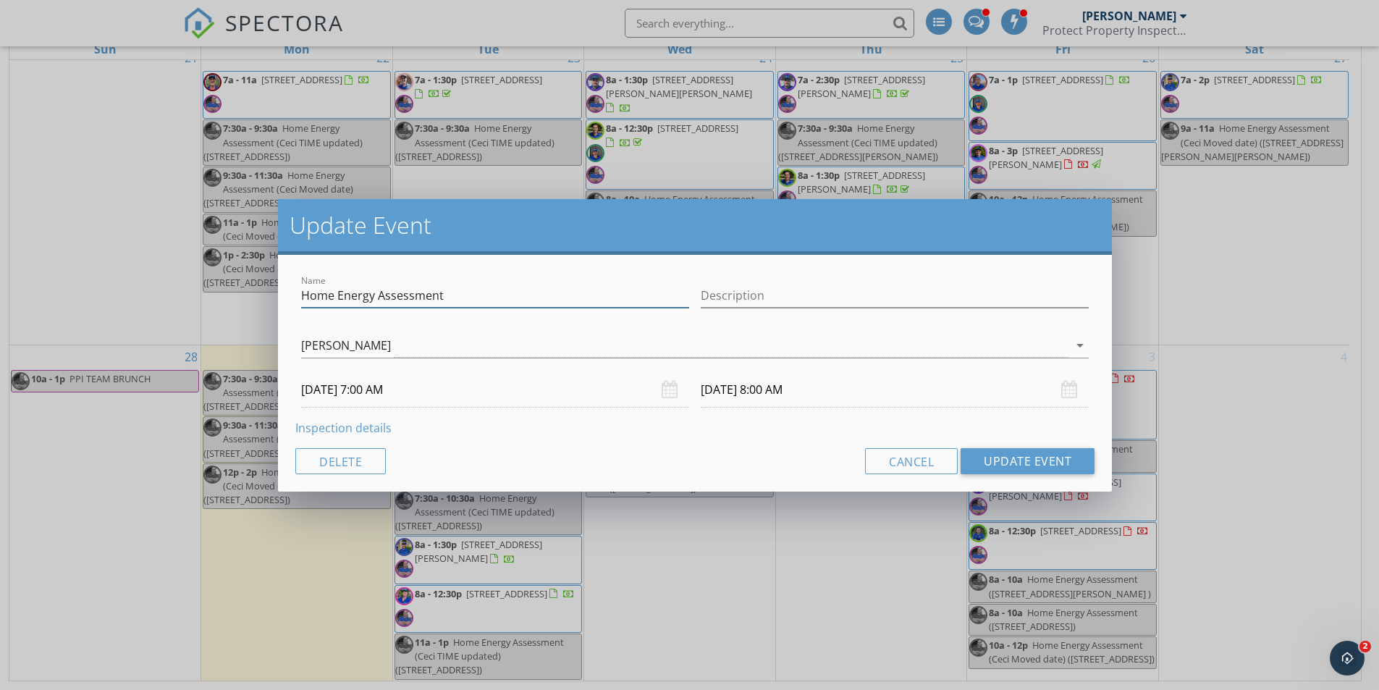
click at [452, 298] on input "Home Energy Assessment" at bounding box center [495, 296] width 388 height 24
type input "Home Energy Assessment *"
click at [1024, 465] on button "Update Event" at bounding box center [1028, 461] width 134 height 26
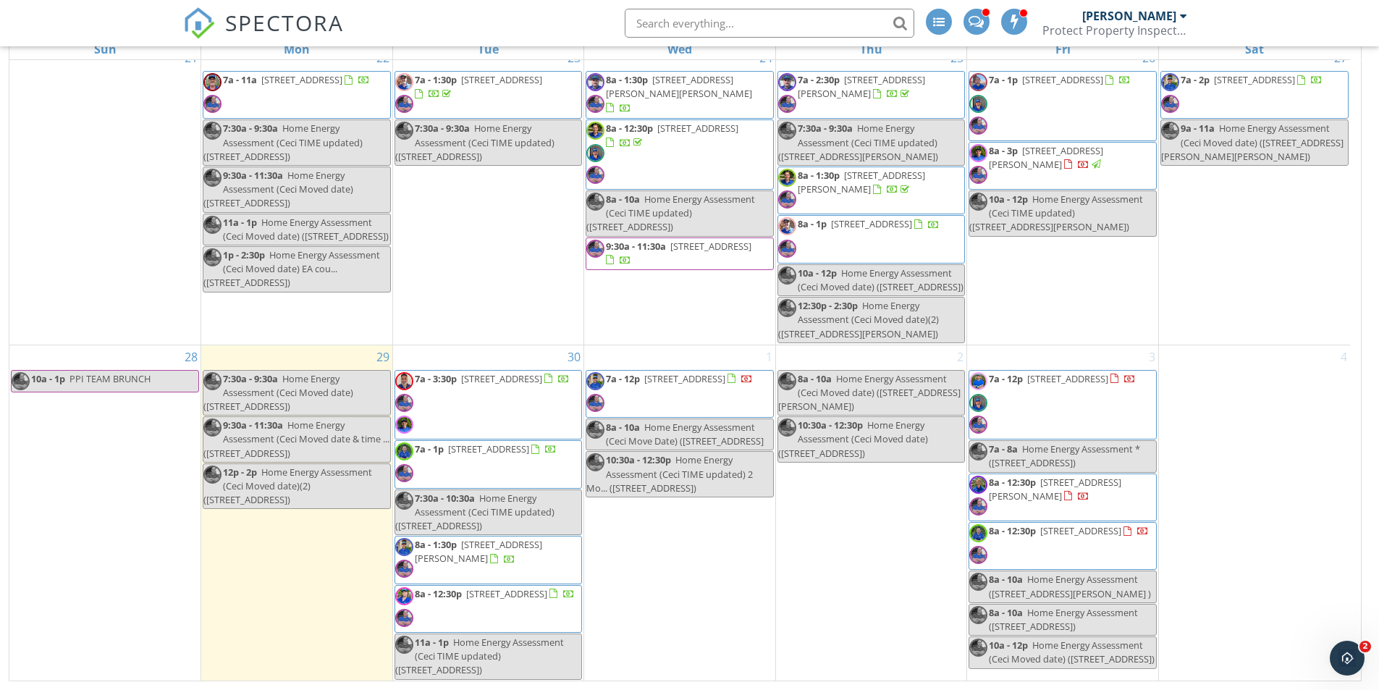
drag, startPoint x: 788, startPoint y: 438, endPoint x: 516, endPoint y: 375, distance: 279.4
click at [516, 375] on span "7a - 3:30p 14170 E Canyon Ridge Ln , Fountain Hills 85268" at bounding box center [482, 405] width 174 height 66
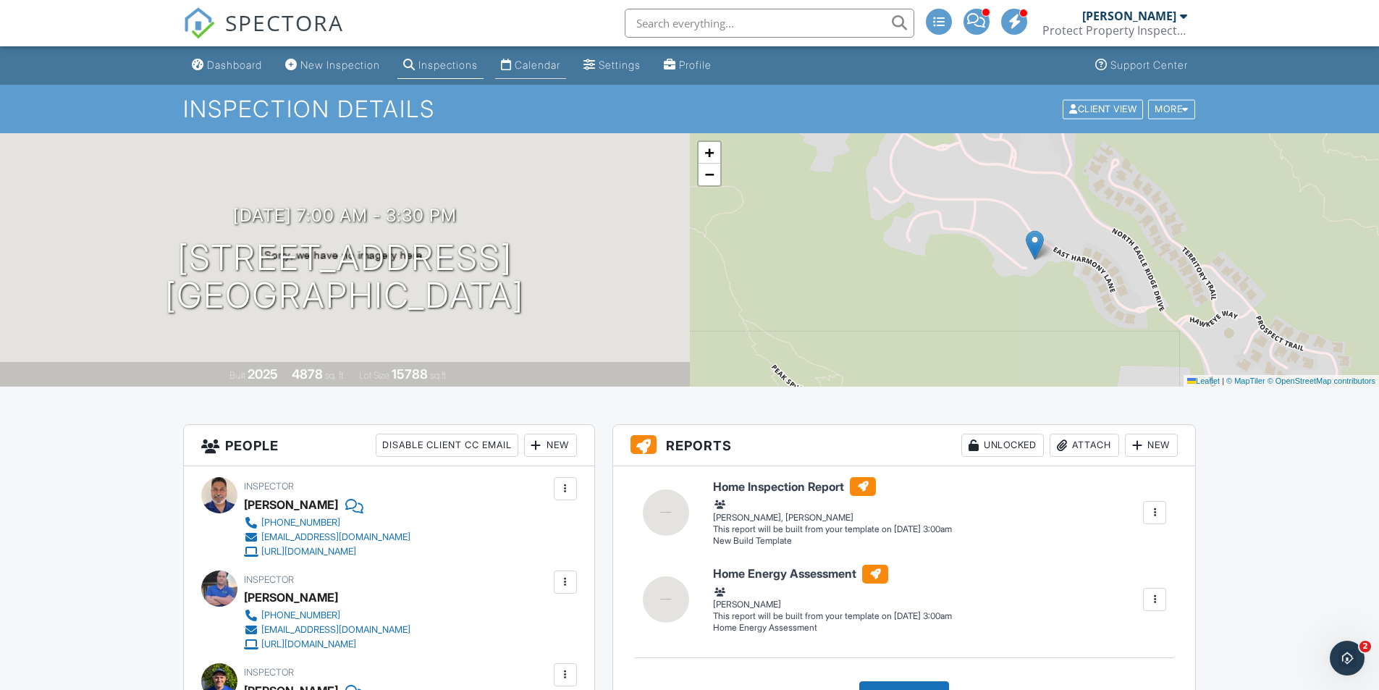
click at [560, 69] on div "Calendar" at bounding box center [538, 65] width 46 height 12
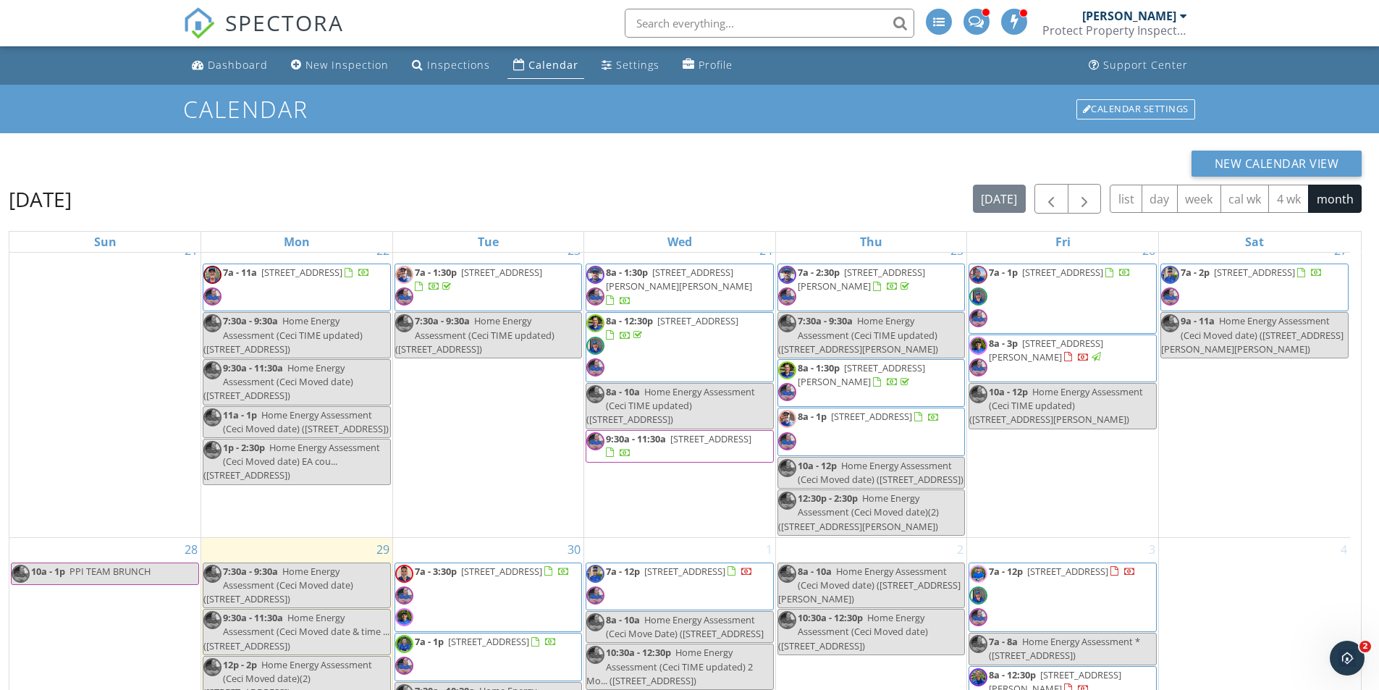
scroll to position [193, 0]
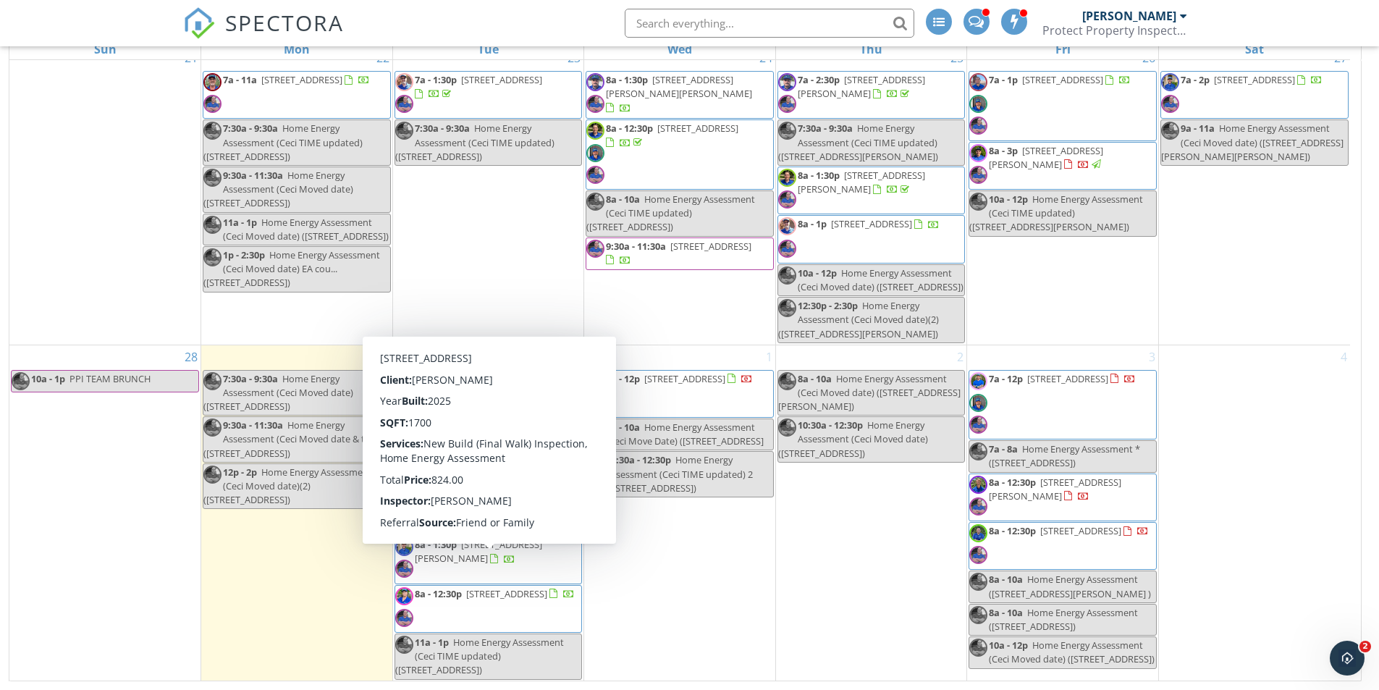
click at [533, 587] on span "8a - 12:30p [STREET_ADDRESS]" at bounding box center [485, 608] width 180 height 43
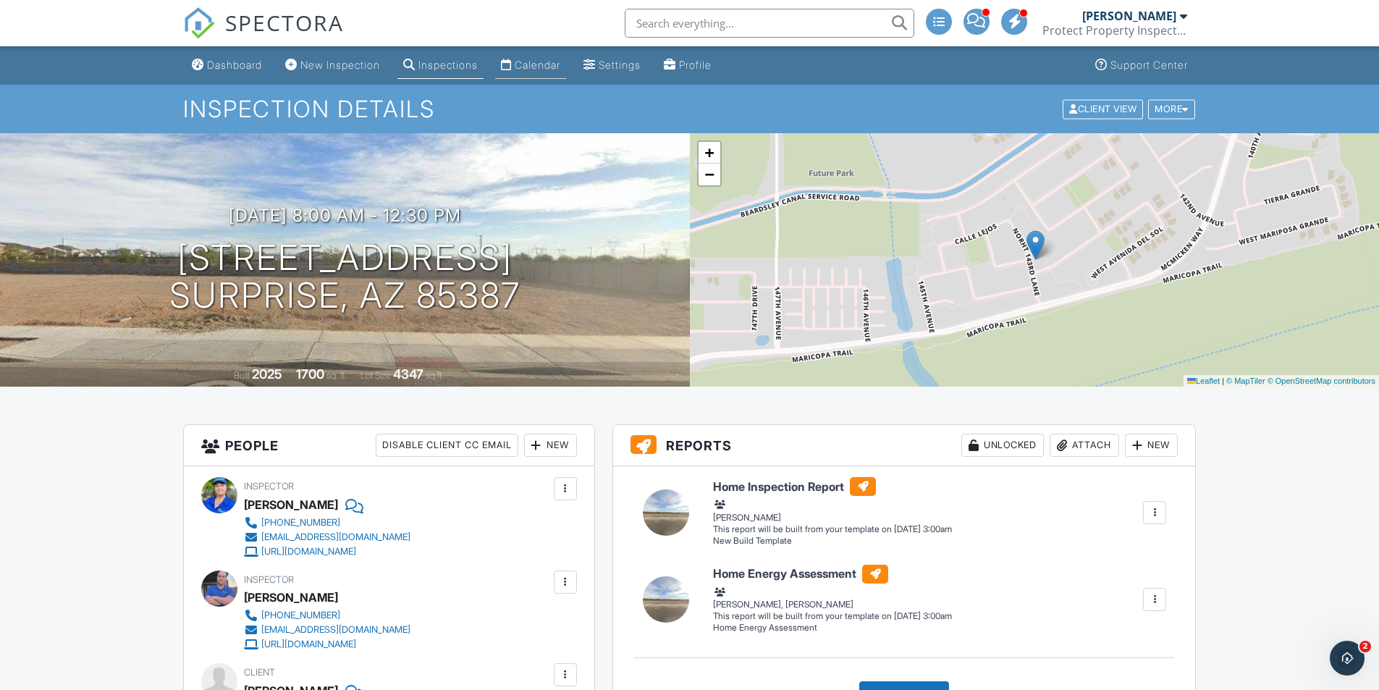
click at [542, 59] on div "Calendar" at bounding box center [538, 65] width 46 height 12
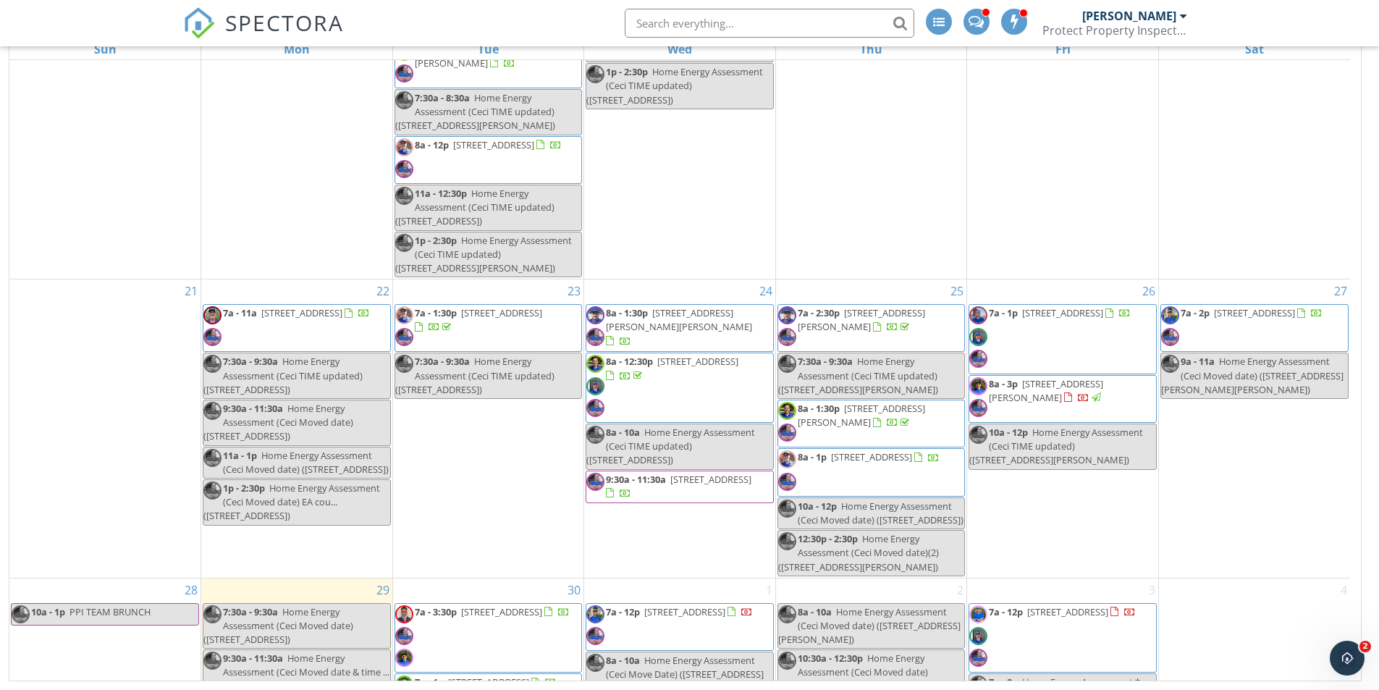
scroll to position [1368, 0]
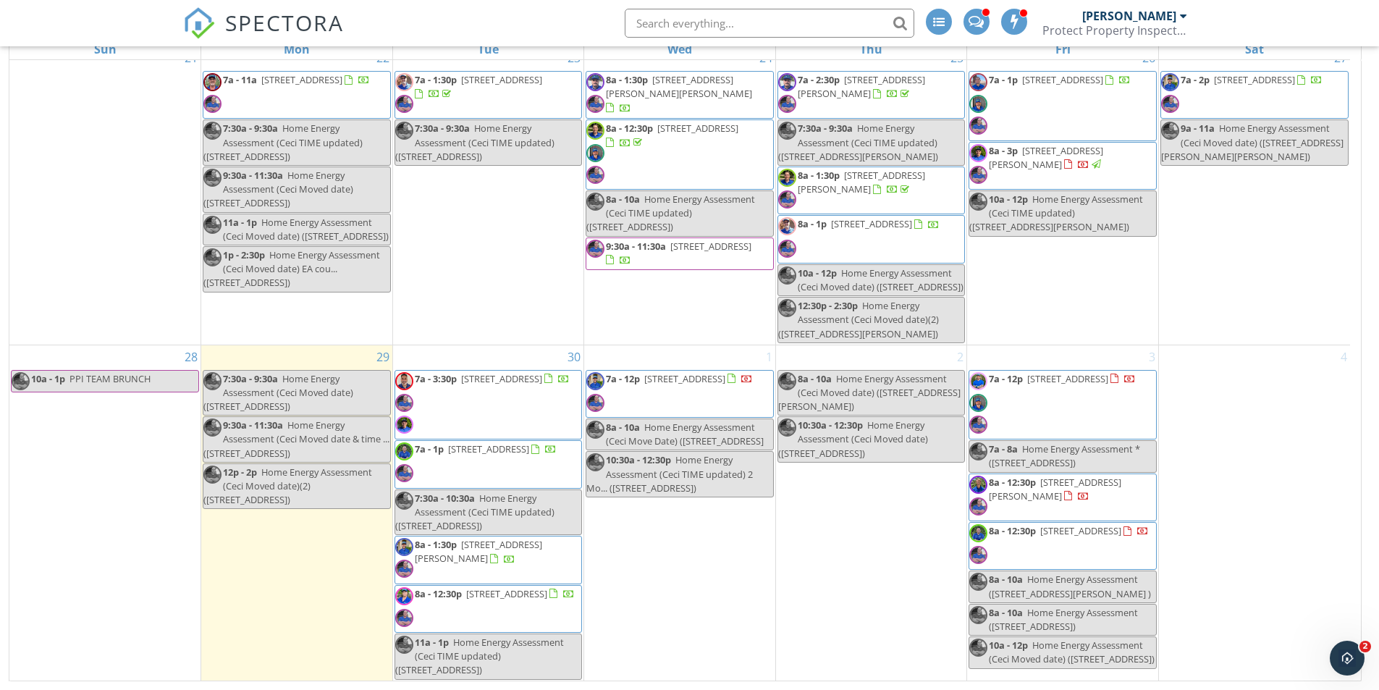
click at [497, 442] on span "[STREET_ADDRESS]" at bounding box center [488, 448] width 81 height 13
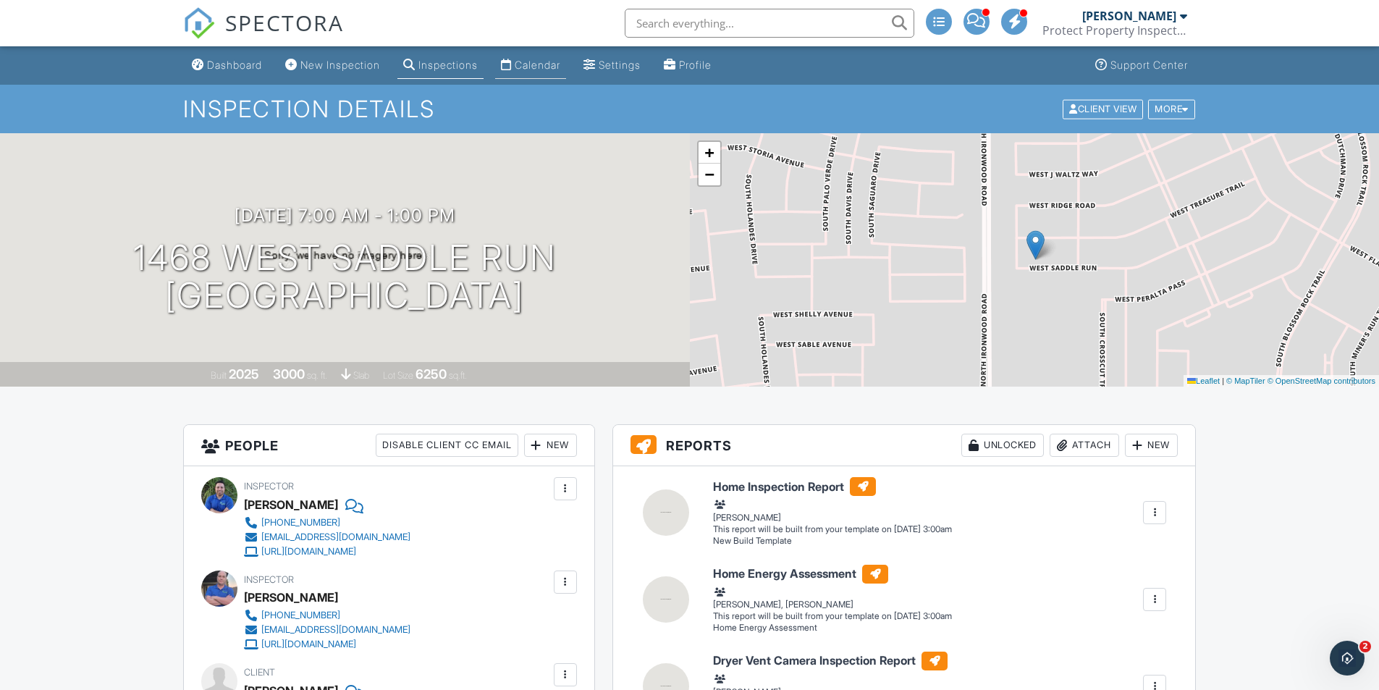
click at [555, 71] on link "Calendar" at bounding box center [530, 65] width 71 height 27
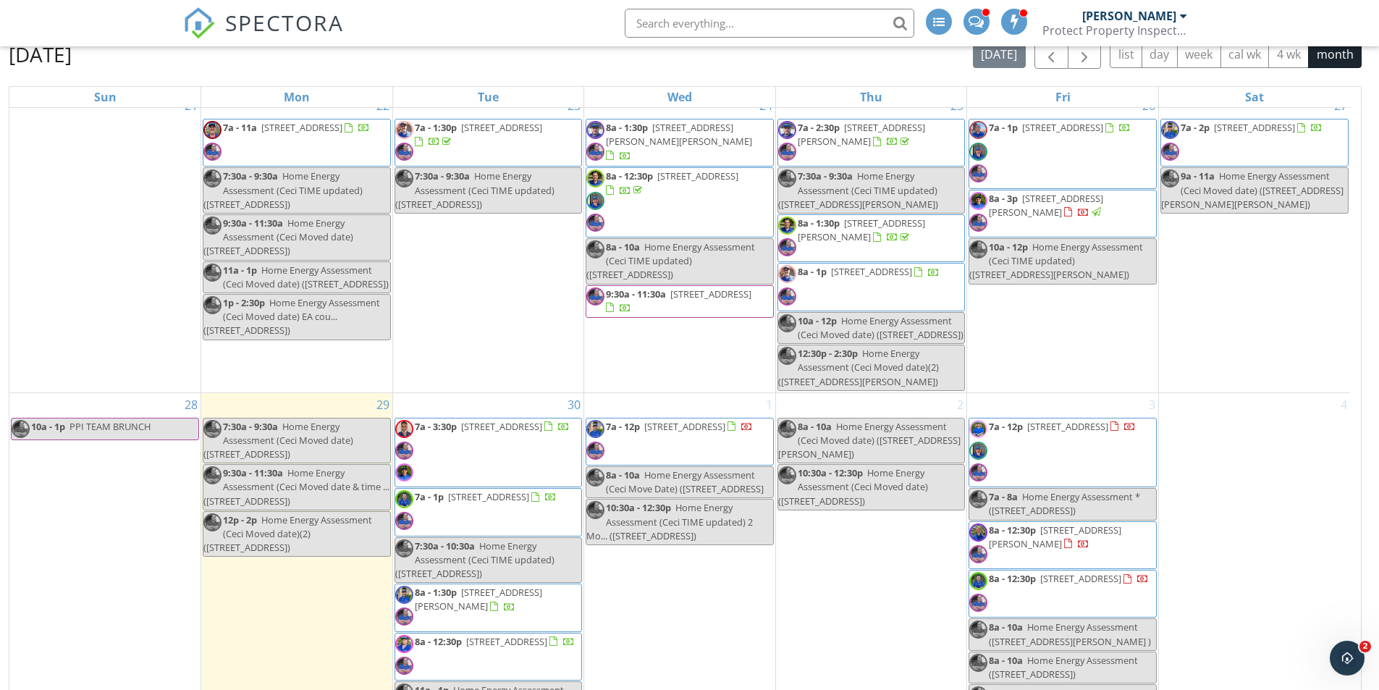
scroll to position [193, 0]
